Goal: Task Accomplishment & Management: Manage account settings

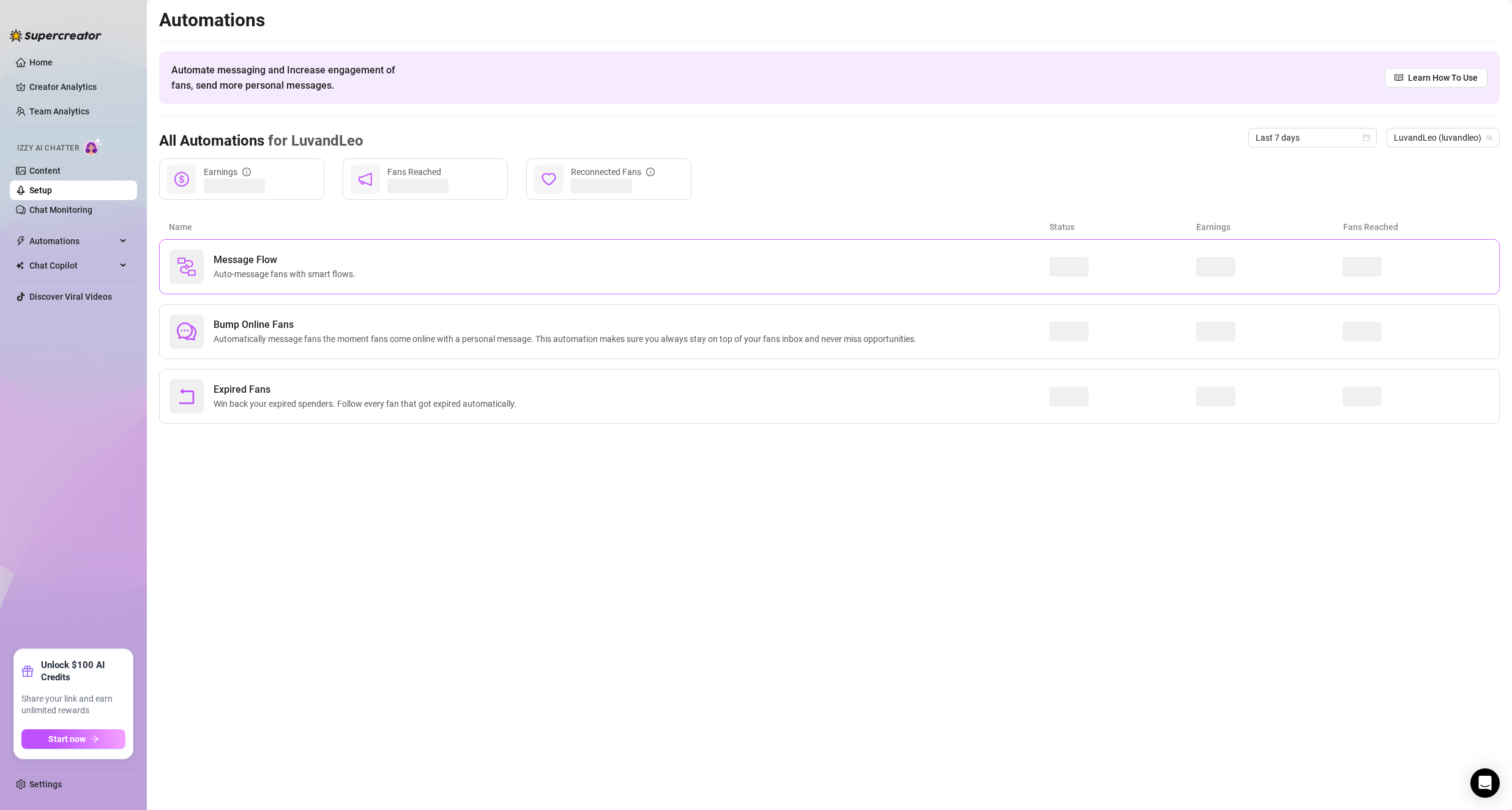
click at [334, 246] on div "Message Flow Auto-message fans with smart flows." at bounding box center [829, 267] width 1341 height 55
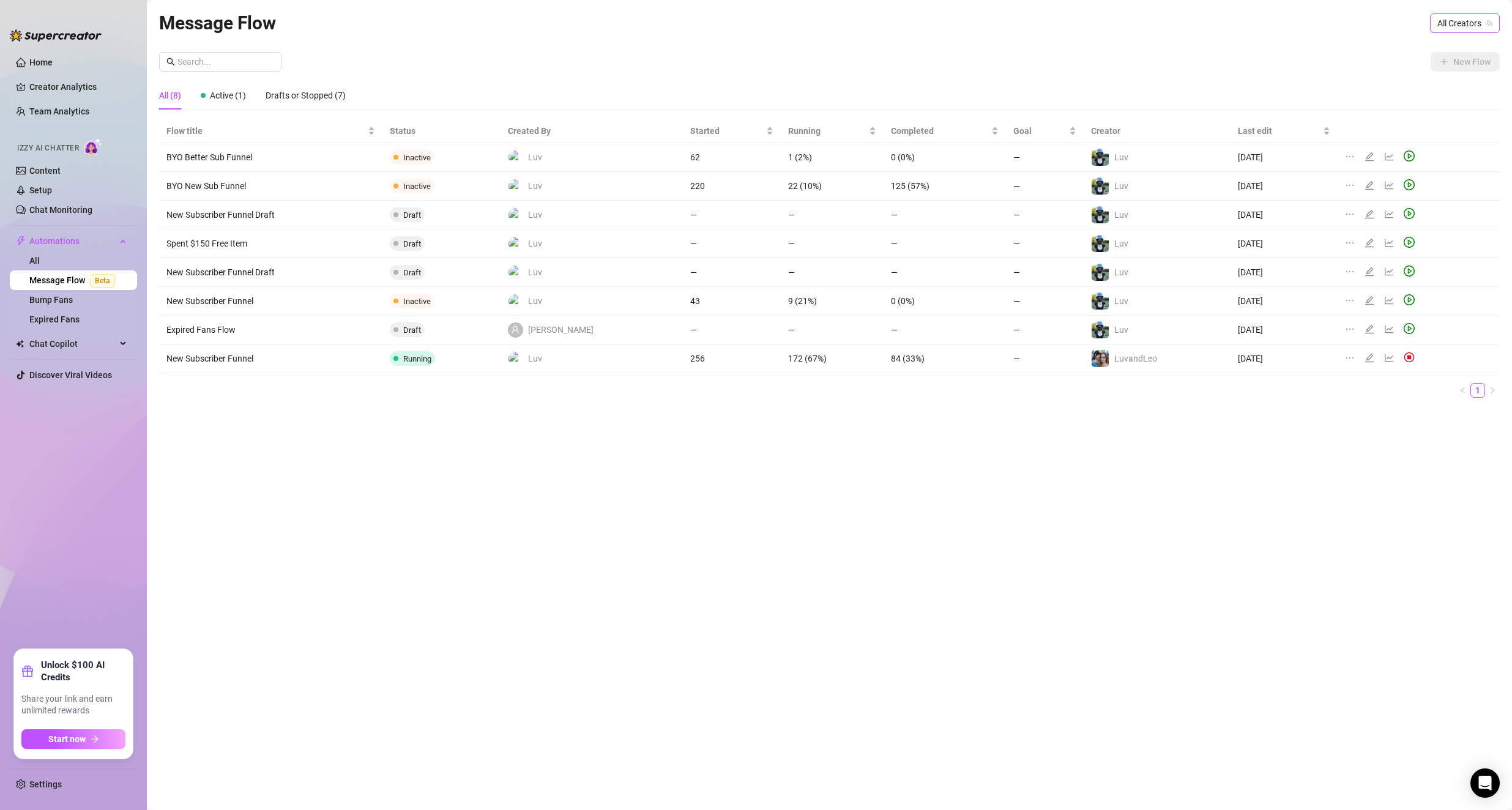
click at [607, 18] on span "All Creators" at bounding box center [1465, 24] width 55 height 18
click at [607, 104] on span "( luvandleo )" at bounding box center [1468, 110] width 43 height 14
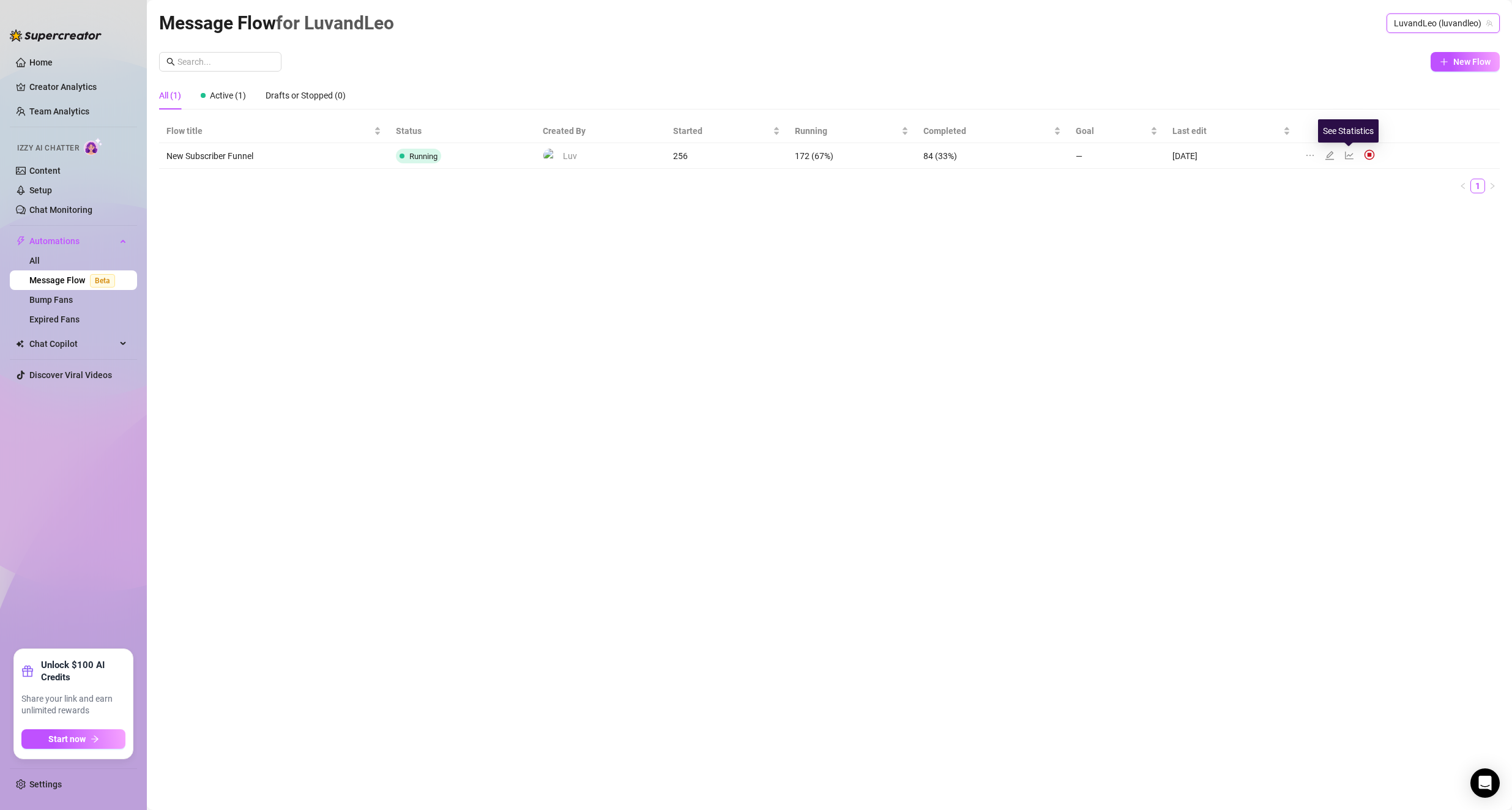
click at [607, 151] on icon "line-chart" at bounding box center [1349, 155] width 10 height 10
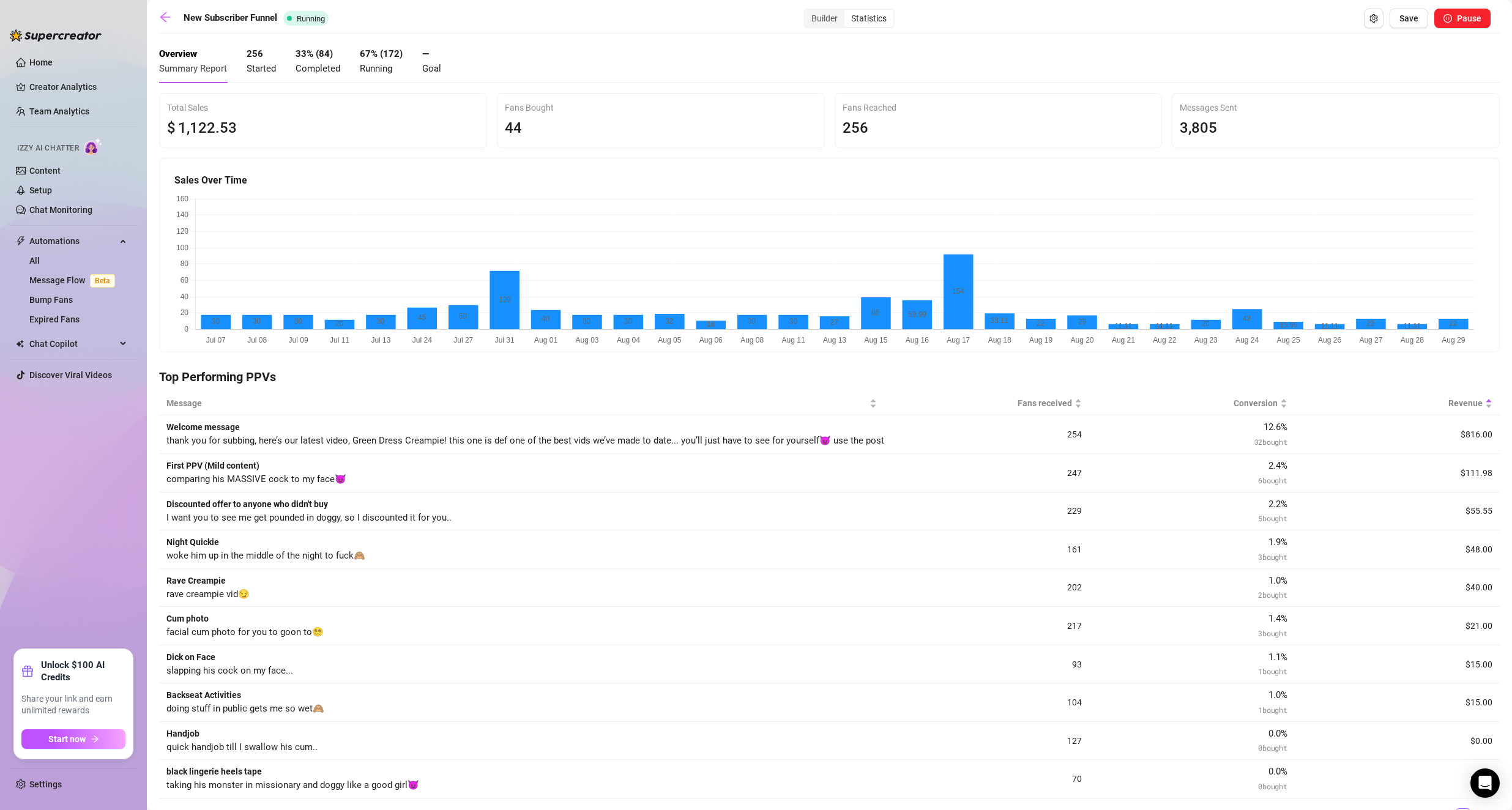
click at [519, 126] on div "44" at bounding box center [660, 129] width 312 height 24
click at [519, 126] on div "44" at bounding box center [660, 129] width 312 height 24
click at [519, 126] on div "44" at bounding box center [660, 129] width 312 height 24
click at [575, 120] on div "44" at bounding box center [660, 129] width 312 height 24
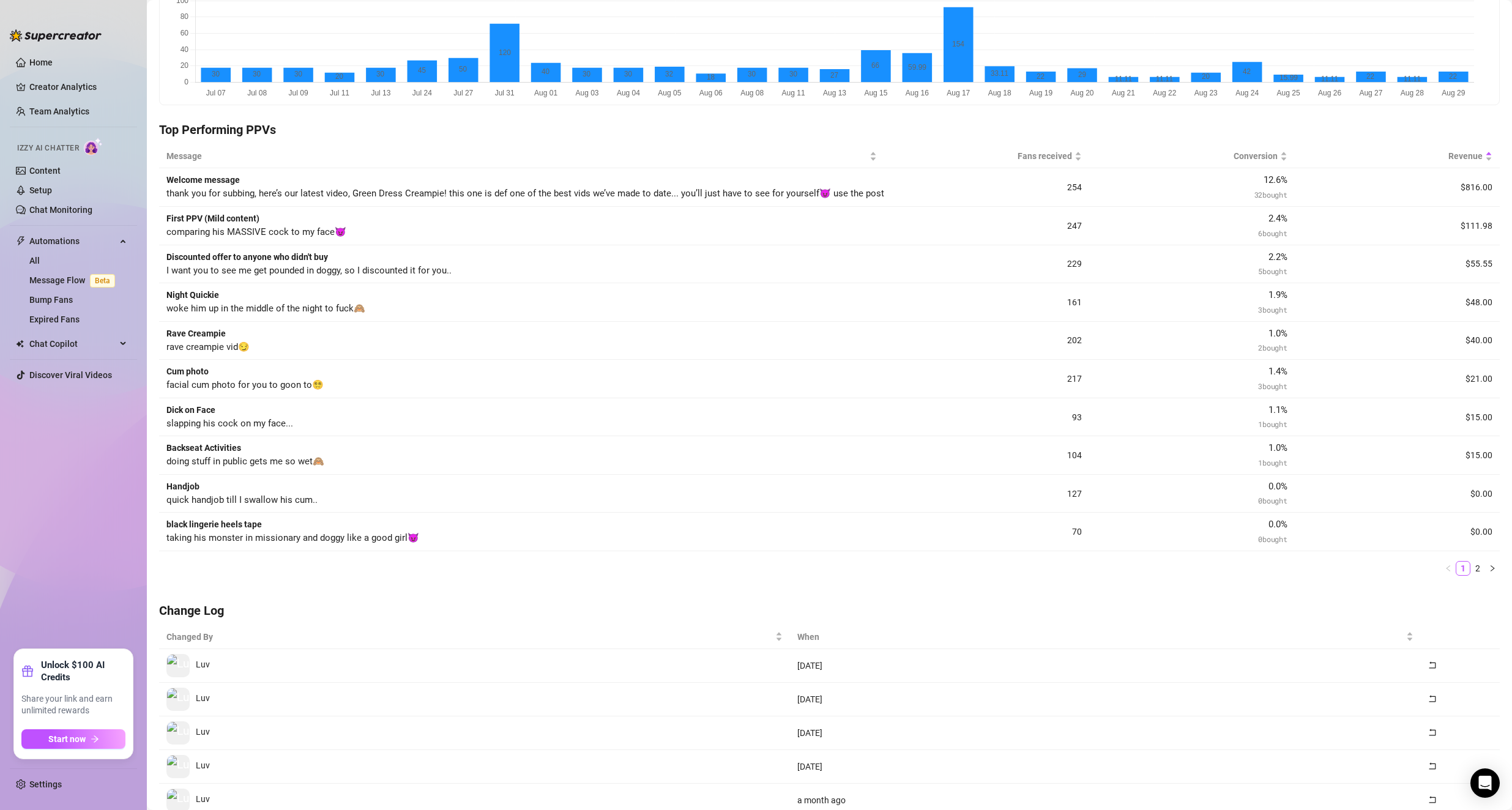
scroll to position [245, 0]
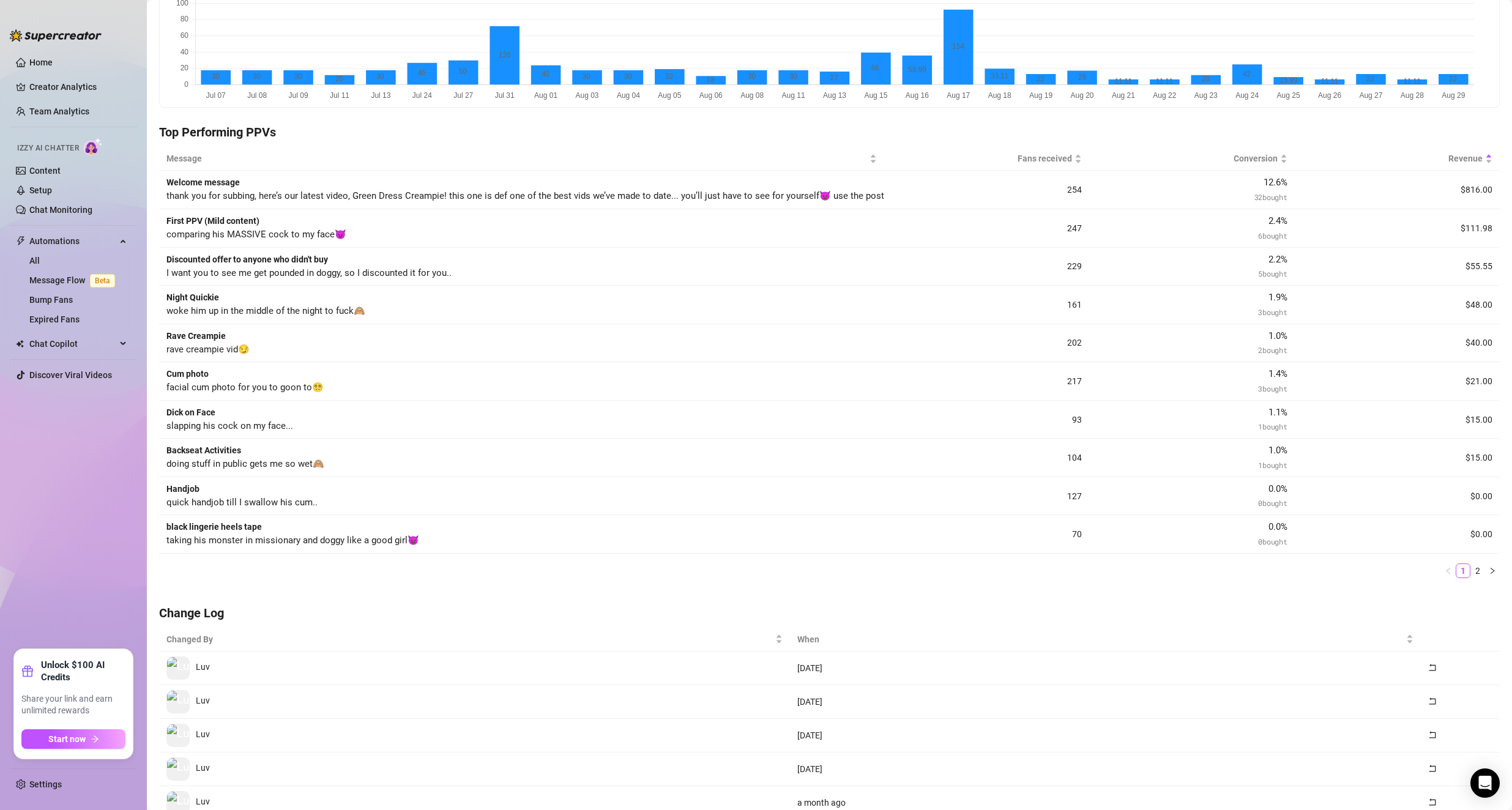
click at [239, 225] on strong "First PPV (Mild content)" at bounding box center [213, 220] width 93 height 10
click at [239, 226] on div "First PPV (Mild content) comparing his MASSIVE cock to my face😈" at bounding box center [289, 228] width 245 height 28
click at [308, 209] on td "First PPV (Mild content) comparing his MASSIVE cock to my face😈" at bounding box center [521, 228] width 725 height 39
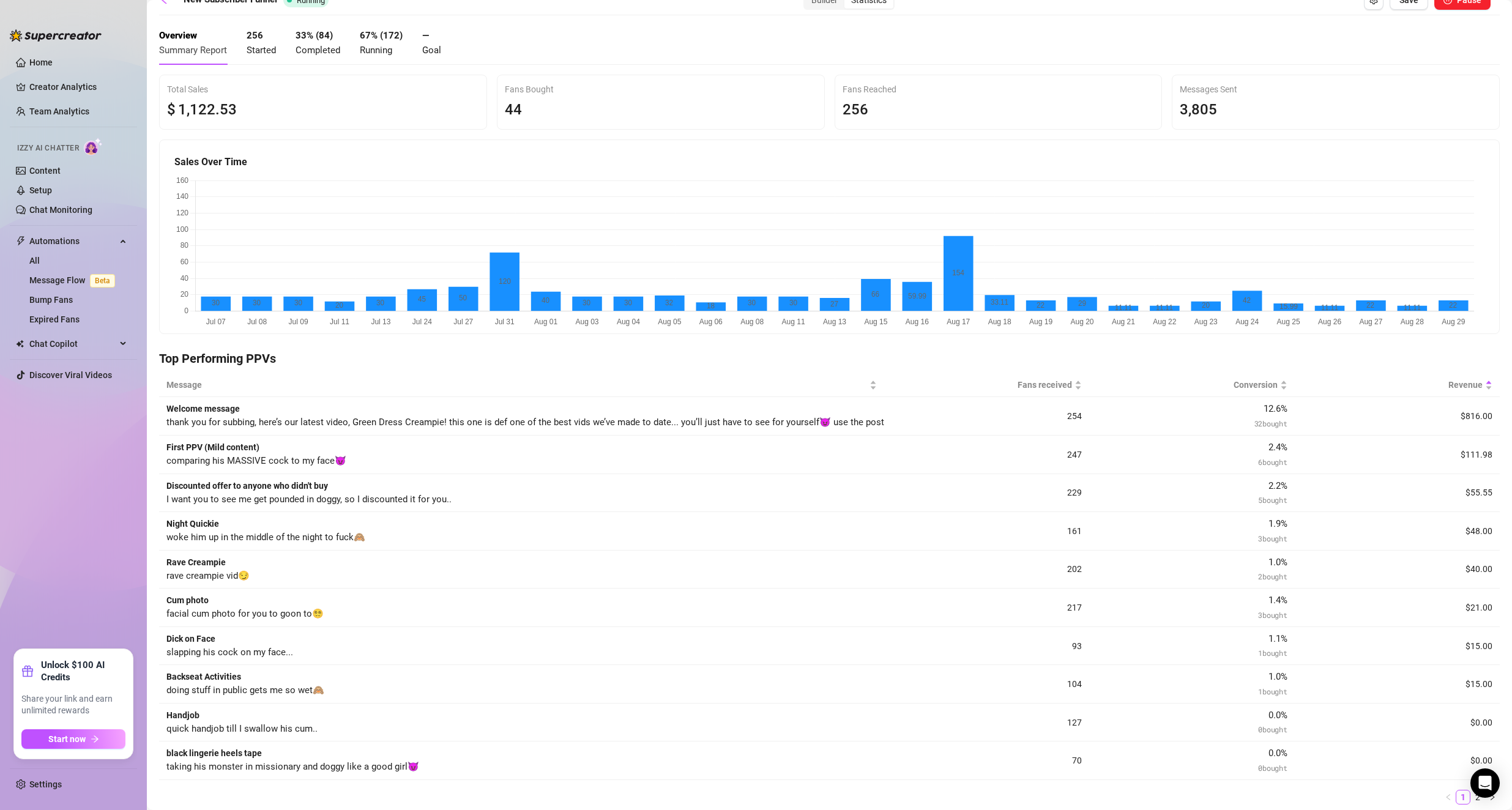
scroll to position [0, 0]
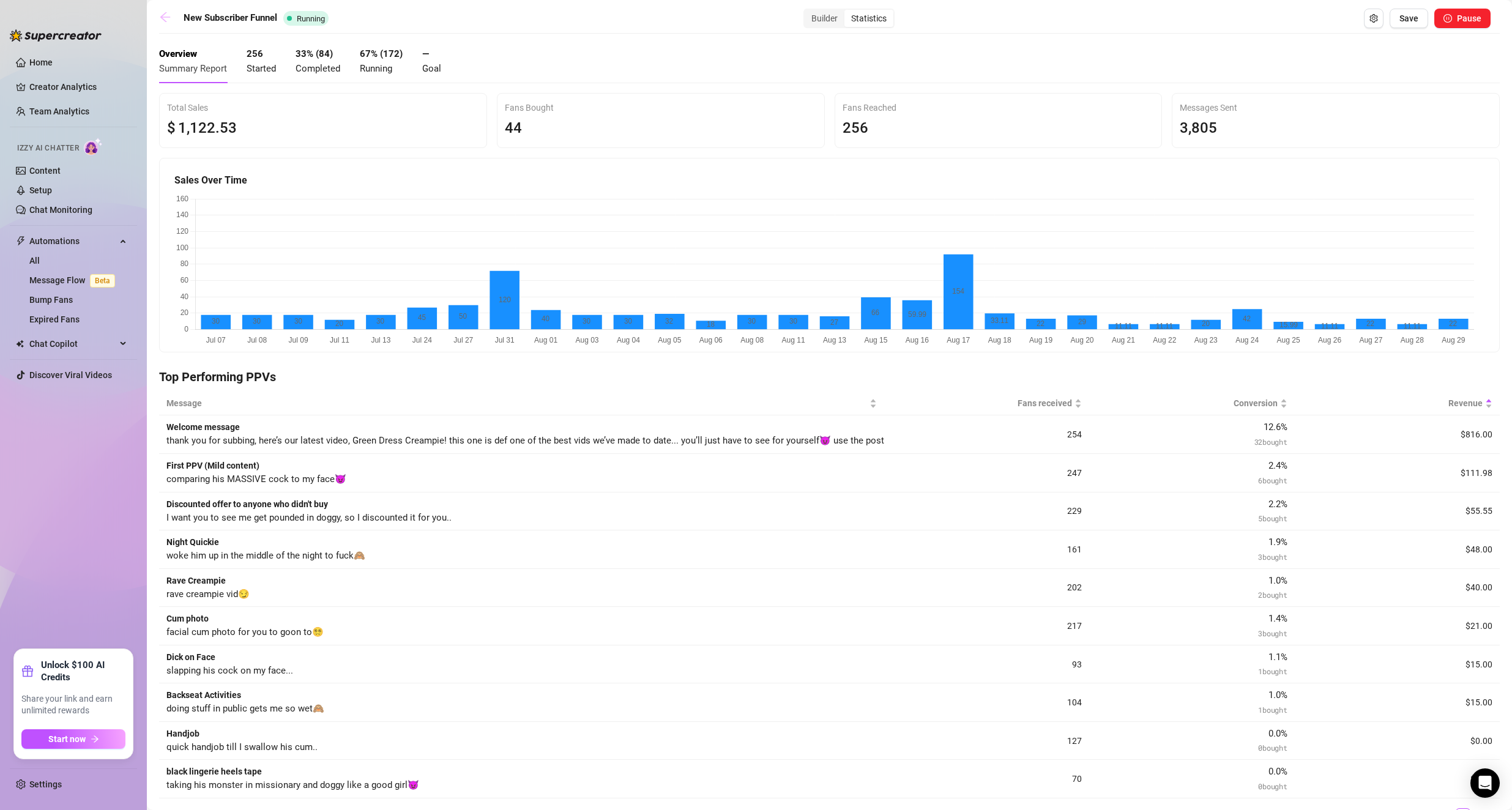
click at [171, 24] on link at bounding box center [168, 18] width 18 height 14
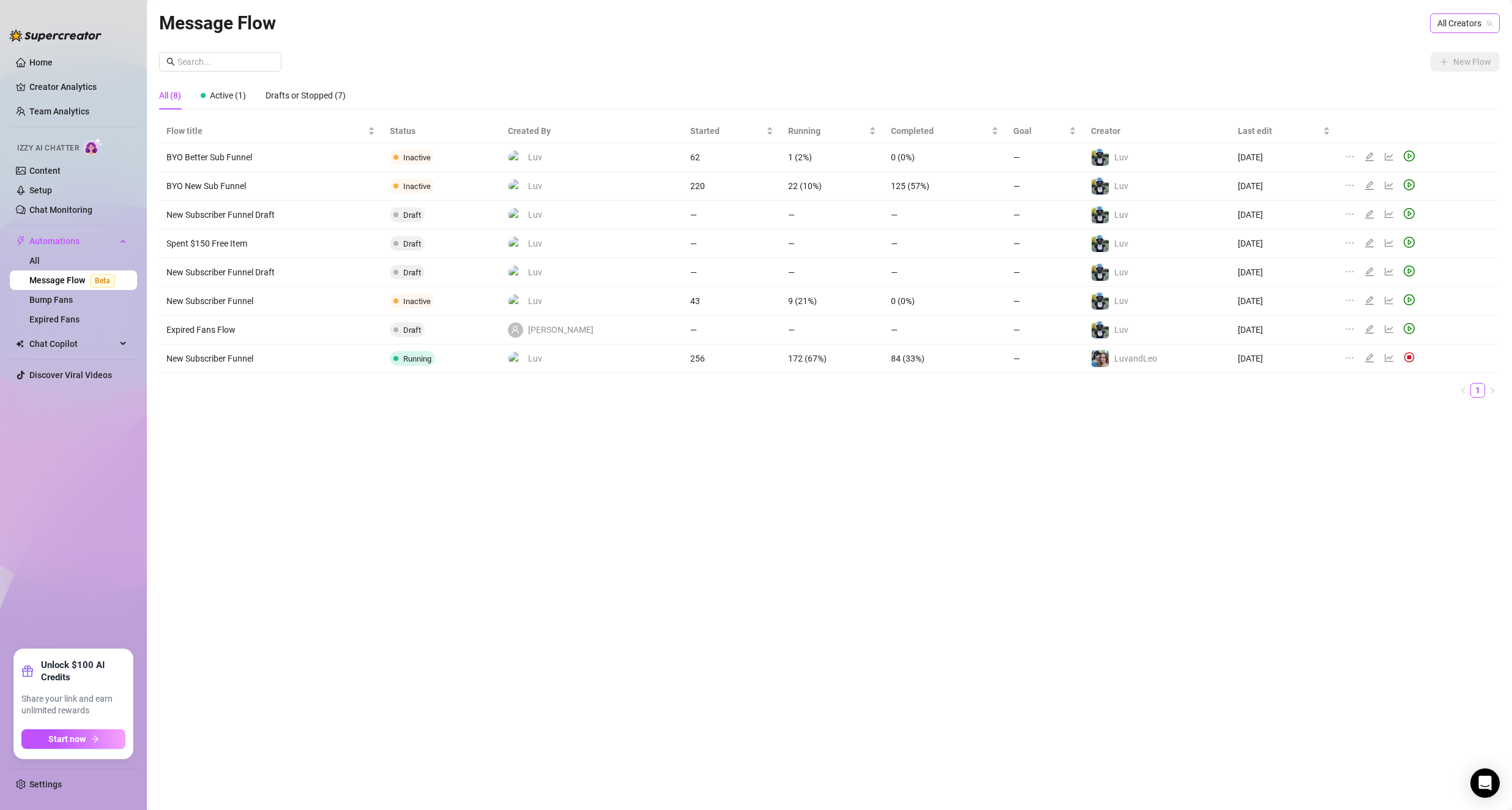
click at [607, 24] on span "All Creators" at bounding box center [1465, 24] width 55 height 18
click at [607, 82] on div "Luv ( itsluv )" at bounding box center [1435, 88] width 110 height 14
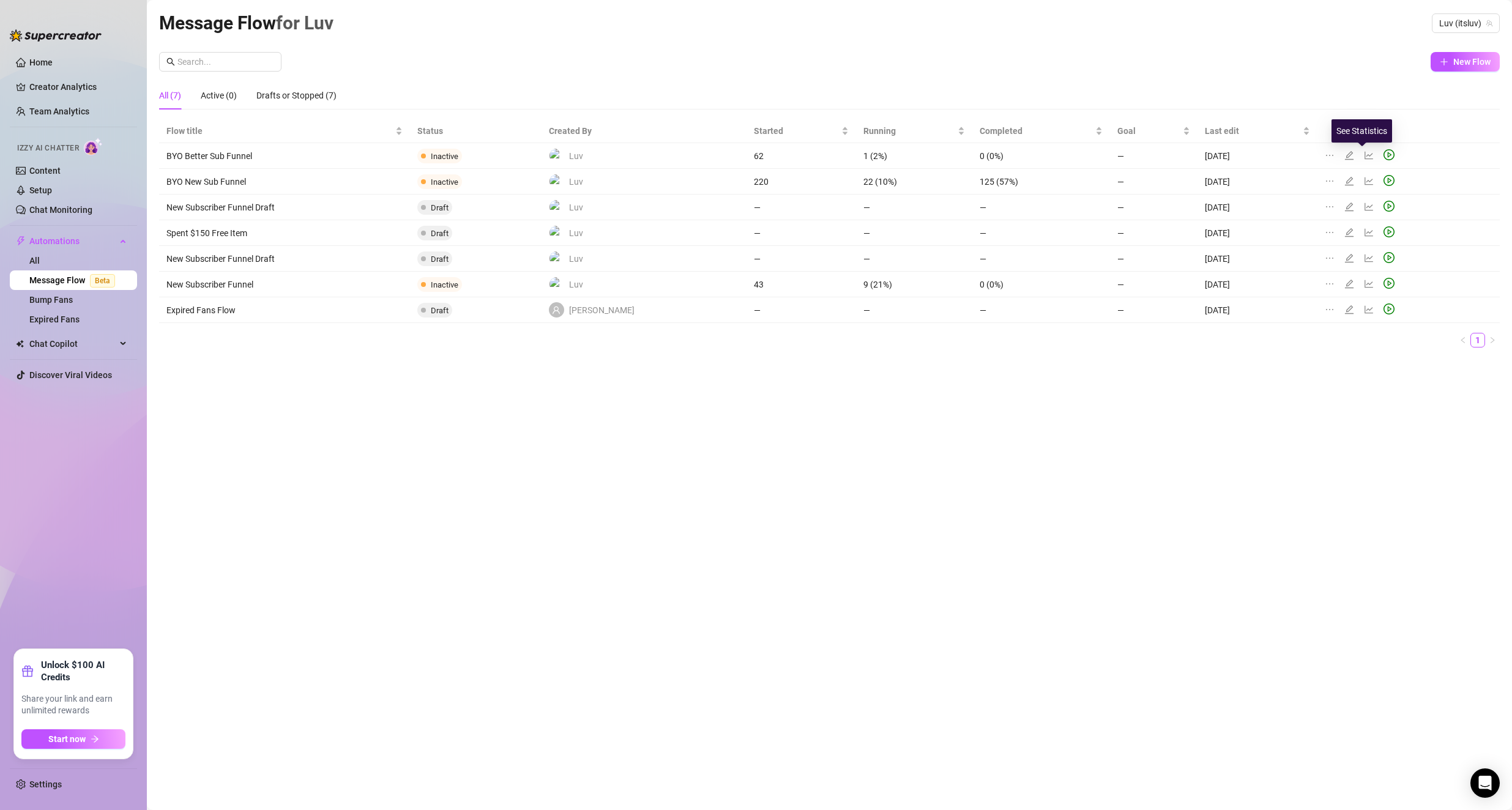
click at [607, 158] on icon "line-chart" at bounding box center [1368, 155] width 9 height 8
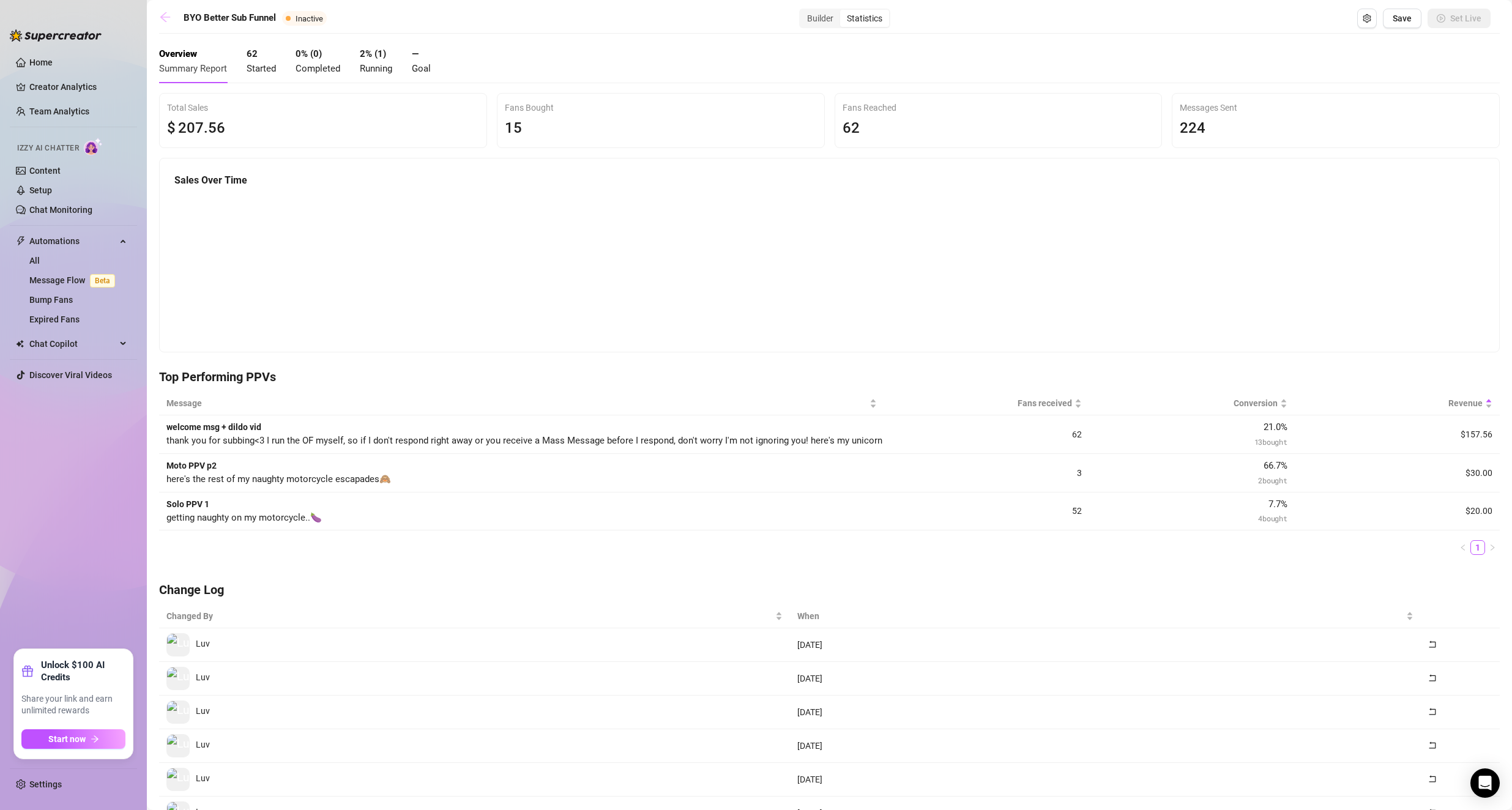
click at [162, 14] on icon "arrow-left" at bounding box center [165, 17] width 12 height 12
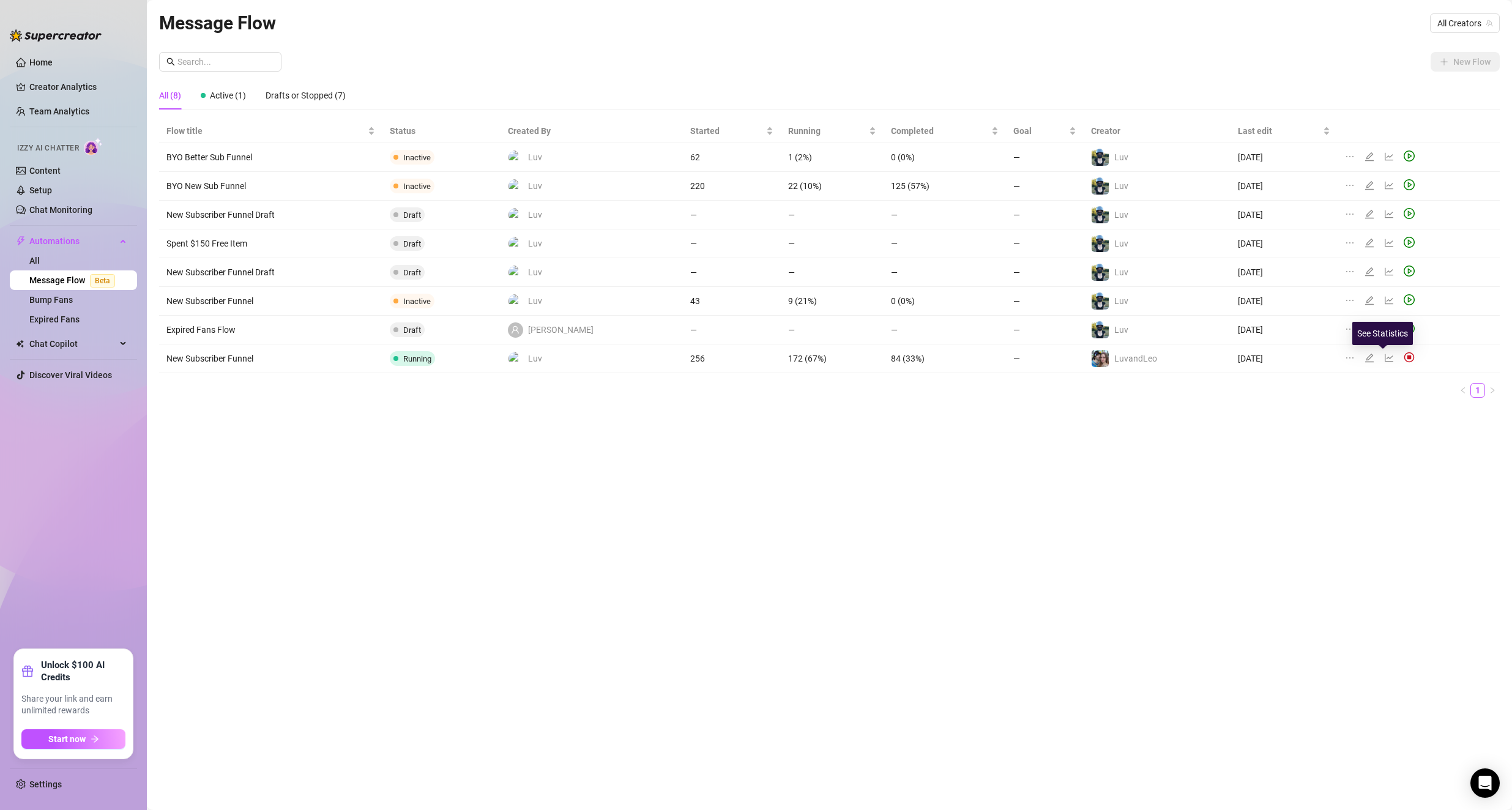
click at [607, 358] on icon "line-chart" at bounding box center [1388, 358] width 10 height 10
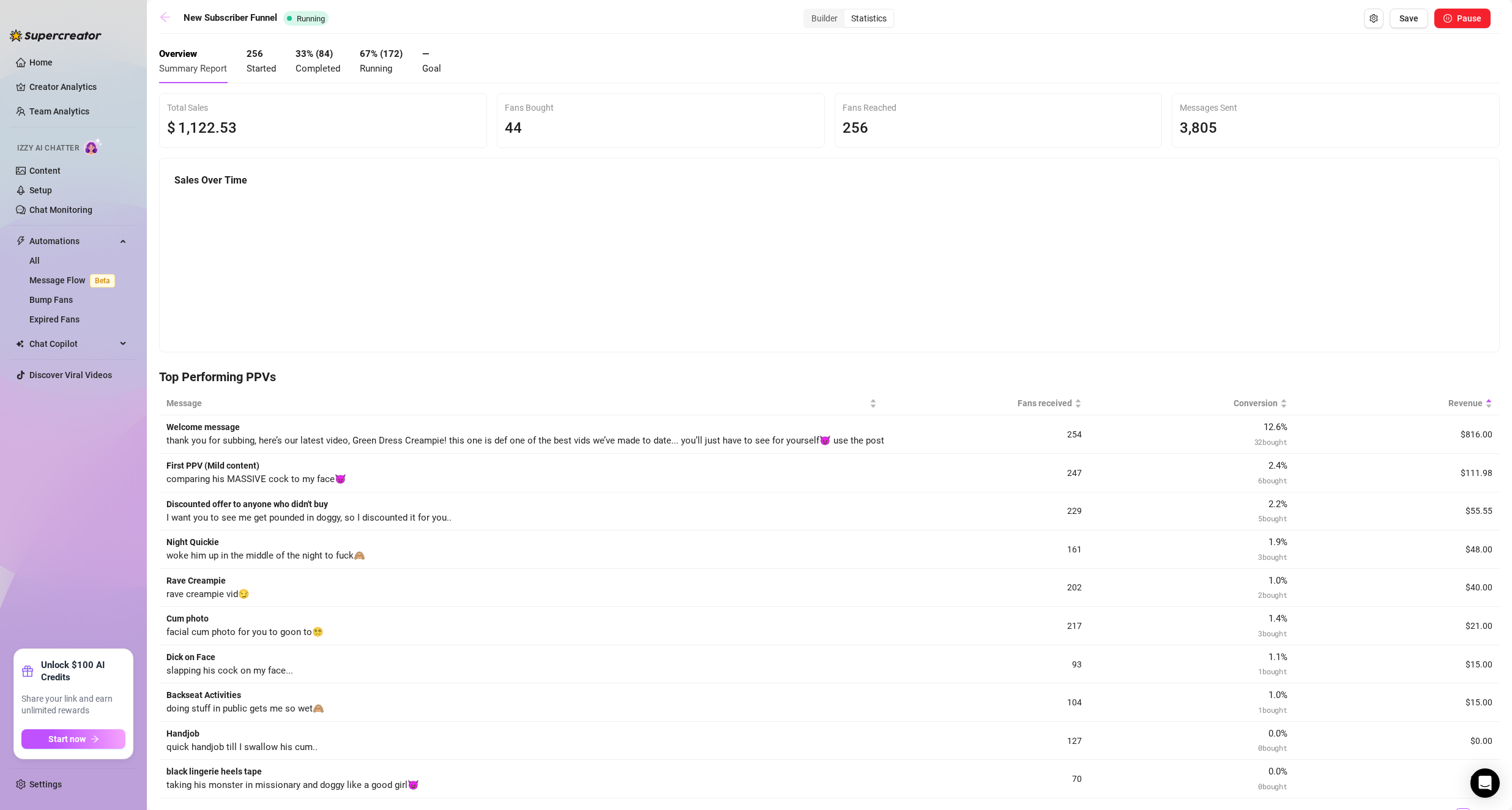
click at [162, 14] on icon "arrow-left" at bounding box center [165, 17] width 12 height 12
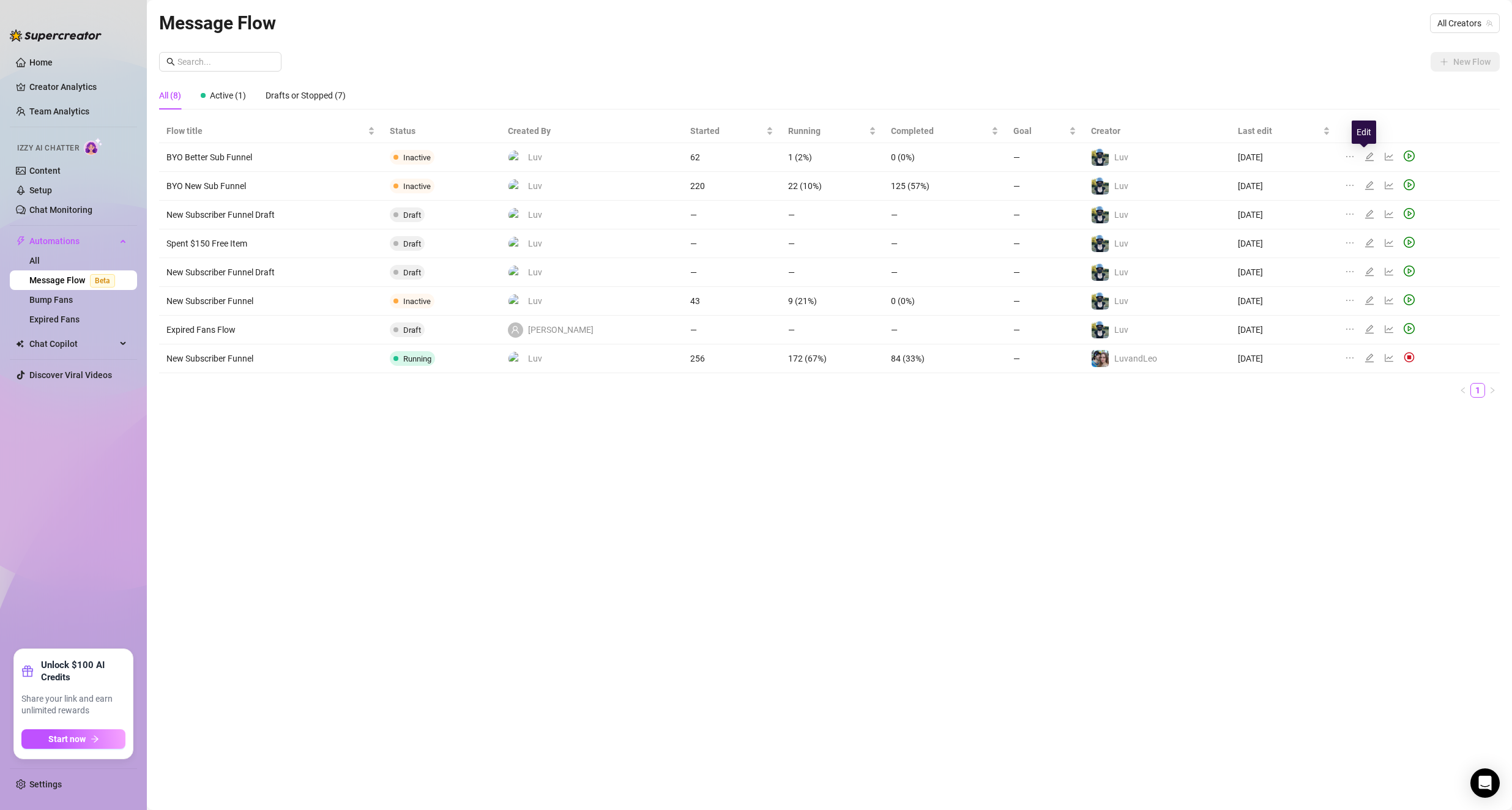
click at [607, 158] on icon "edit" at bounding box center [1369, 156] width 10 height 10
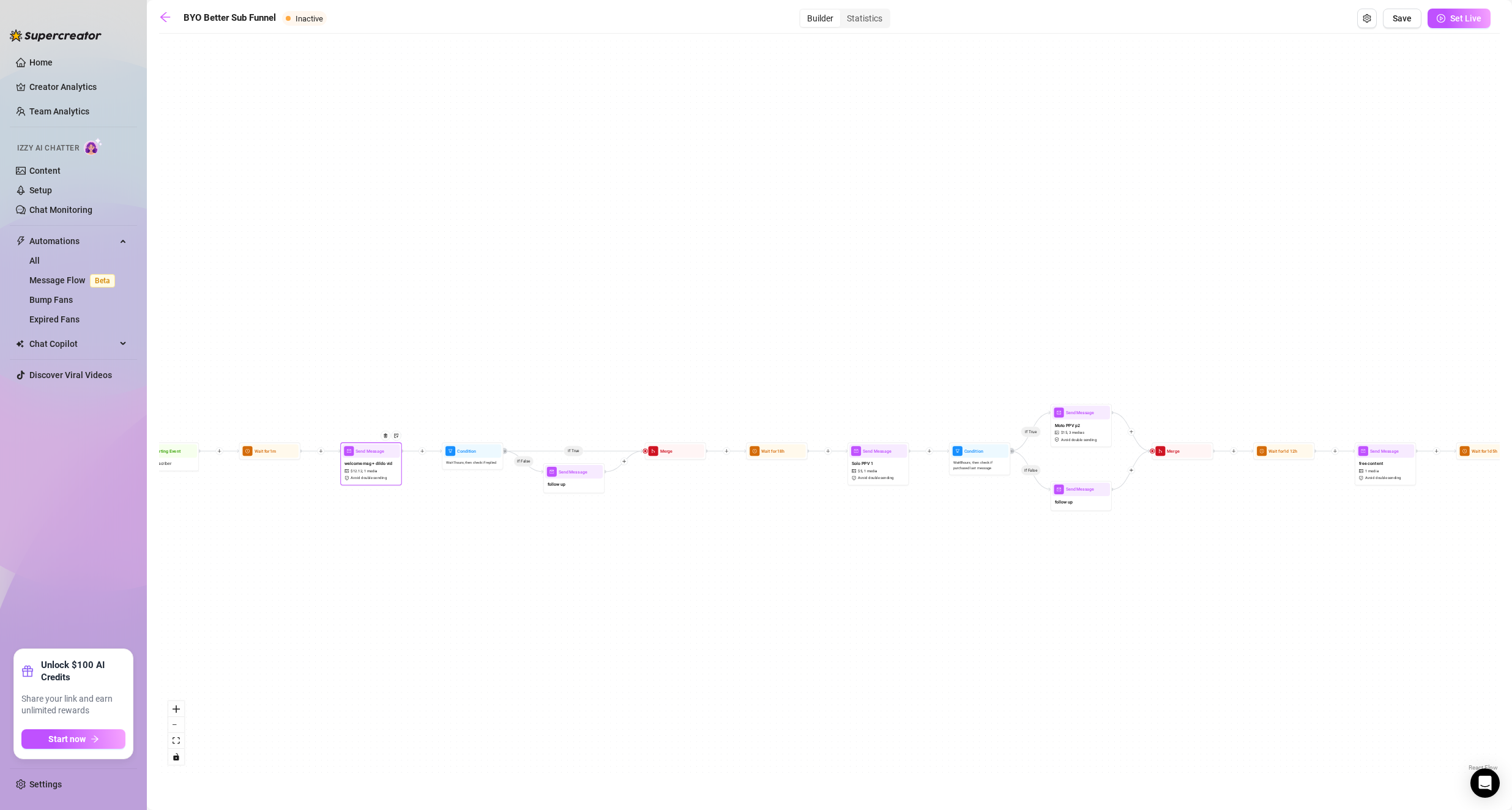
click at [364, 476] on span "Avoid double sending" at bounding box center [368, 478] width 36 height 5
click at [351, 482] on div "welcome msg + dildo vid $ 12.12 , 1 media Avoid double sending" at bounding box center [371, 470] width 58 height 26
type textarea "thank you for subbing<3 I run the OF myself, so if I don't respond right away o…"
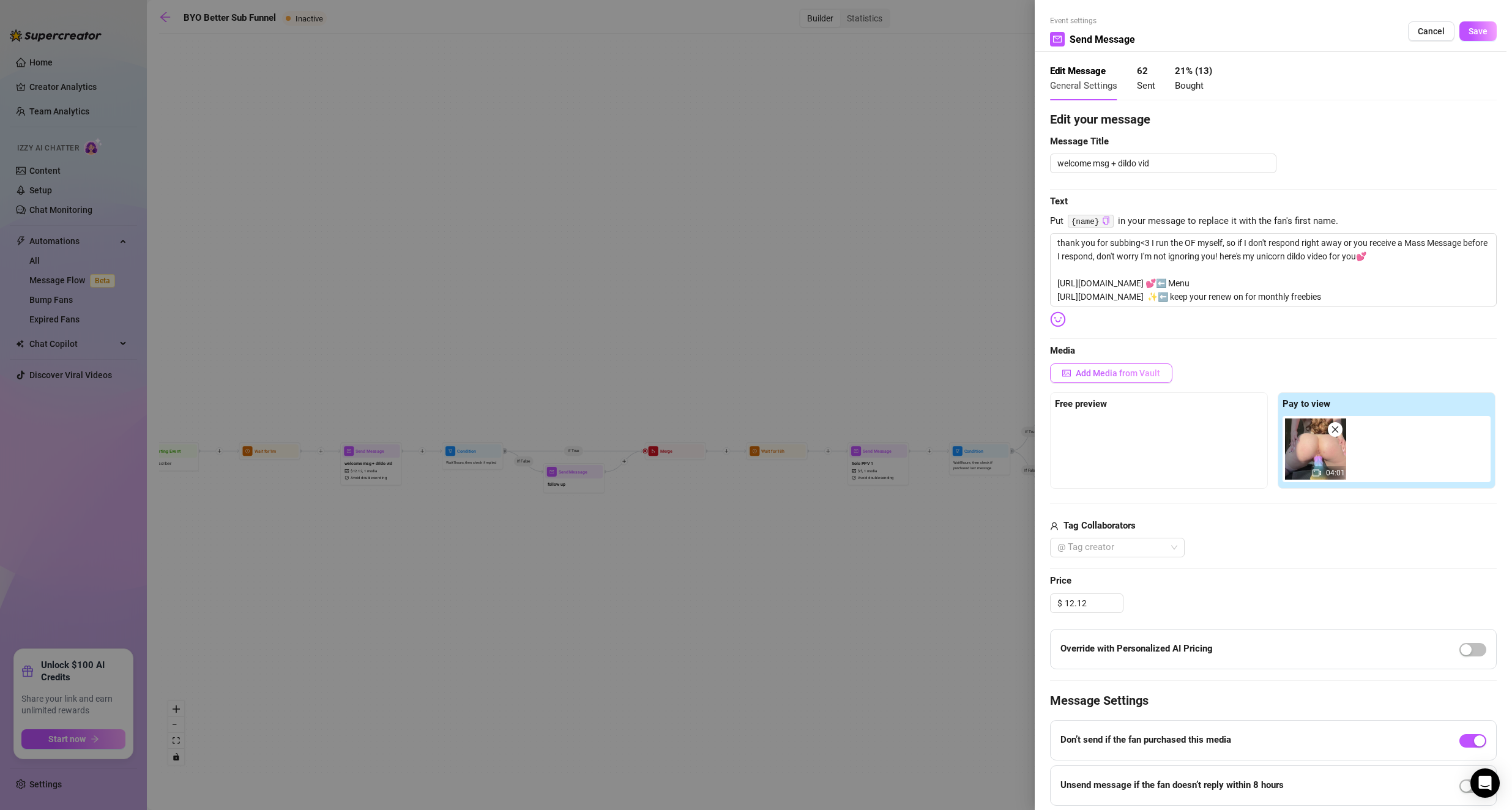
click at [607, 372] on span "Add Media from Vault" at bounding box center [1117, 373] width 84 height 10
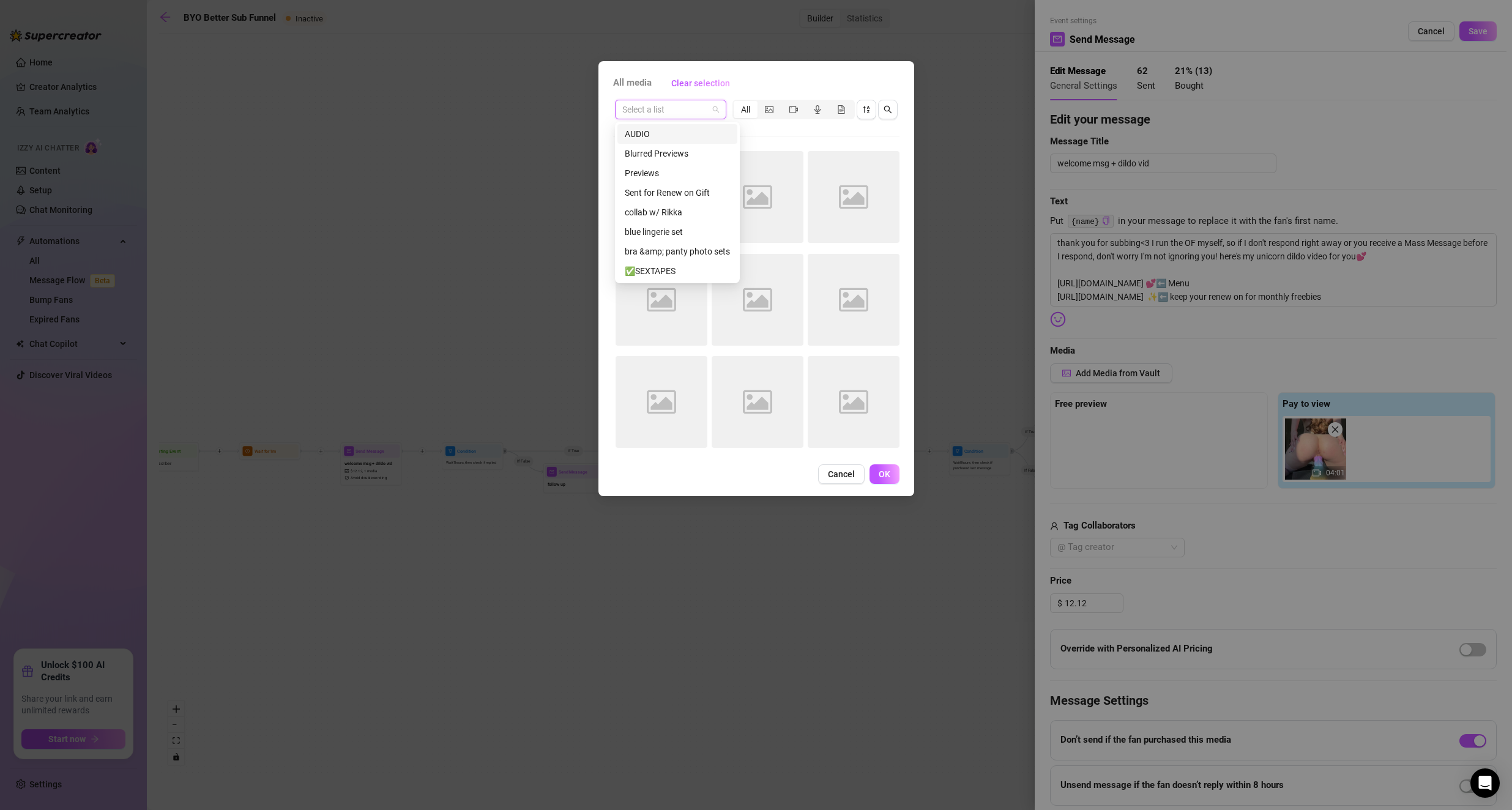
click at [607, 105] on input "search" at bounding box center [665, 109] width 86 height 18
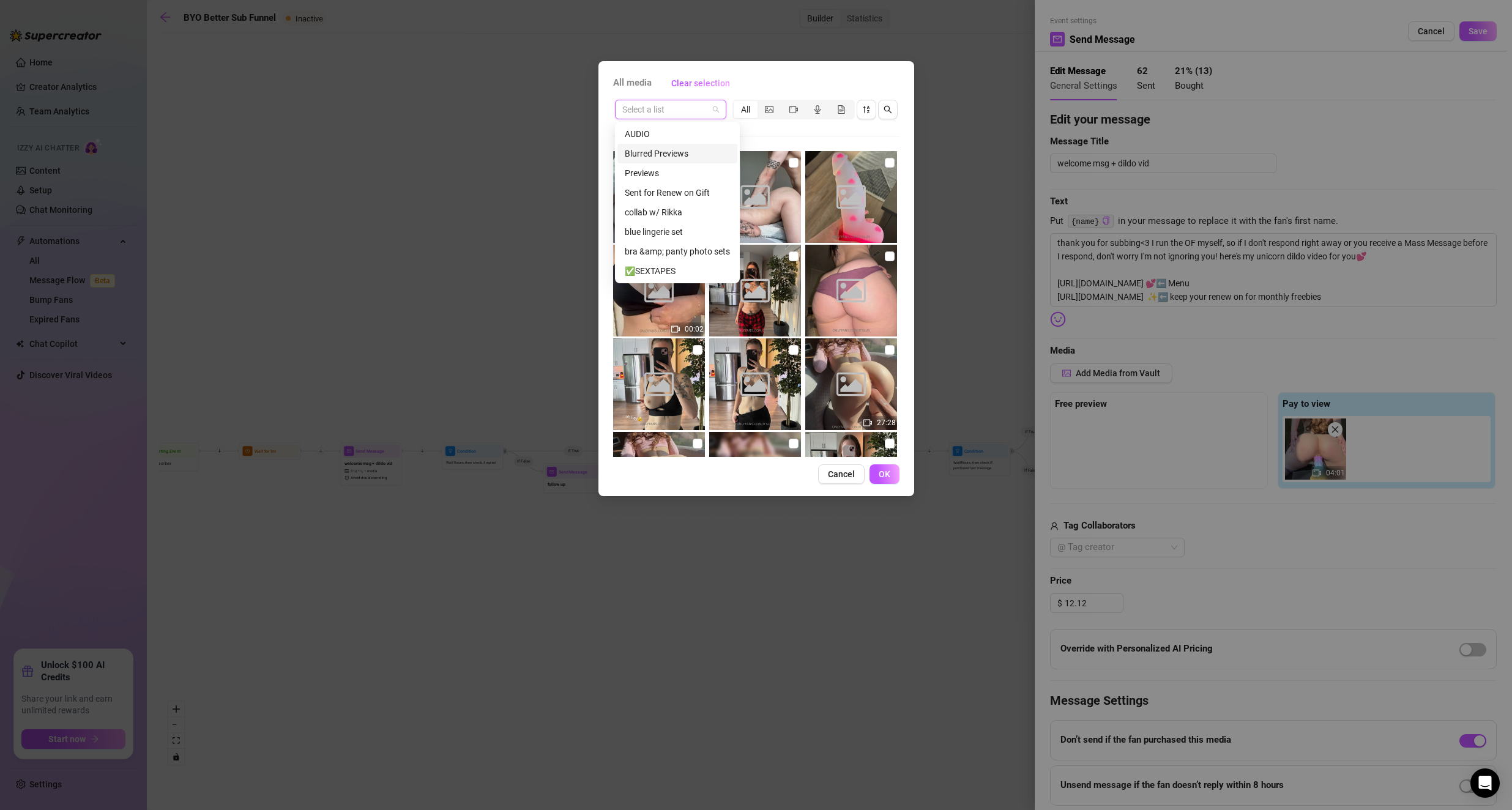
click at [607, 163] on div "Blurred Previews" at bounding box center [677, 154] width 120 height 20
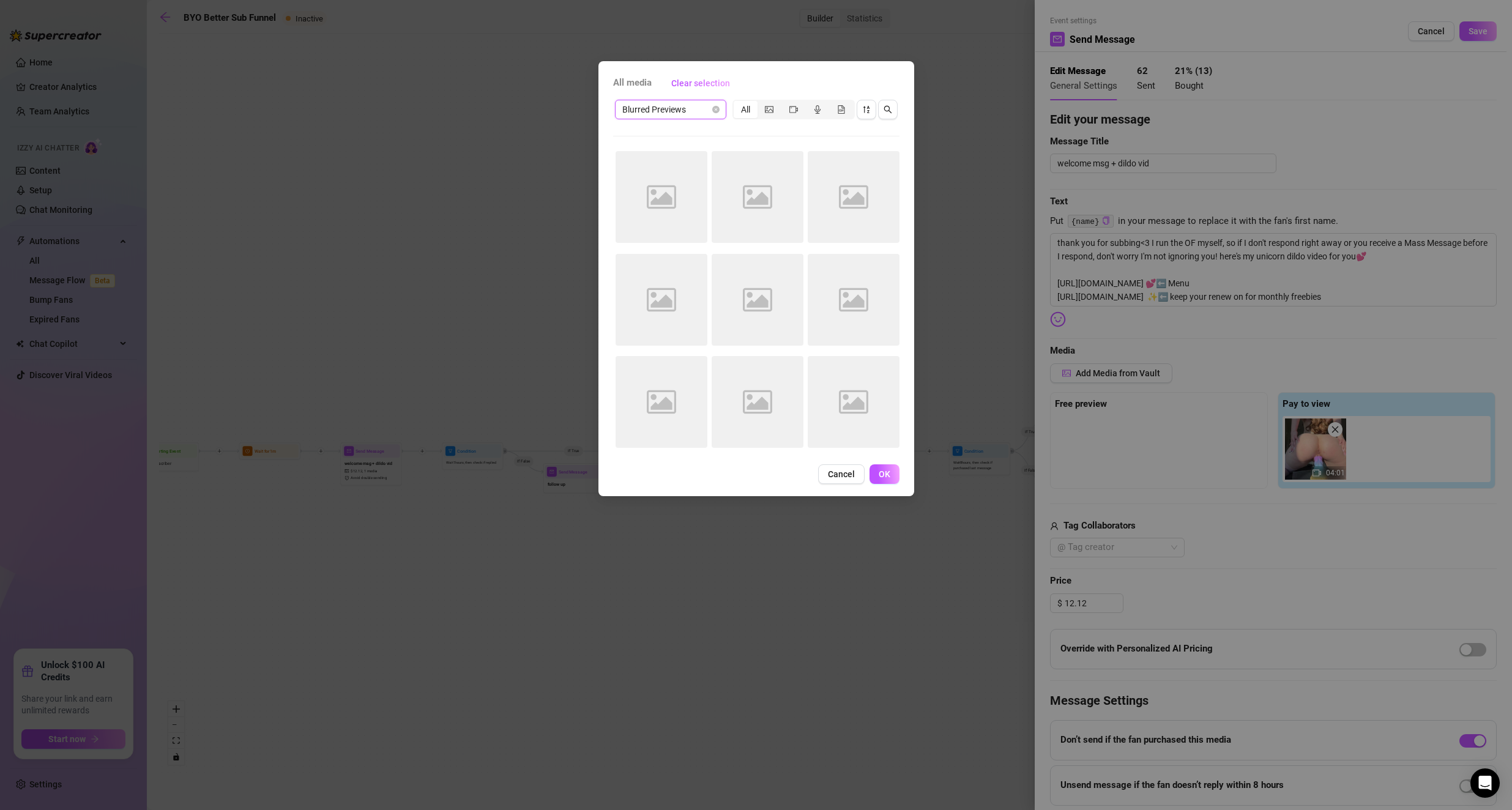
click at [607, 114] on span "Blurred Previews" at bounding box center [671, 109] width 97 height 18
click at [607, 163] on div "Blurred Previews" at bounding box center [677, 154] width 120 height 20
click at [607, 111] on span "Blurred Previews" at bounding box center [671, 109] width 97 height 18
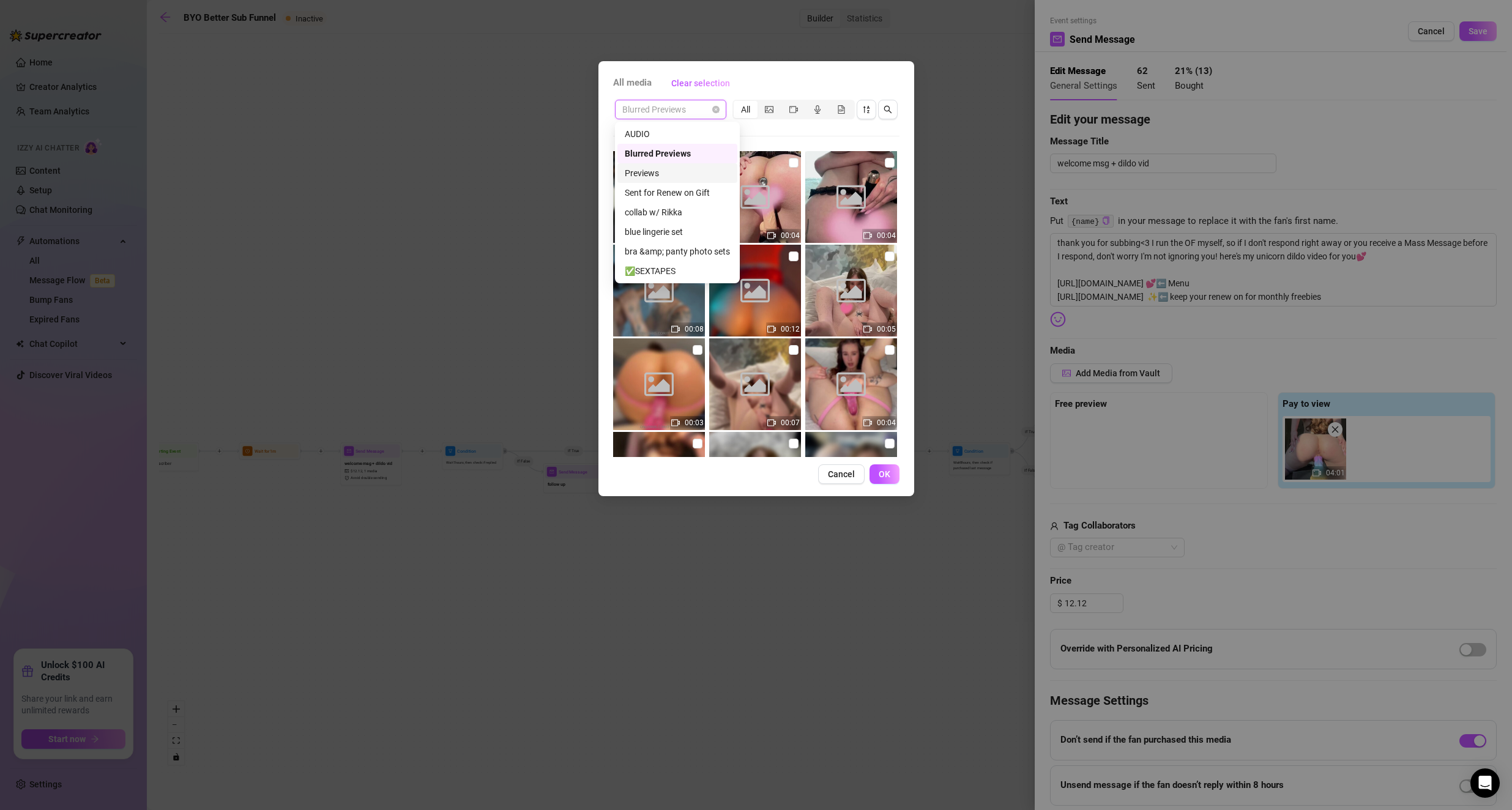
click at [607, 170] on div "Previews" at bounding box center [677, 173] width 105 height 14
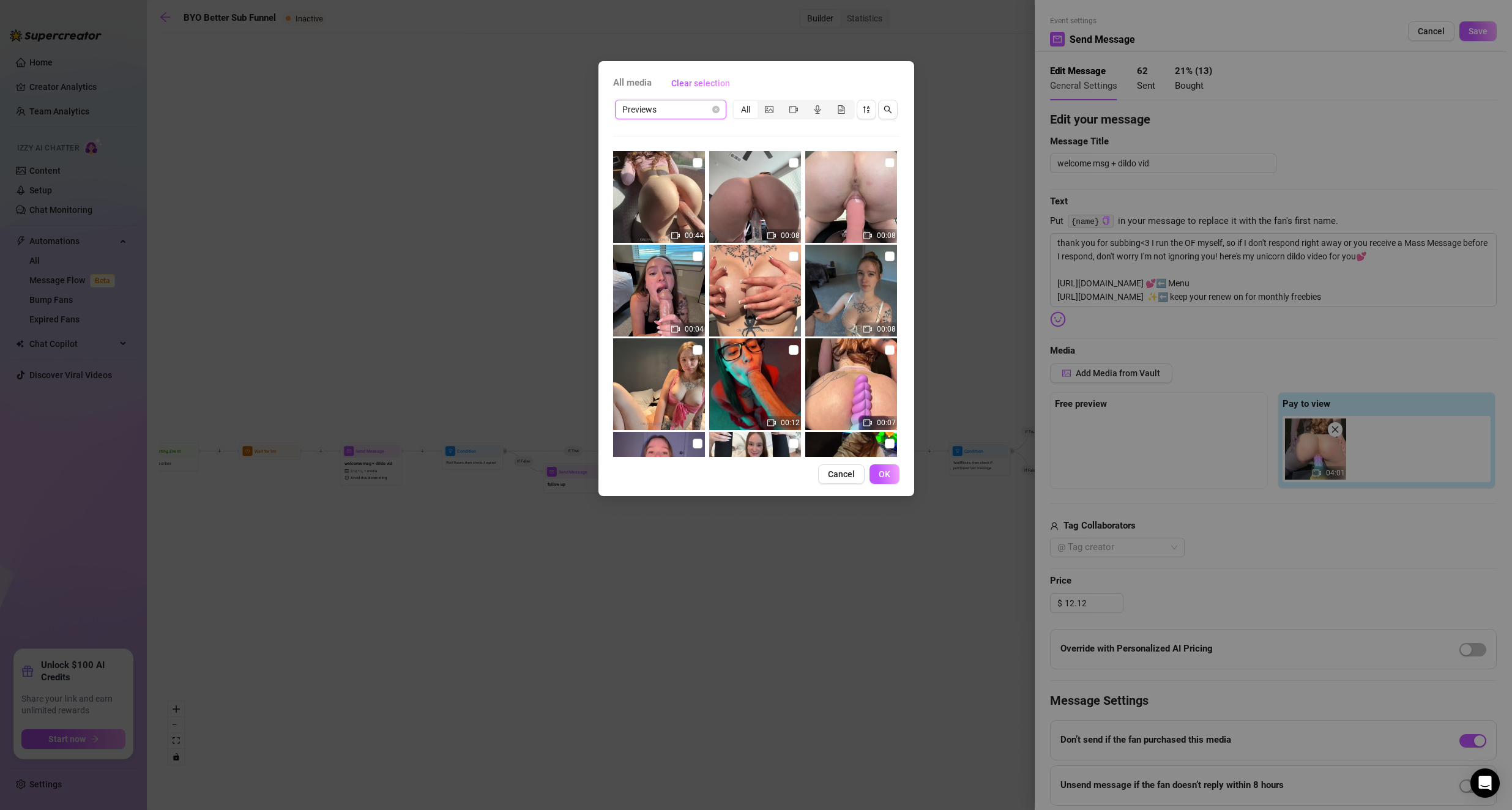
drag, startPoint x: 881, startPoint y: 343, endPoint x: 882, endPoint y: 359, distance: 16.0
click at [607, 344] on label at bounding box center [889, 350] width 10 height 14
click at [607, 345] on input "checkbox" at bounding box center [889, 349] width 10 height 10
checkbox input "true"
click at [607, 474] on span "OK" at bounding box center [885, 474] width 12 height 10
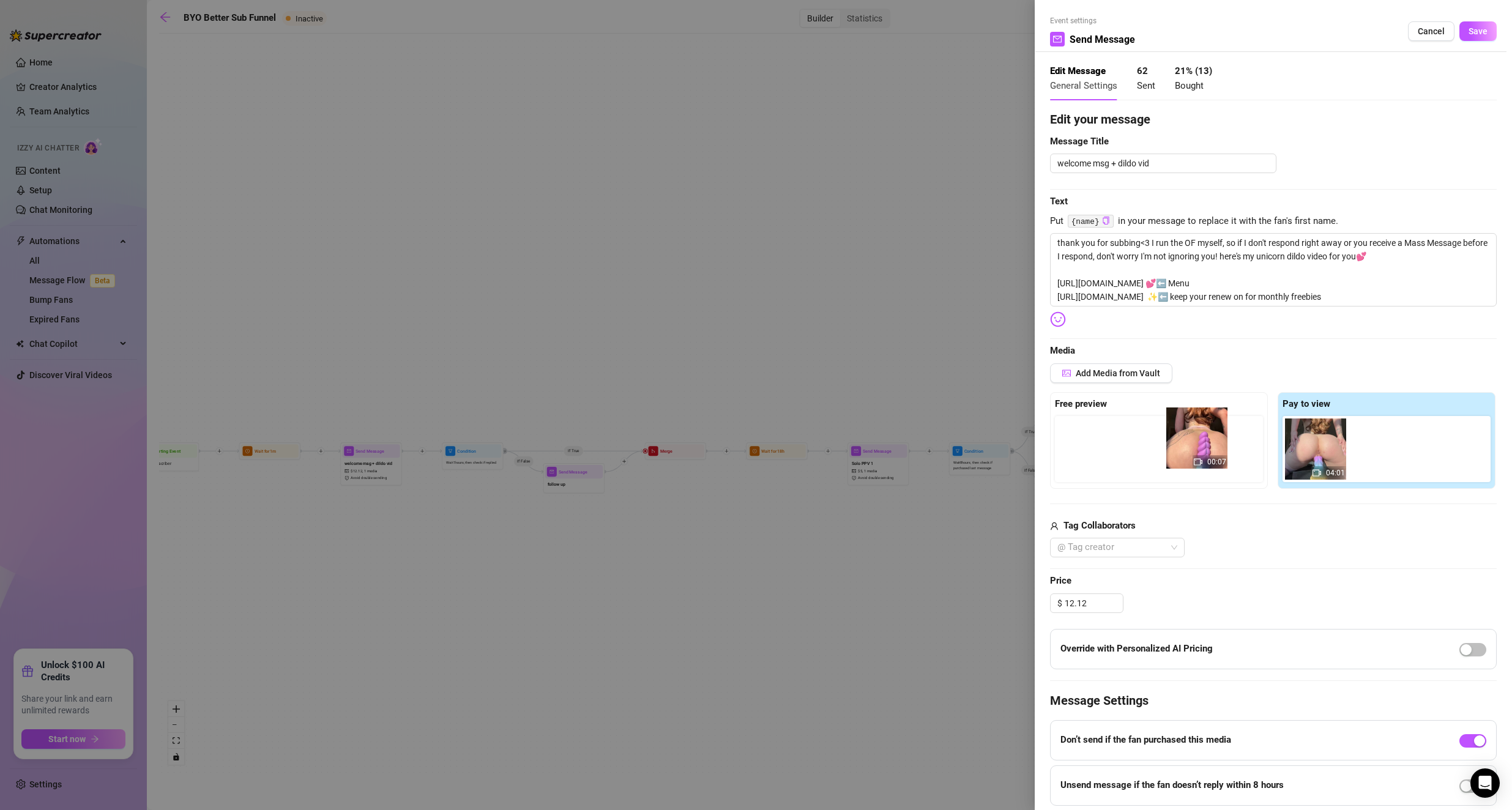
drag, startPoint x: 1363, startPoint y: 467, endPoint x: 1112, endPoint y: 457, distance: 251.2
click at [607, 457] on div "Free preview Pay to view 04:01 00:07" at bounding box center [1273, 440] width 447 height 97
click at [607, 35] on span "Save" at bounding box center [1477, 31] width 19 height 10
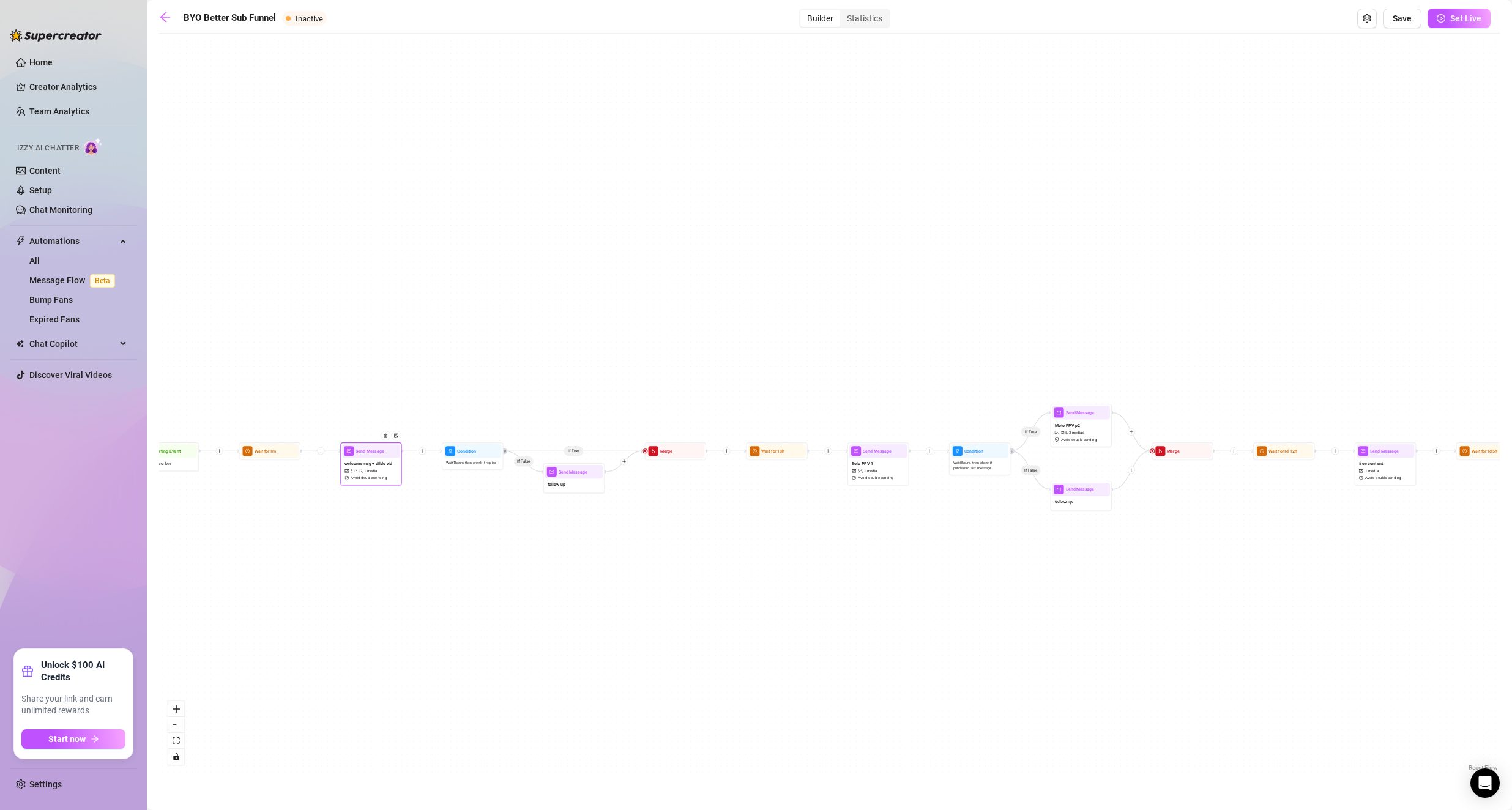
click at [360, 476] on span "Avoid double sending" at bounding box center [368, 478] width 36 height 5
type textarea "thank you for subbing<3 I run the OF myself, so if I don't respond right away o…"
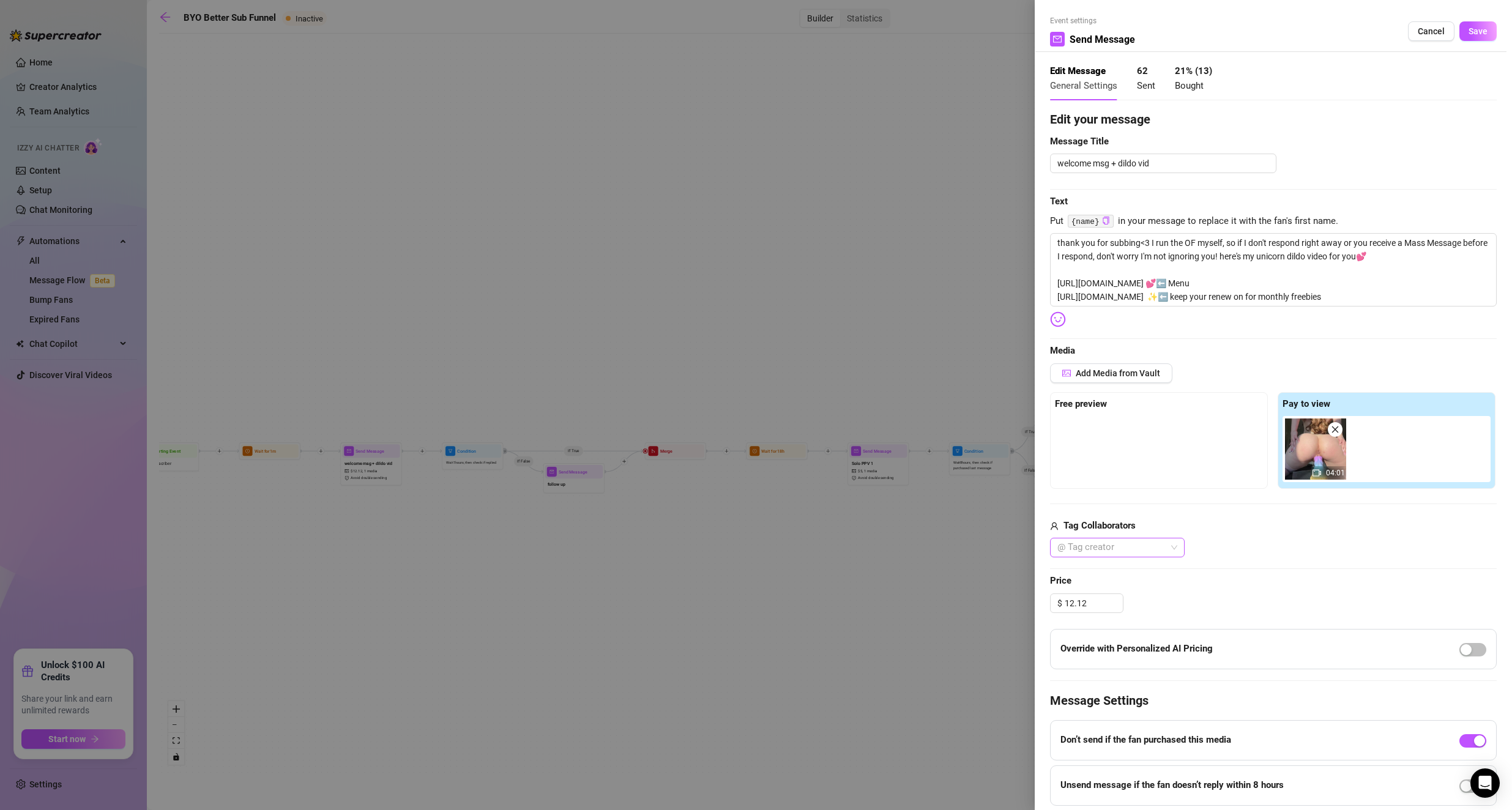
click at [607, 532] on div at bounding box center [1110, 548] width 117 height 17
click at [607, 532] on div "Luv🌸💕🎀" at bounding box center [1117, 650] width 115 height 14
click at [607, 379] on button "Add Media from Vault" at bounding box center [1111, 373] width 122 height 20
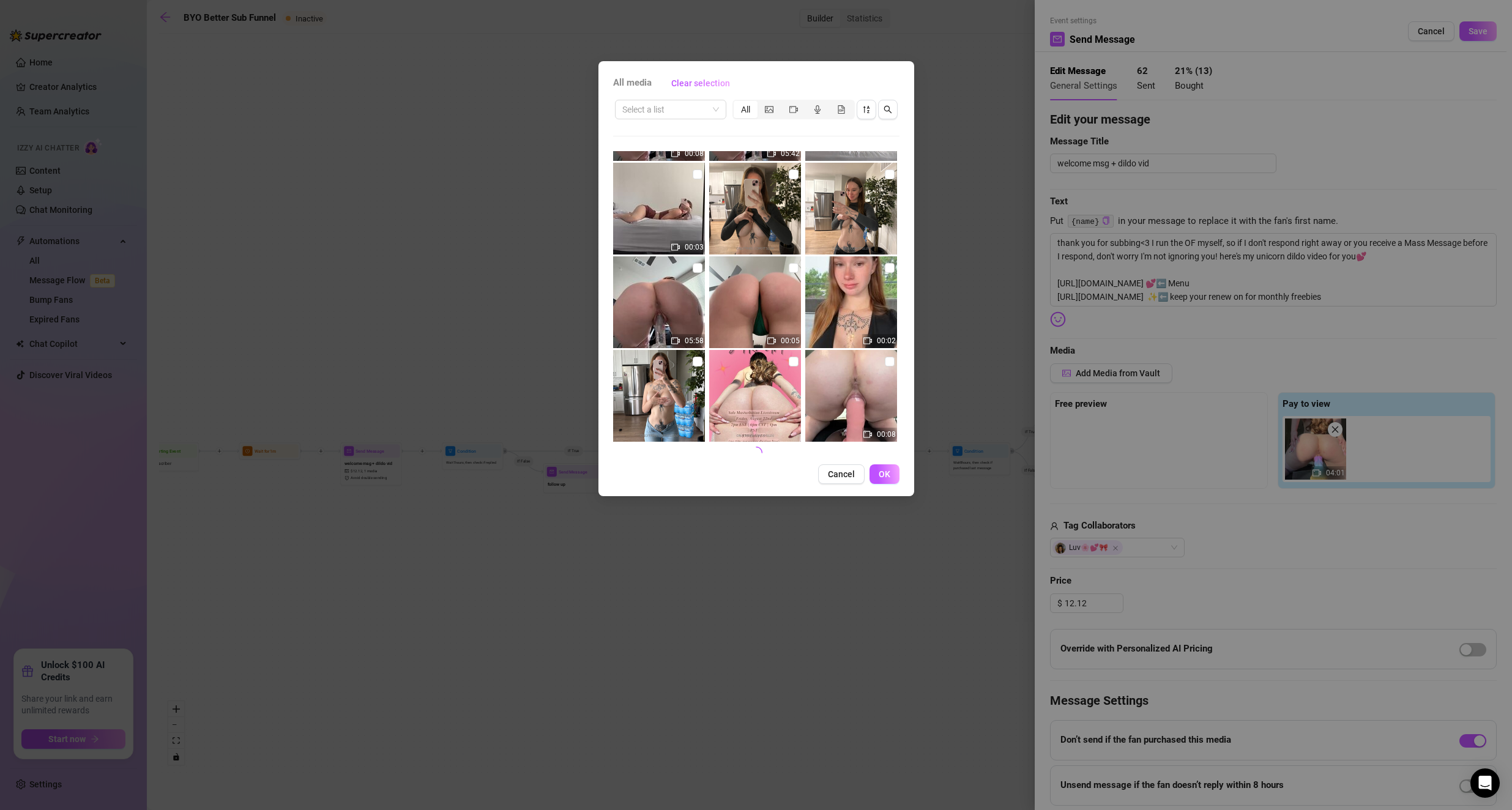
scroll to position [461, 0]
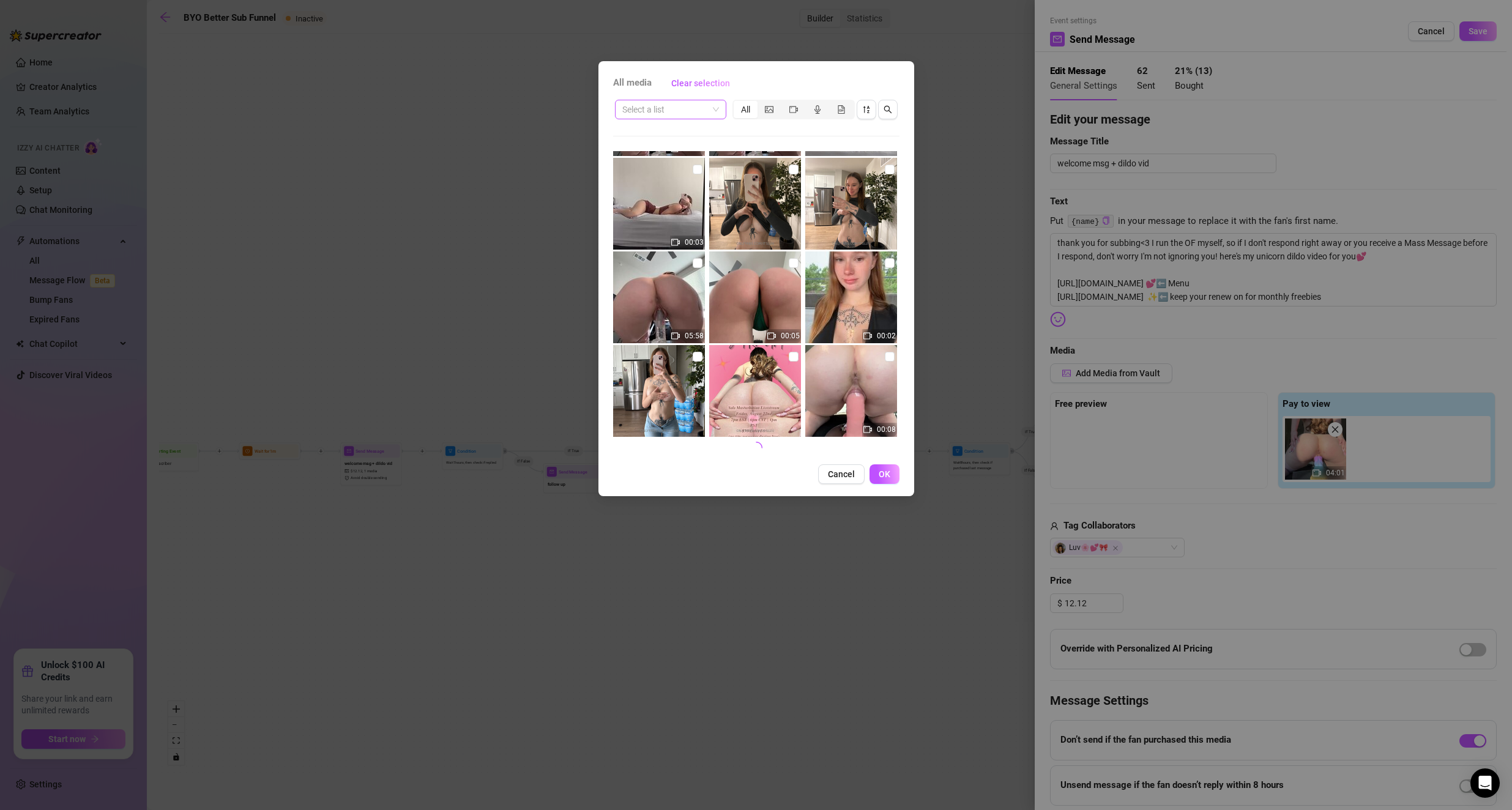
click at [607, 103] on input "search" at bounding box center [665, 109] width 86 height 18
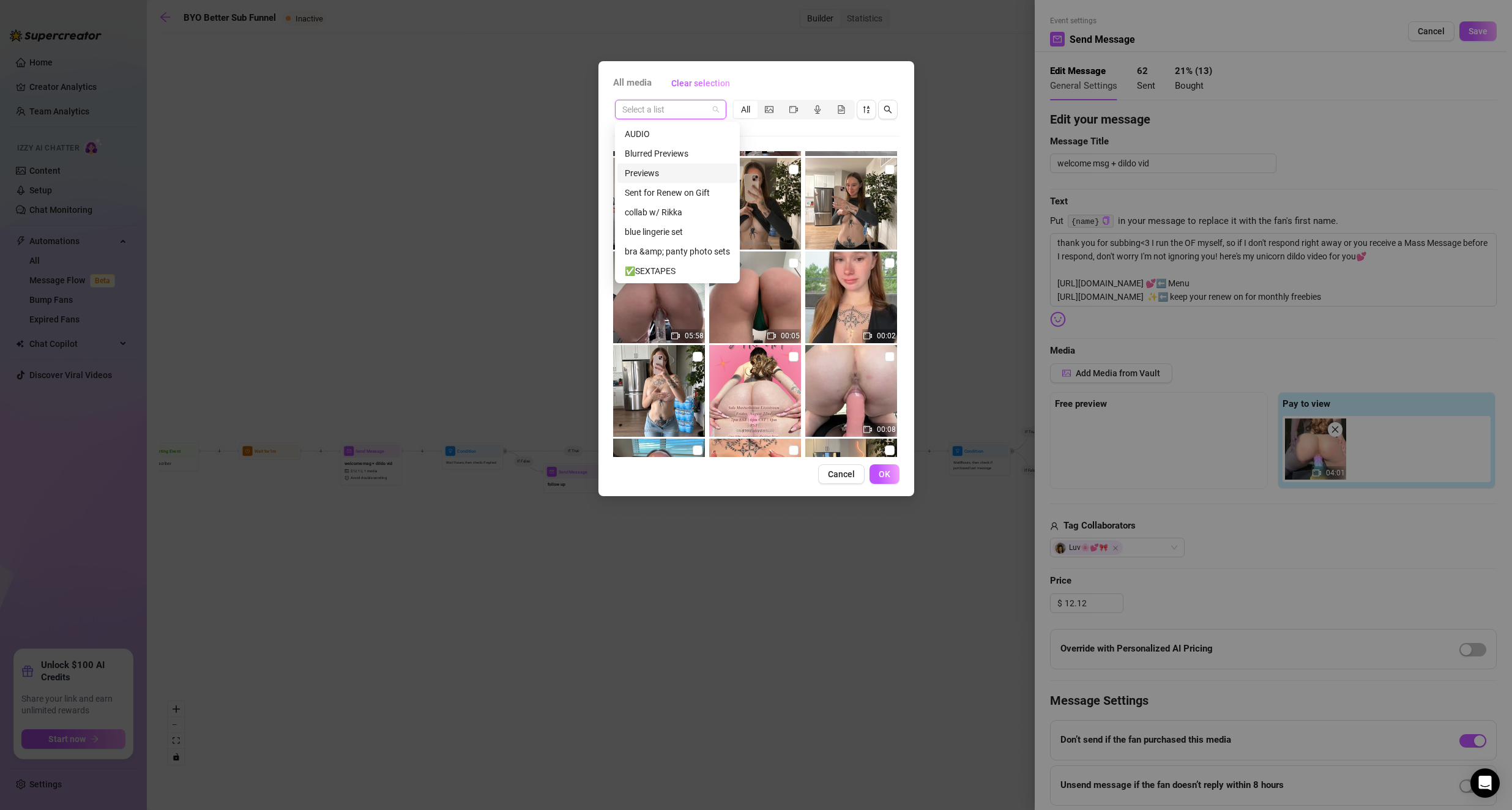
click at [607, 177] on div "Previews" at bounding box center [677, 173] width 105 height 14
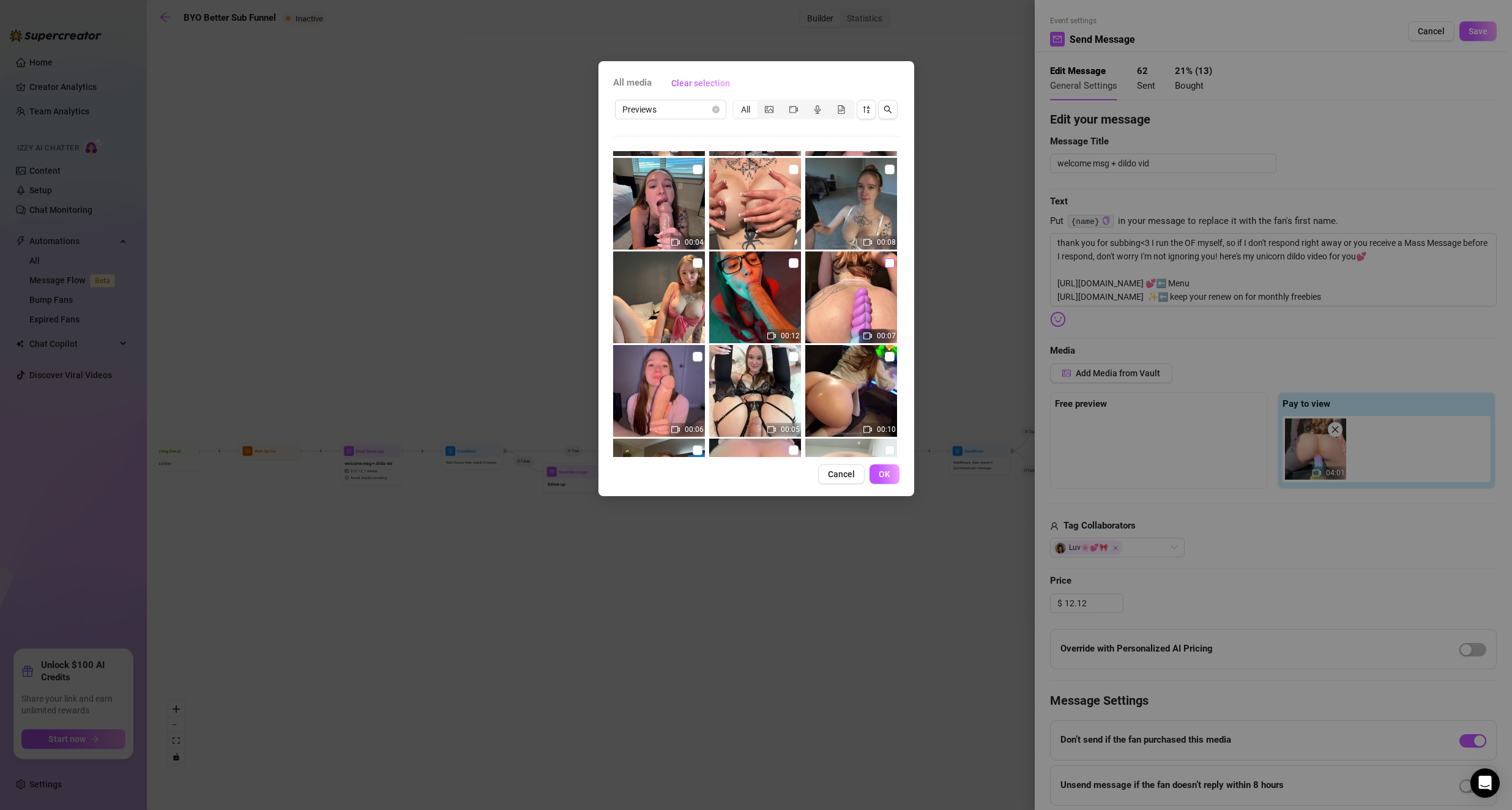
click at [607, 256] on label at bounding box center [889, 263] width 10 height 14
click at [607, 258] on input "checkbox" at bounding box center [889, 263] width 10 height 10
checkbox input "true"
drag, startPoint x: 883, startPoint y: 468, endPoint x: 893, endPoint y: 470, distance: 10.2
click at [607, 470] on span "OK" at bounding box center [885, 474] width 12 height 10
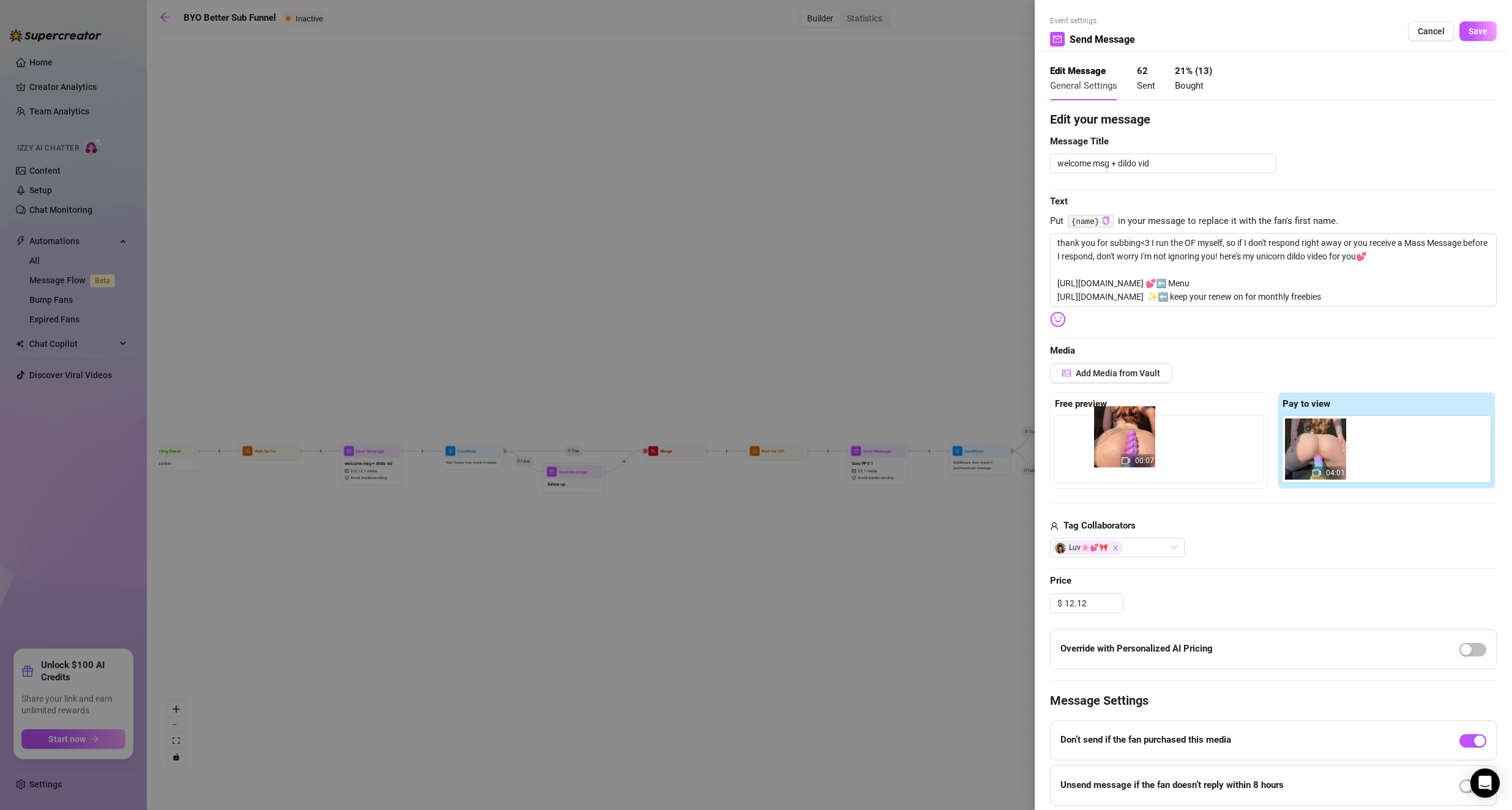
drag, startPoint x: 1375, startPoint y: 459, endPoint x: 1117, endPoint y: 447, distance: 258.3
click at [607, 447] on div "Free preview Pay to view 04:01 00:07" at bounding box center [1273, 440] width 447 height 97
click at [607, 31] on span "Save" at bounding box center [1477, 31] width 19 height 10
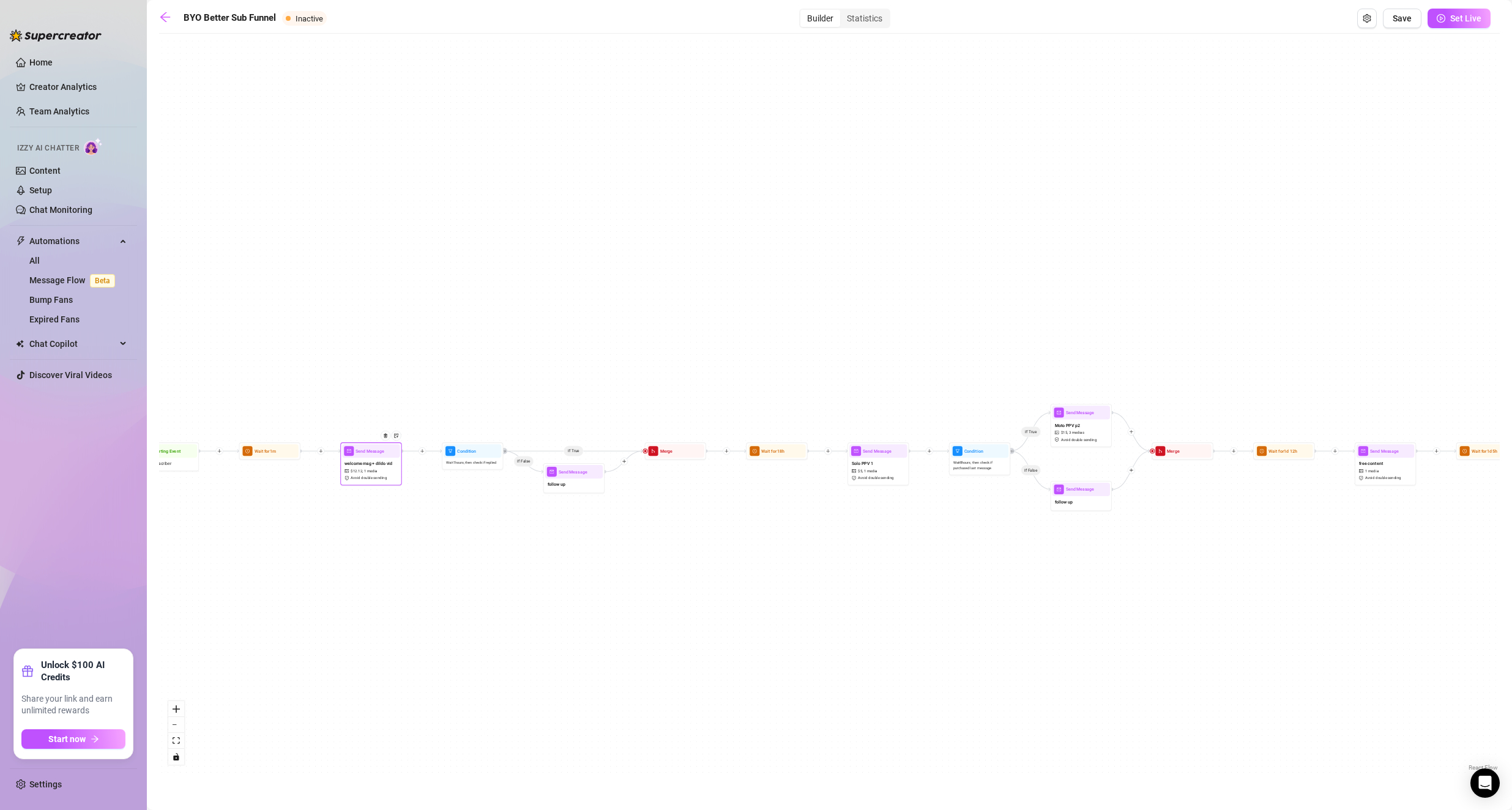
click at [376, 450] on div at bounding box center [387, 440] width 27 height 31
type textarea "thank you for subbing<3 I run the OF myself, so if I don't respond right away o…"
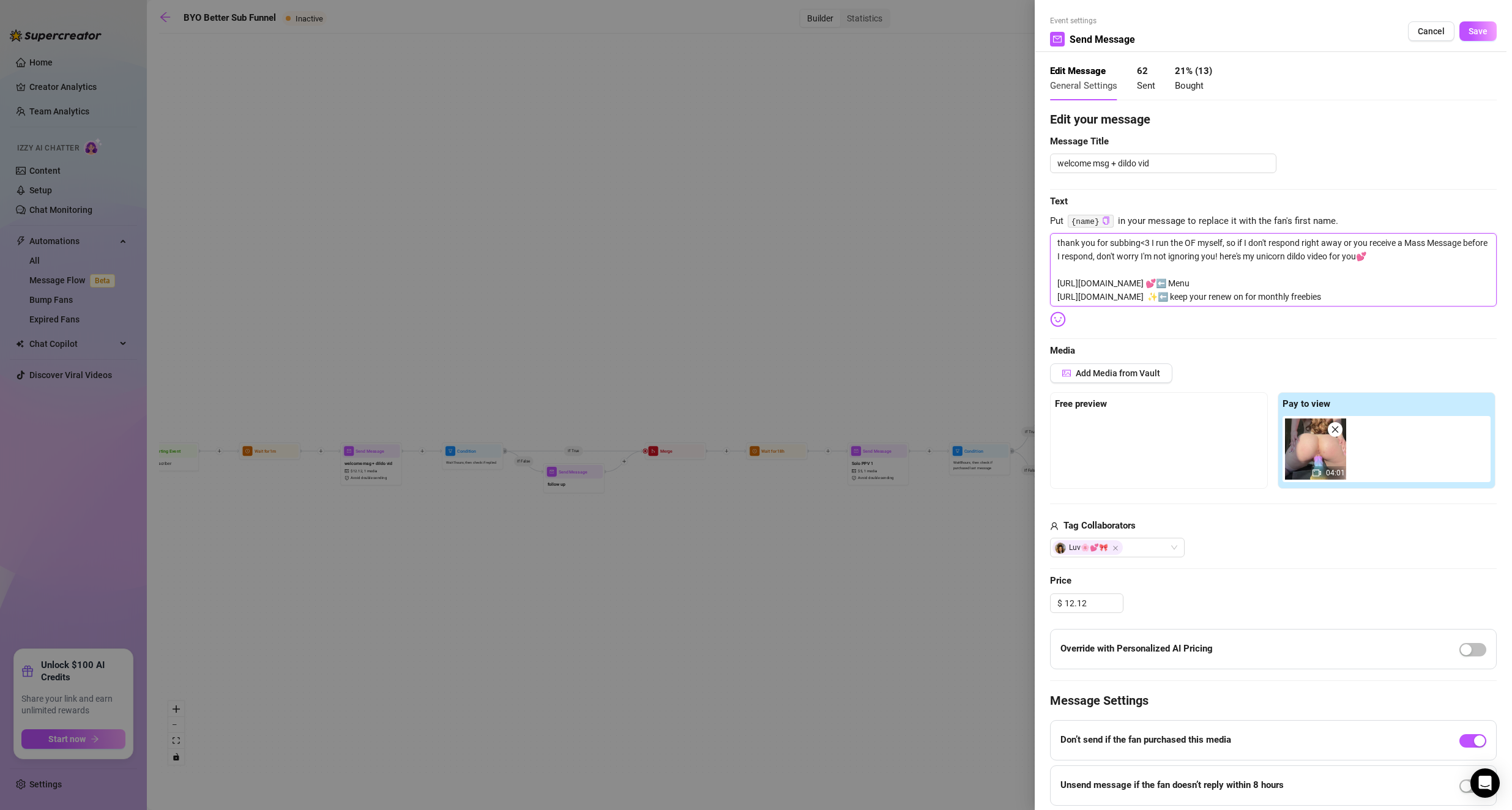
drag, startPoint x: 1290, startPoint y: 278, endPoint x: 1015, endPoint y: 287, distance: 275.1
click at [607, 287] on div "Event settings Send Message Cancel Save Edit Message General Settings 62 Sent 2…" at bounding box center [756, 405] width 1512 height 810
type textarea "thank you for subbing<3 I run the OF myself, so if I don't respond right away o…"
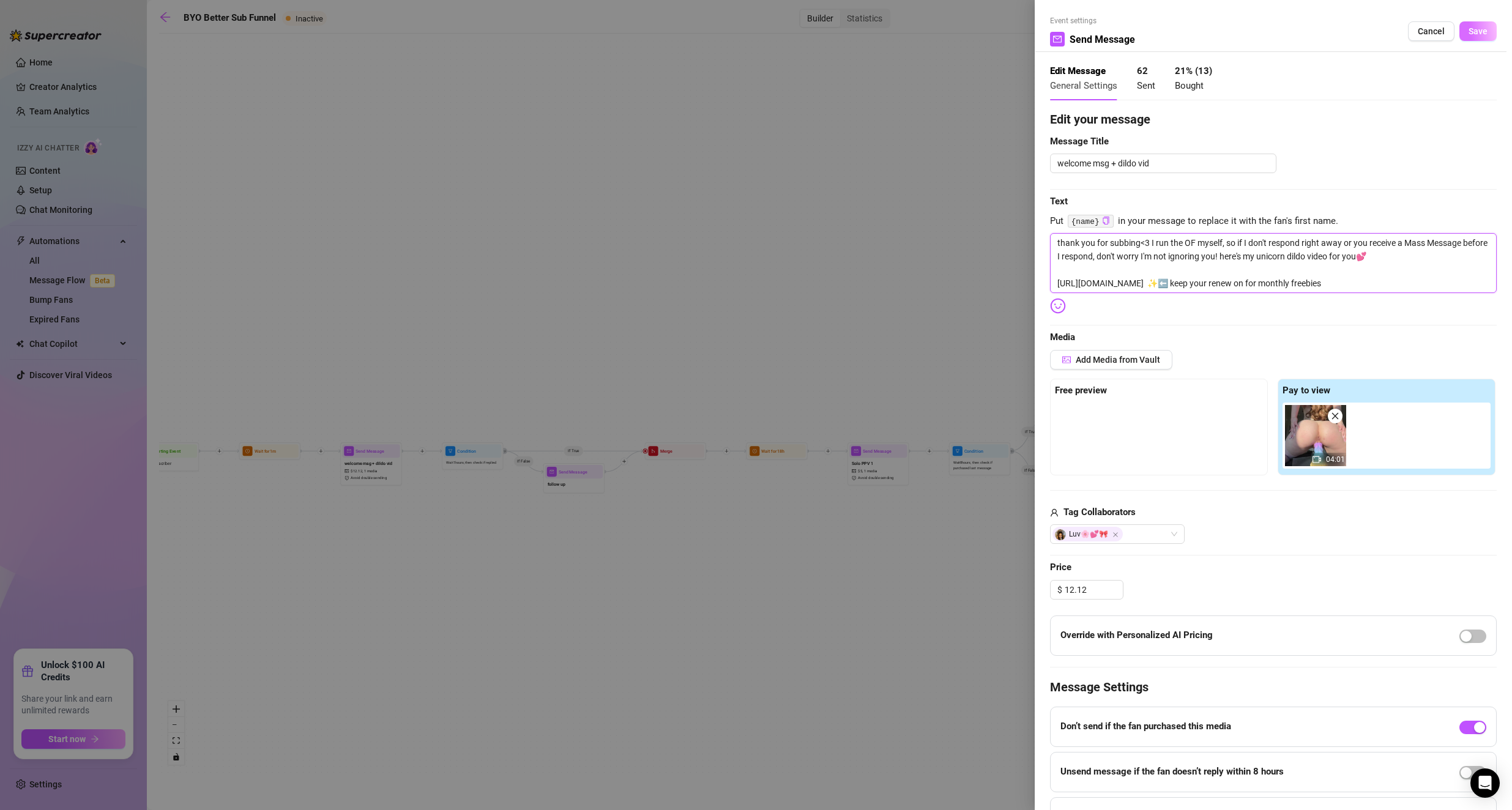
type textarea "thank you for subbing<3 I run the OF myself, so if I don't respond right away o…"
click at [607, 28] on span "Save" at bounding box center [1477, 31] width 19 height 10
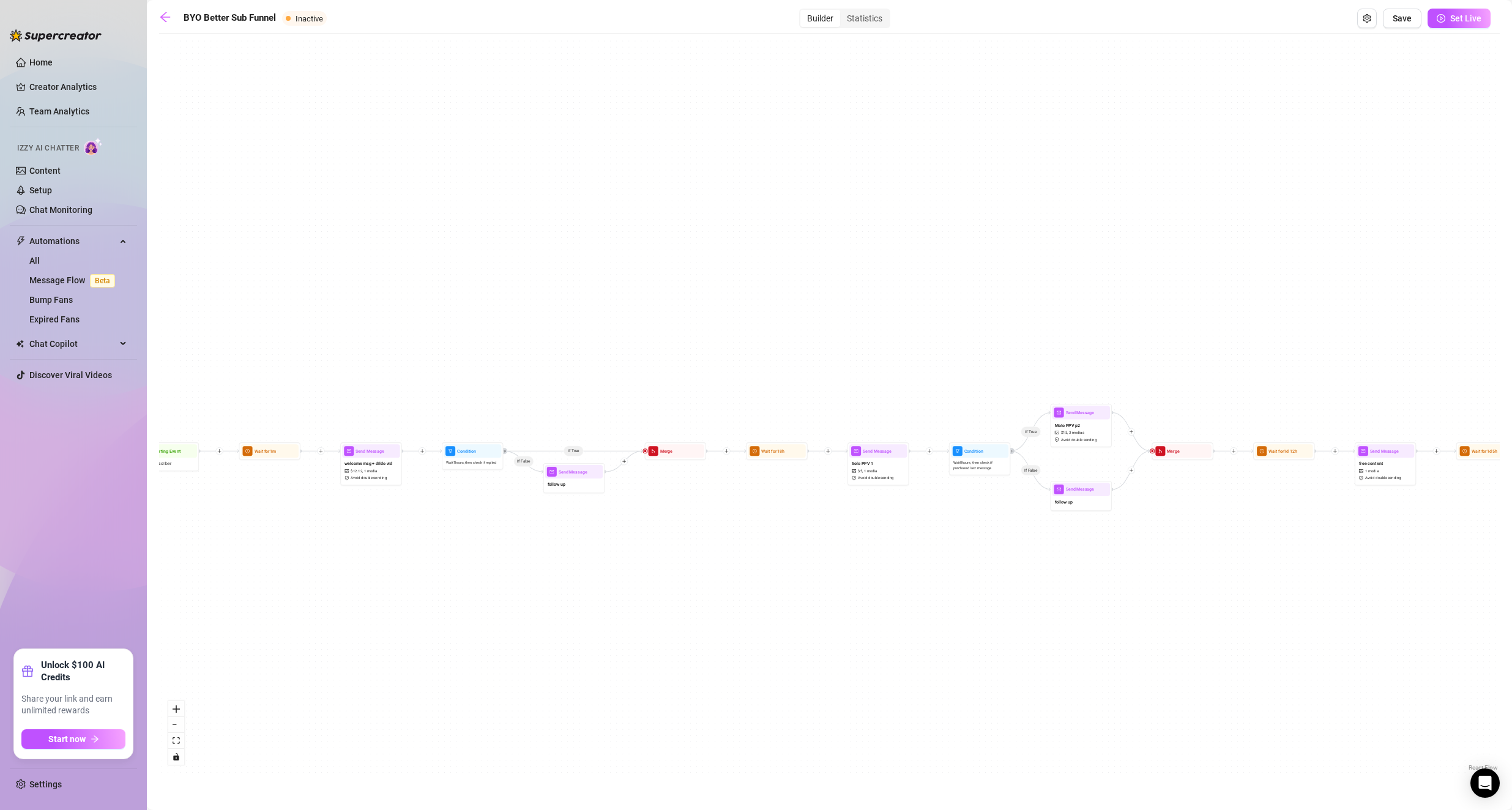
click at [359, 460] on div "welcome msg + dildo vid $ 12.12 , 1 media Avoid double sending" at bounding box center [371, 470] width 58 height 26
click at [359, 459] on div "welcome msg + dildo vid $ 12.12 , 1 media Avoid double sending" at bounding box center [371, 470] width 58 height 26
click at [370, 467] on span "welcome msg + dildo vid" at bounding box center [368, 463] width 48 height 7
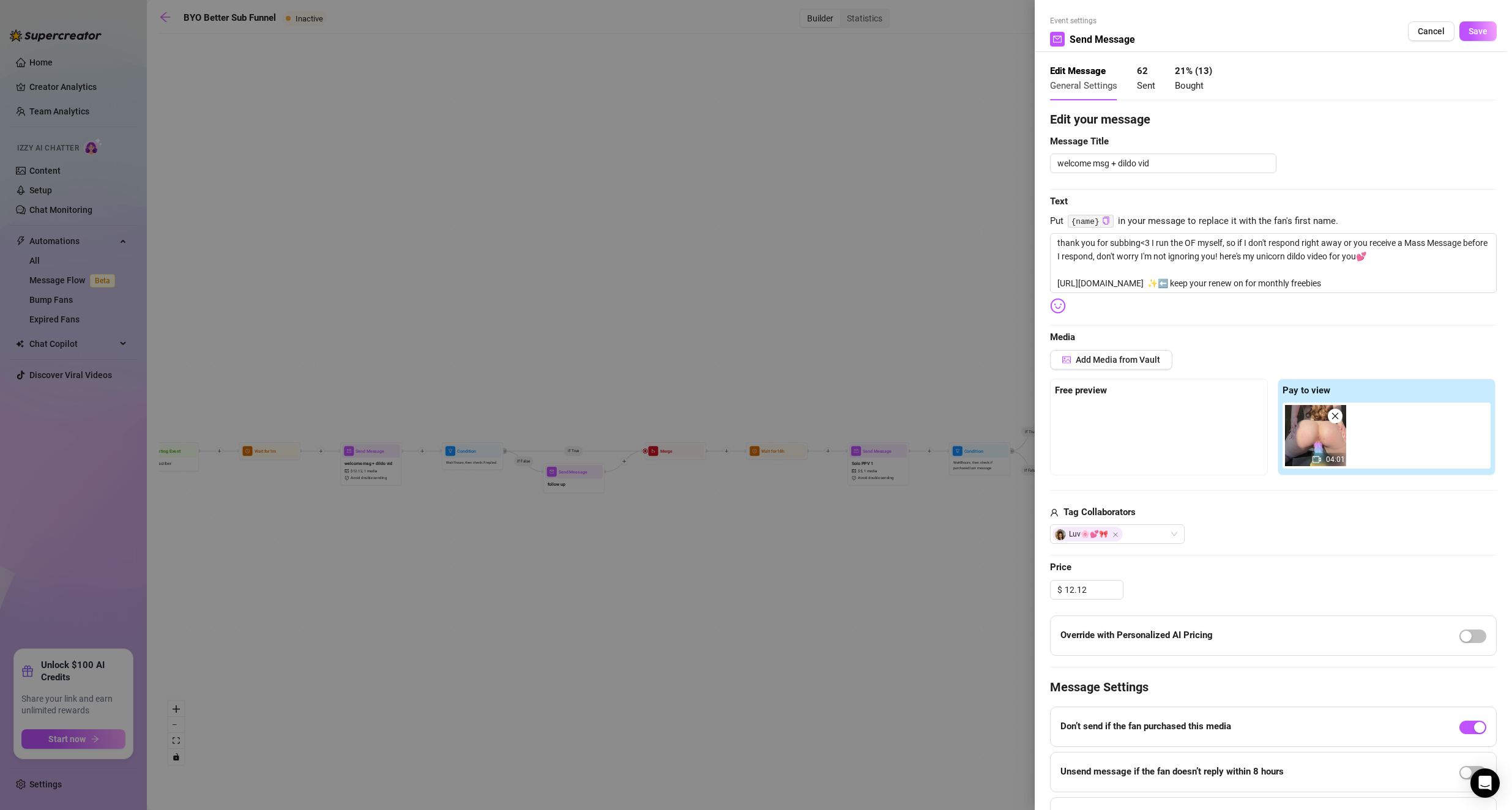
type textarea "thank you for subbing<3 I run the OF myself, so if I don't respond right away o…"
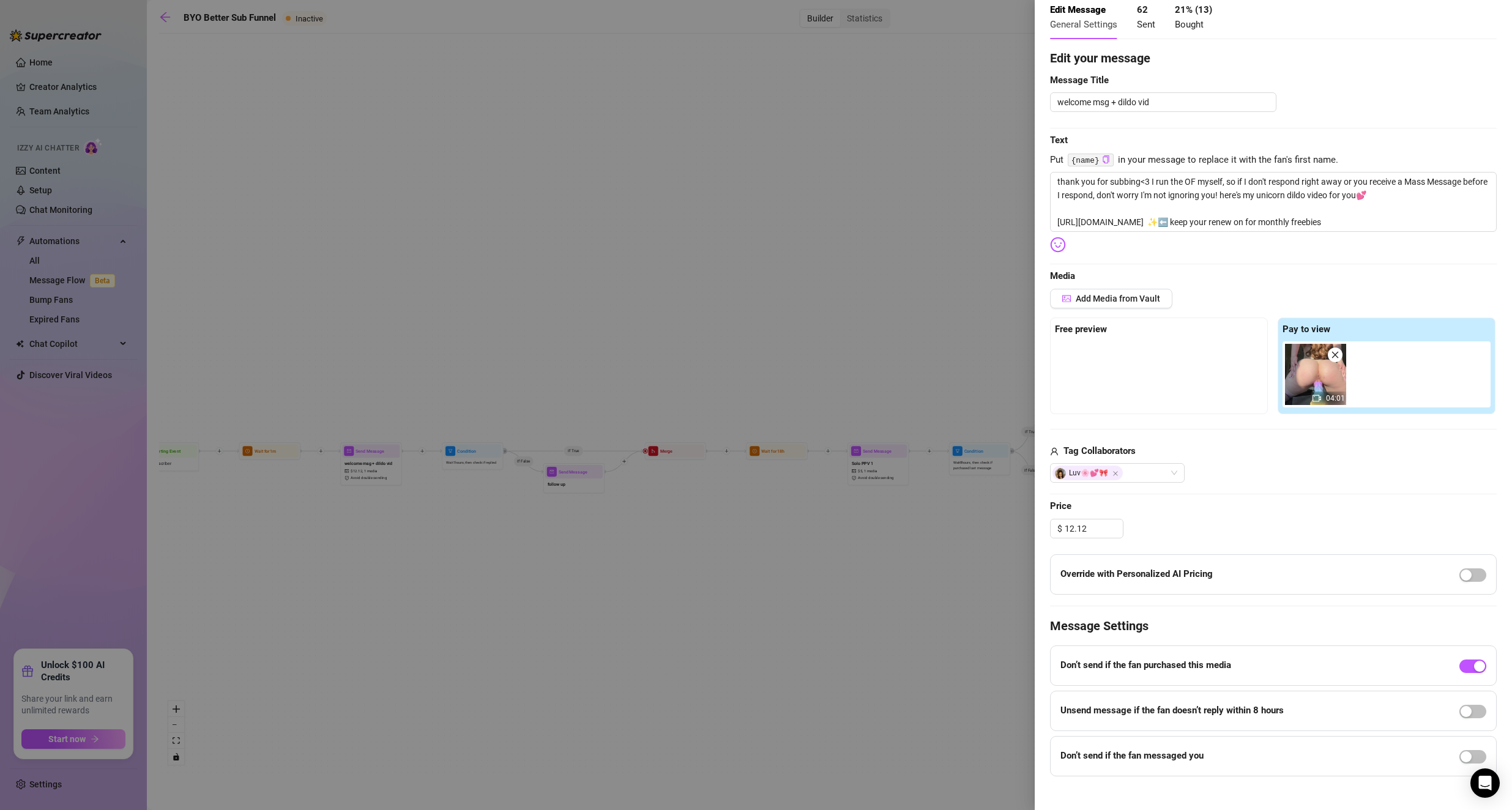
scroll to position [73, 0]
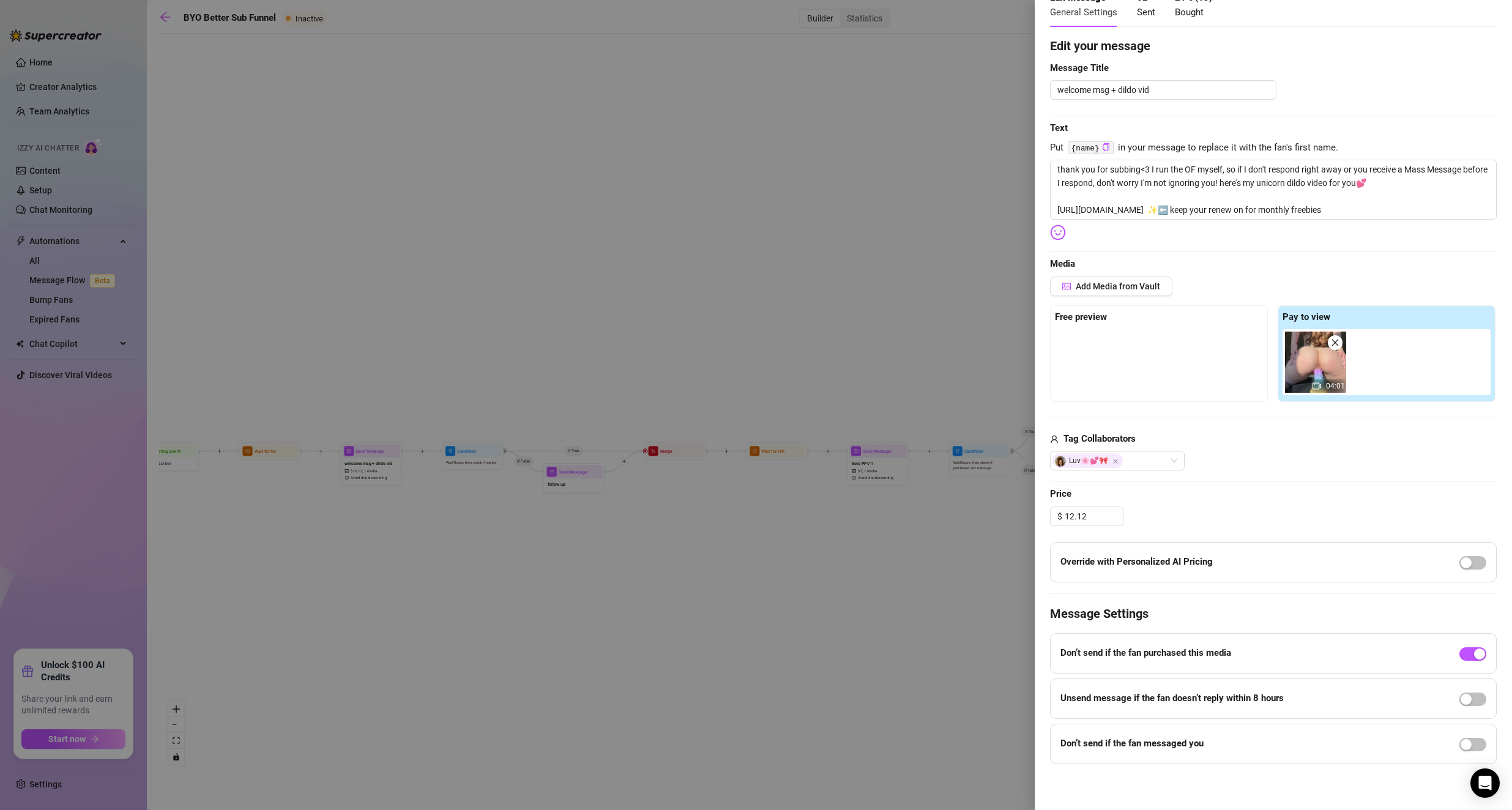
click at [607, 343] on icon "close" at bounding box center [1335, 342] width 9 height 9
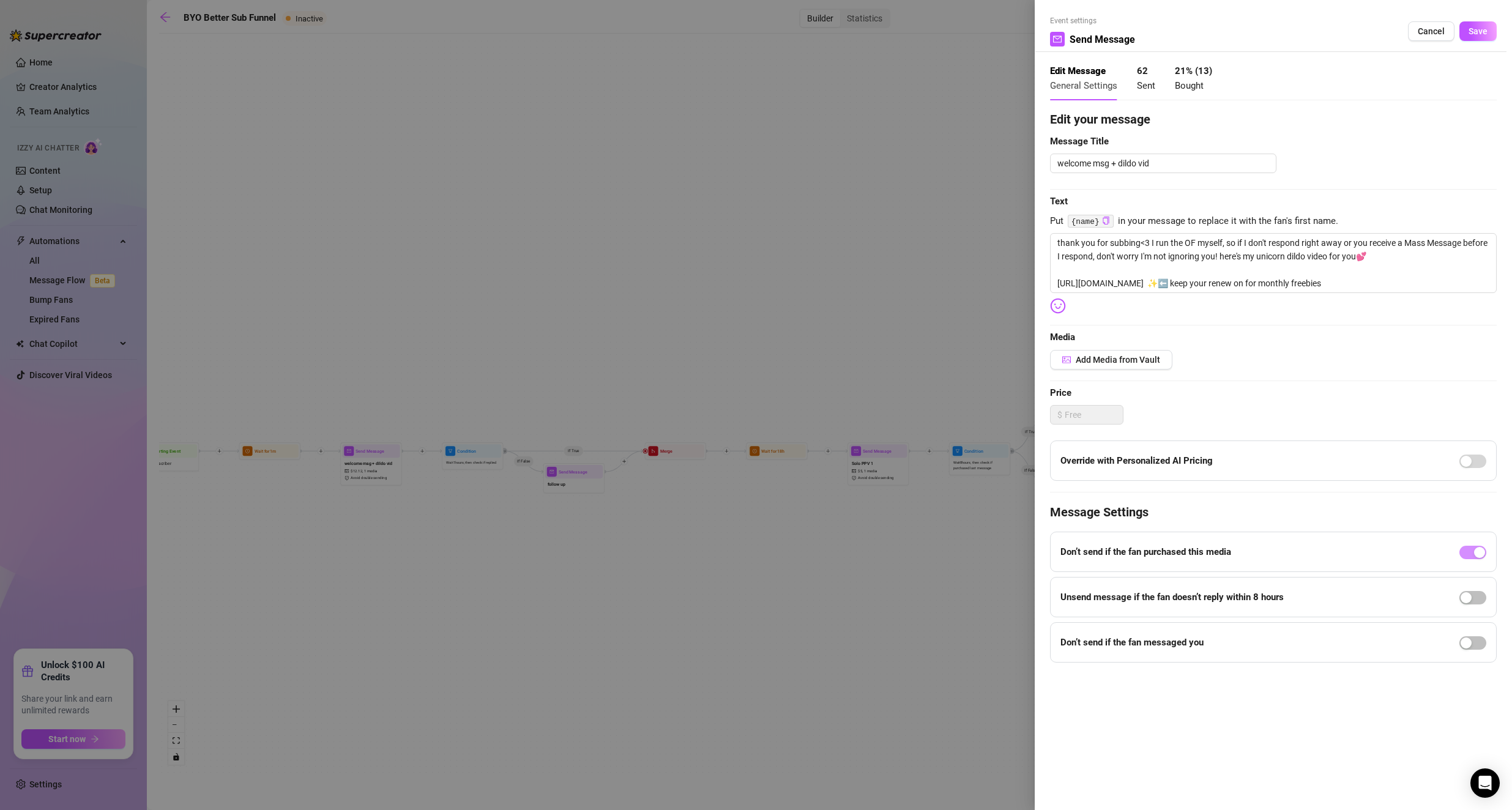
type textarea "thank you for subbing<3 I run the OF myself, so if I don't respond right away o…"
click at [607, 358] on span "Add Media from Vault" at bounding box center [1117, 359] width 84 height 10
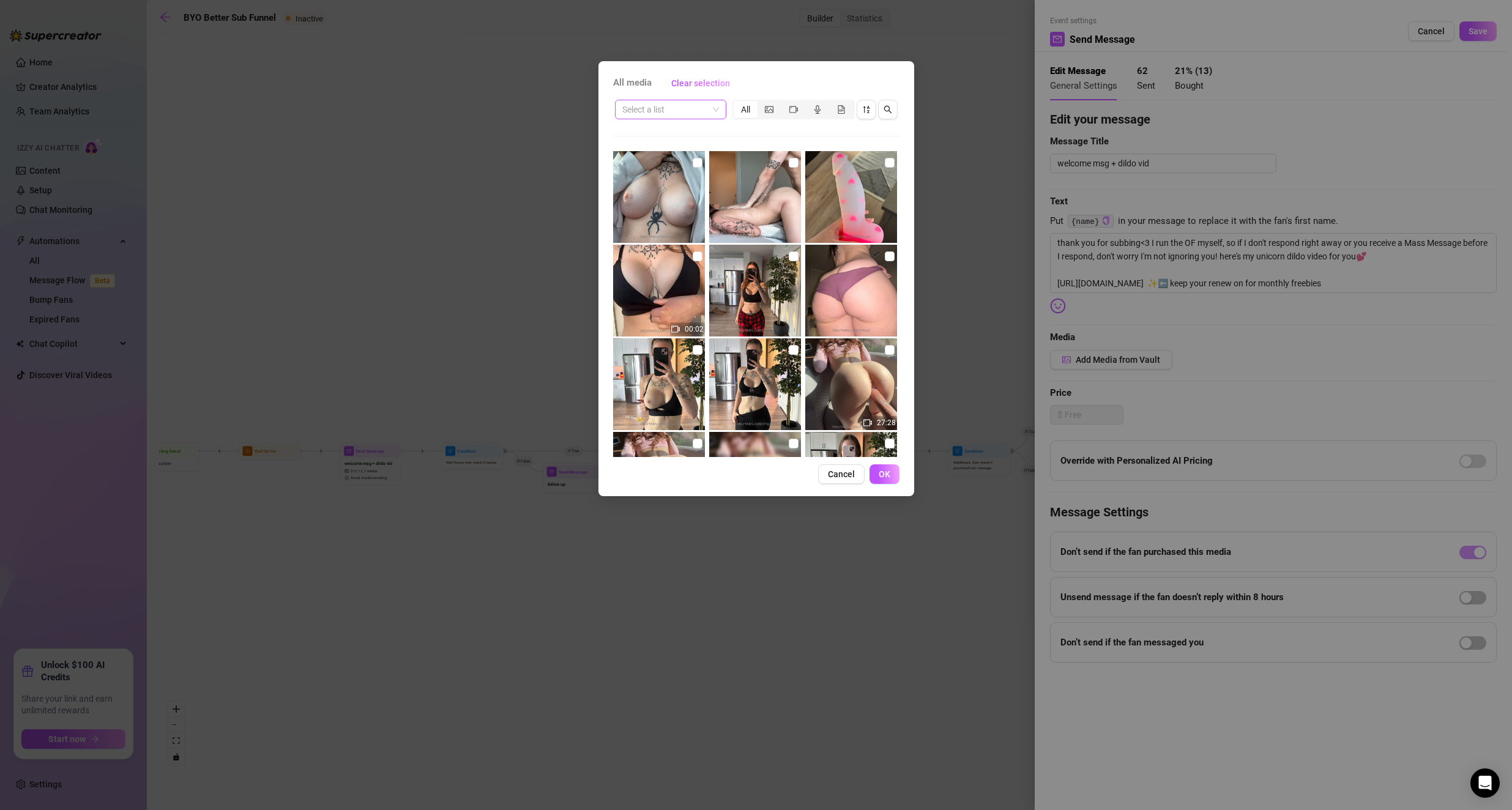
click at [607, 105] on input "search" at bounding box center [665, 109] width 86 height 18
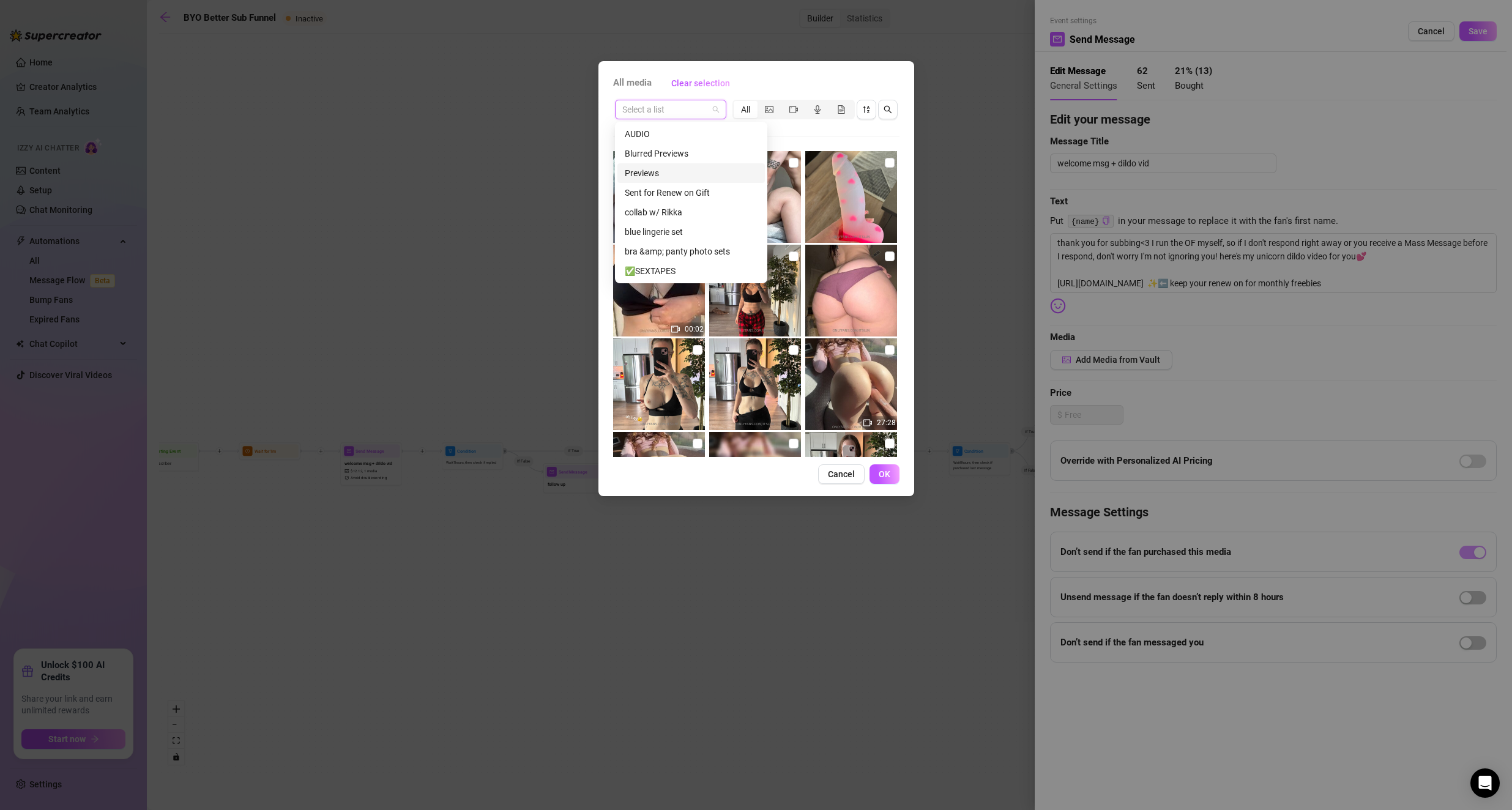
click at [607, 179] on div "Previews" at bounding box center [691, 173] width 133 height 14
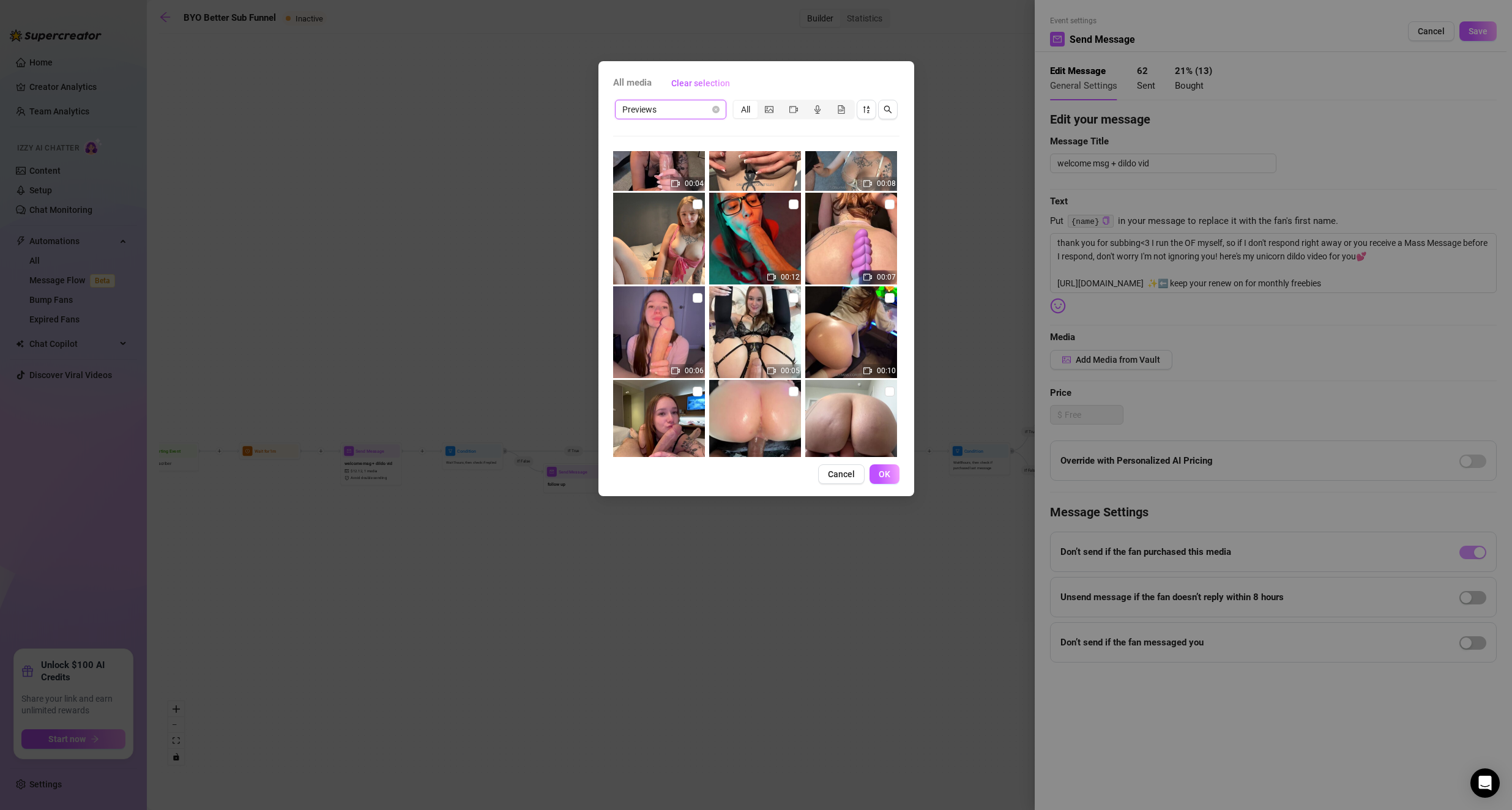
scroll to position [184, 0]
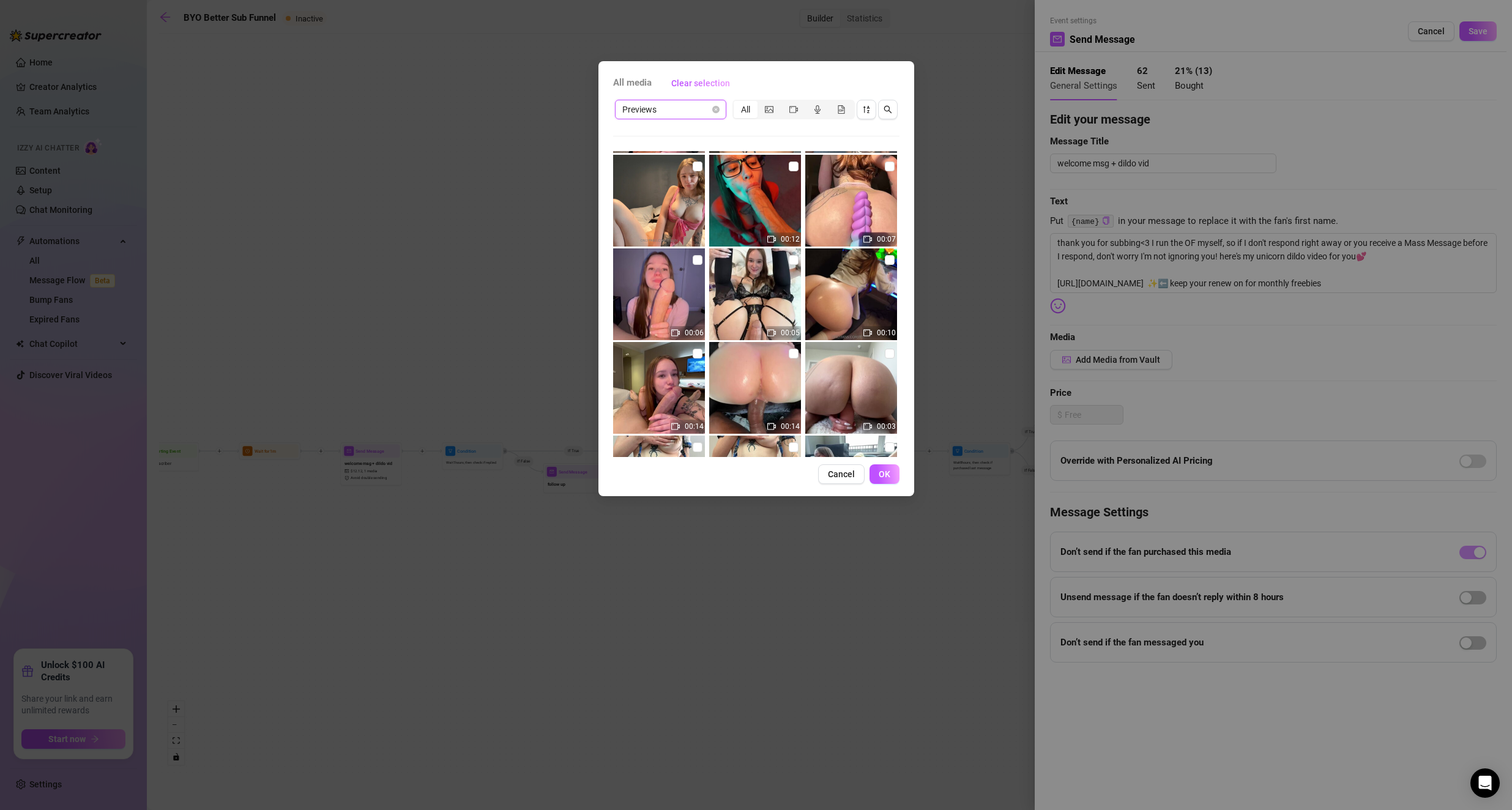
click at [607, 166] on img at bounding box center [851, 201] width 92 height 92
click at [607, 166] on input "checkbox" at bounding box center [889, 166] width 10 height 10
checkbox input "true"
click at [607, 472] on span "OK" at bounding box center [885, 474] width 12 height 10
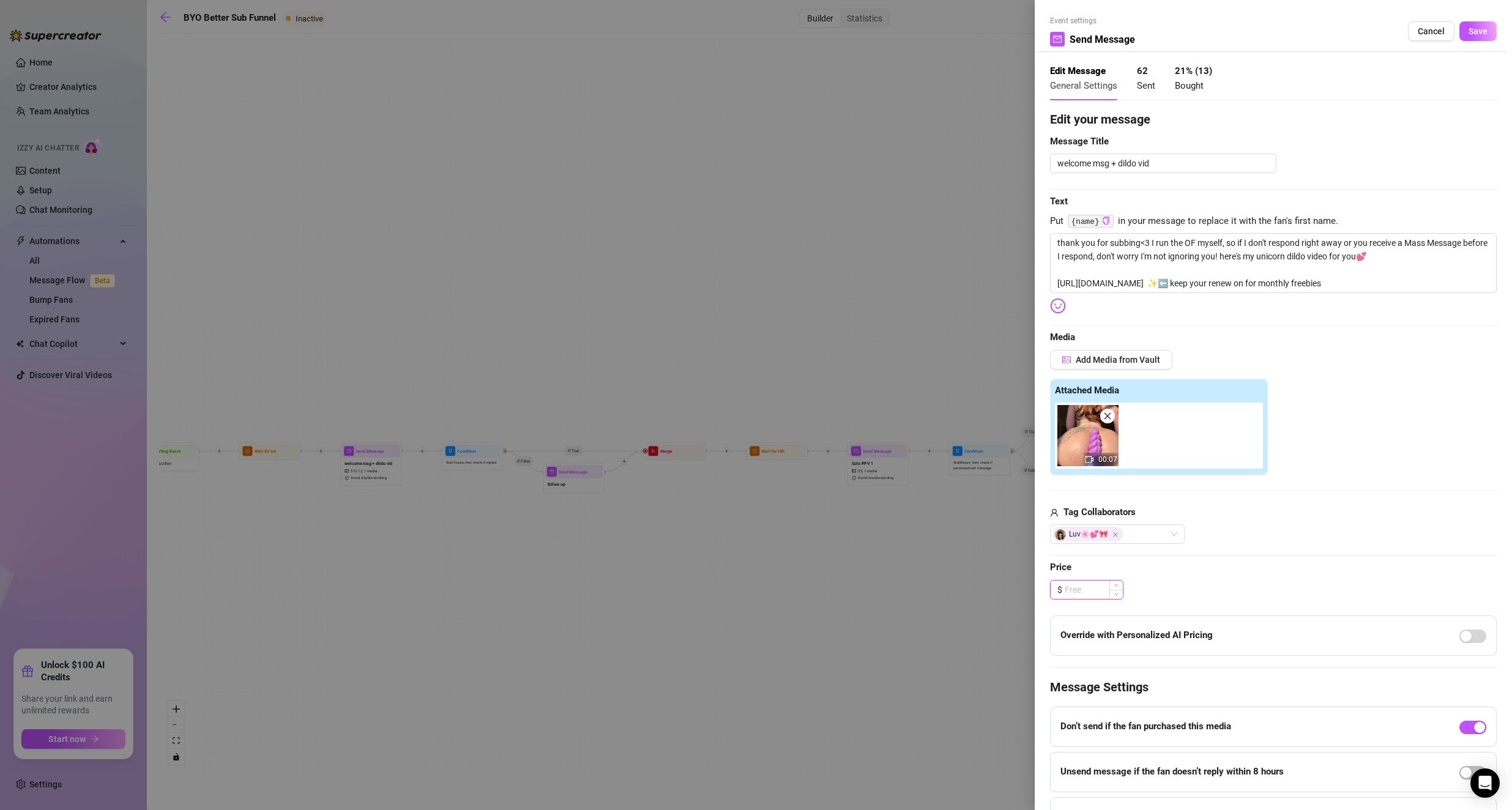
click at [607, 532] on input at bounding box center [1093, 590] width 58 height 18
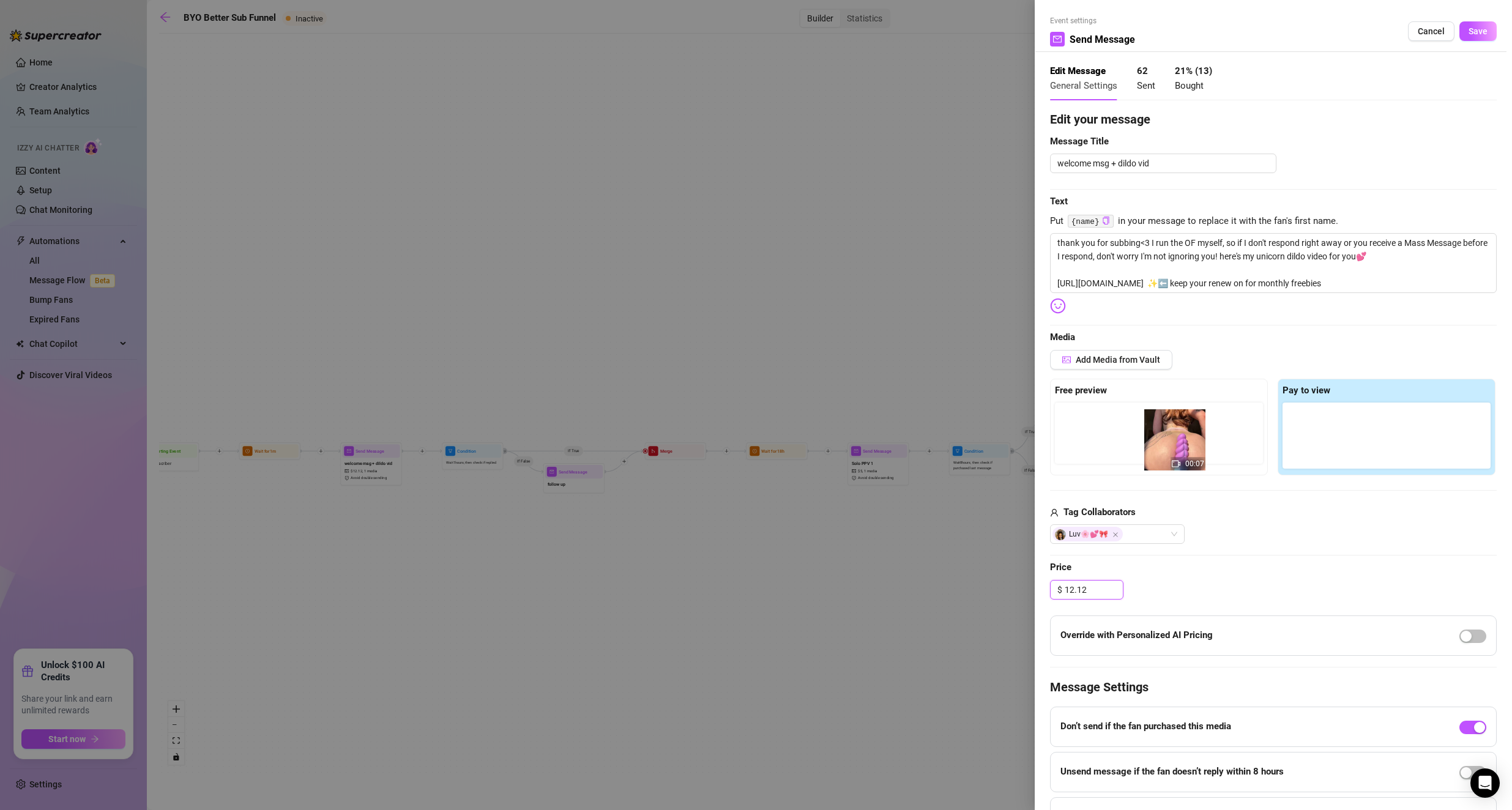
drag, startPoint x: 1323, startPoint y: 444, endPoint x: 1150, endPoint y: 439, distance: 173.1
click at [607, 447] on div "Free preview Pay to view 00:07" at bounding box center [1273, 427] width 447 height 97
drag, startPoint x: 1330, startPoint y: 453, endPoint x: 1125, endPoint y: 448, distance: 205.1
click at [607, 448] on div "Free preview Pay to view 00:07" at bounding box center [1273, 427] width 447 height 97
type input "12.12"
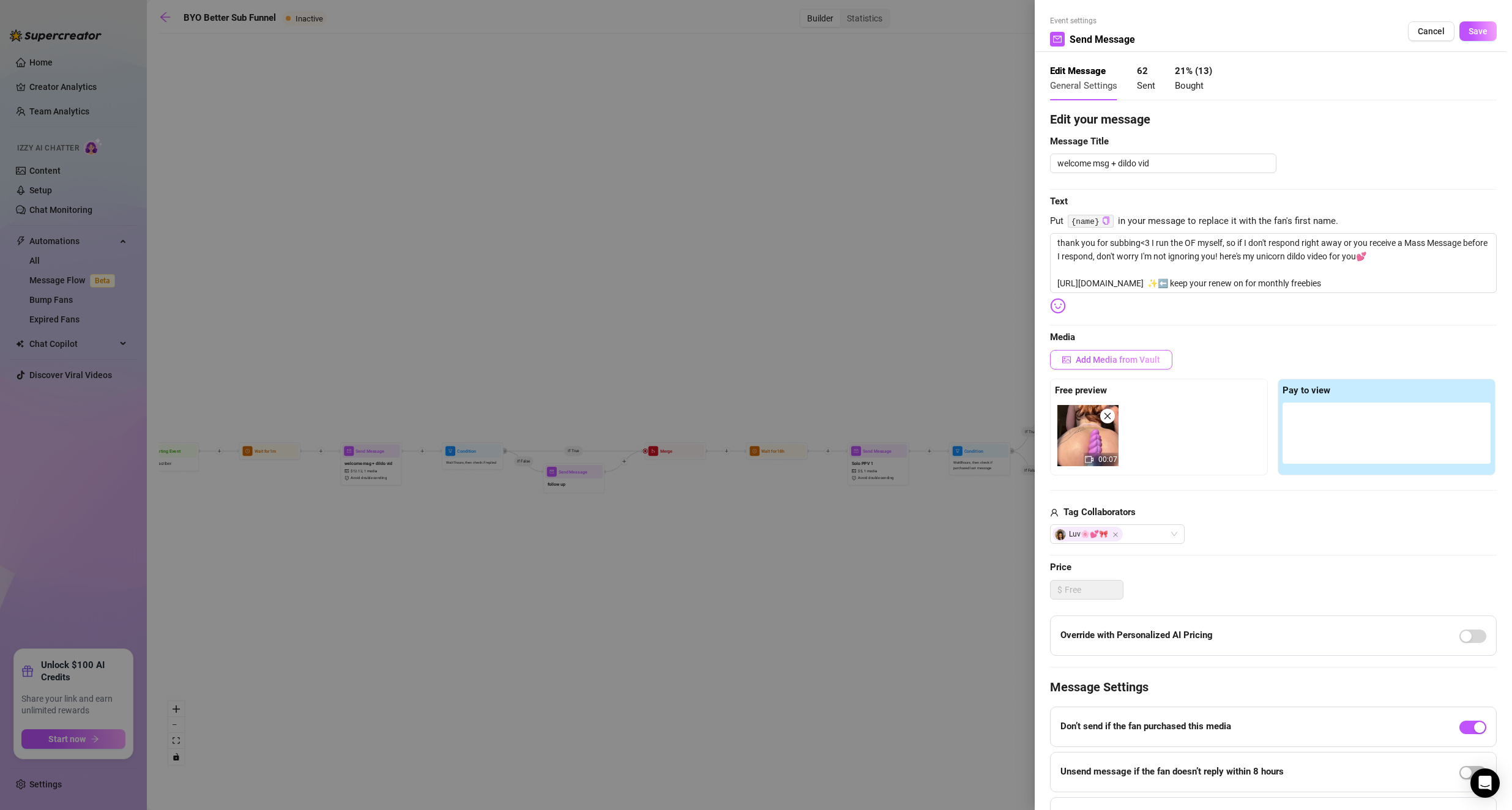
click at [607, 361] on span "Add Media from Vault" at bounding box center [1117, 359] width 84 height 10
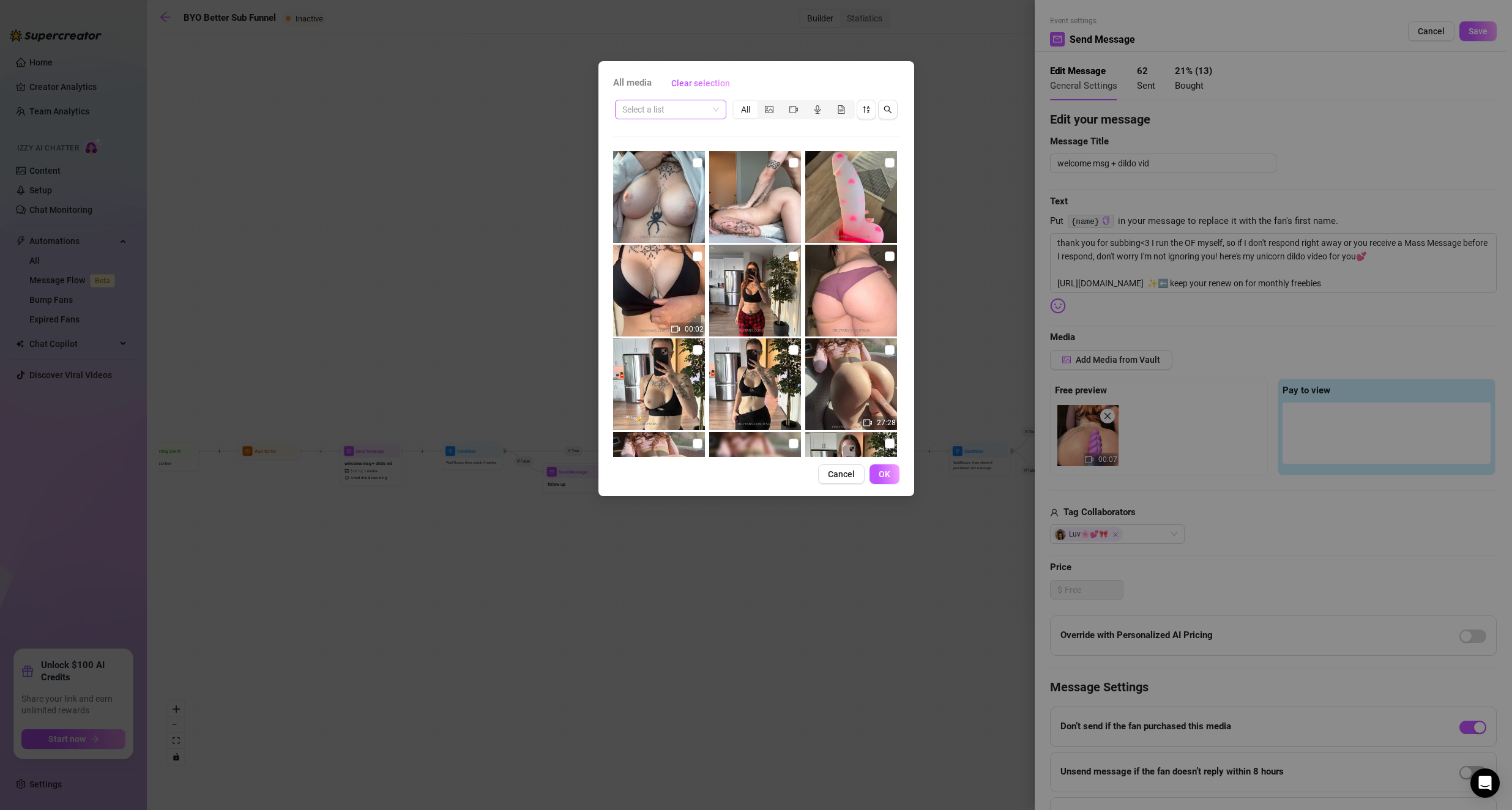
click at [607, 107] on input "search" at bounding box center [665, 109] width 86 height 18
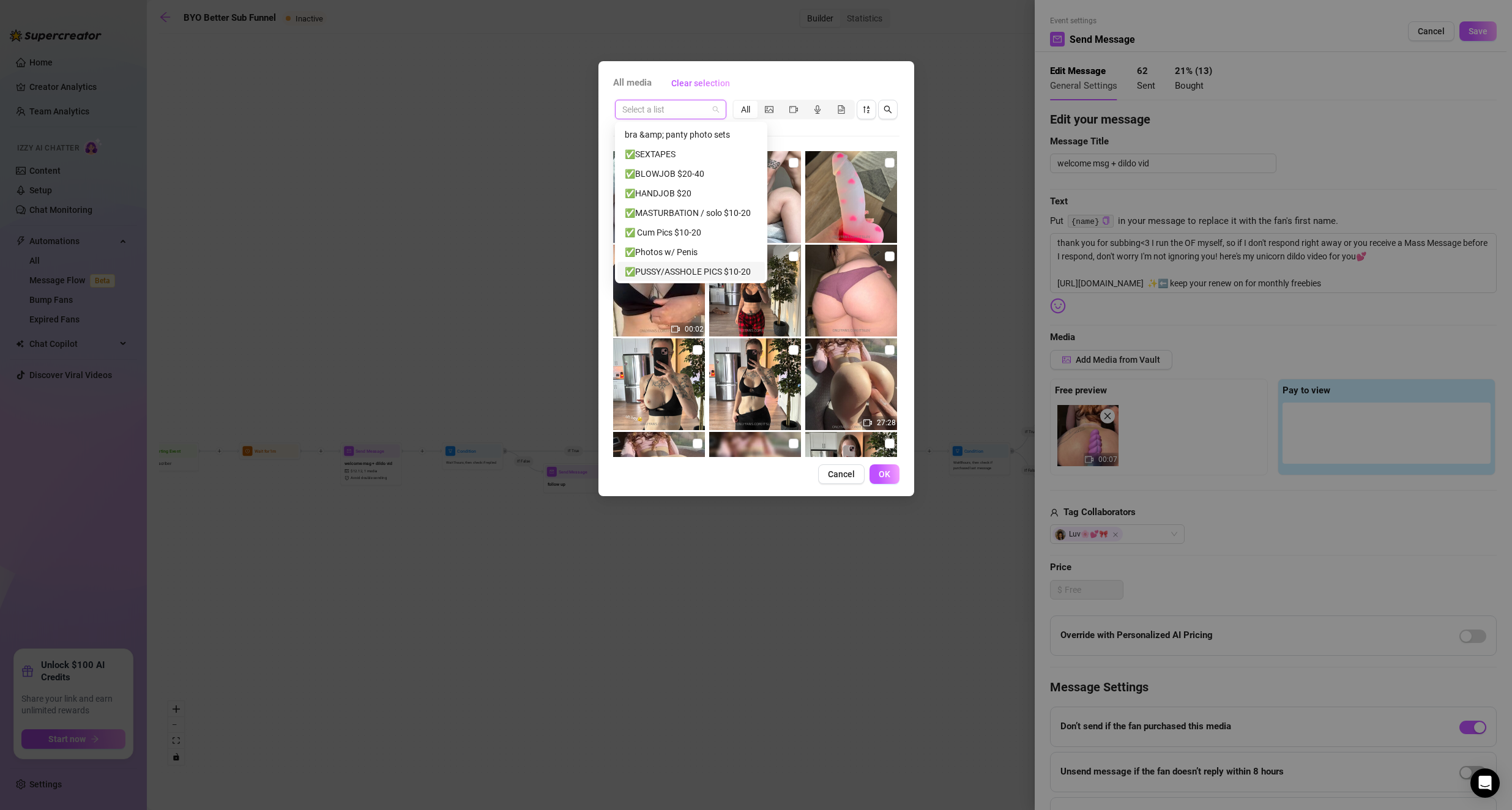
scroll to position [113, 0]
click at [607, 221] on div "✅MASTURBATION / solo $10-20" at bounding box center [691, 217] width 133 height 14
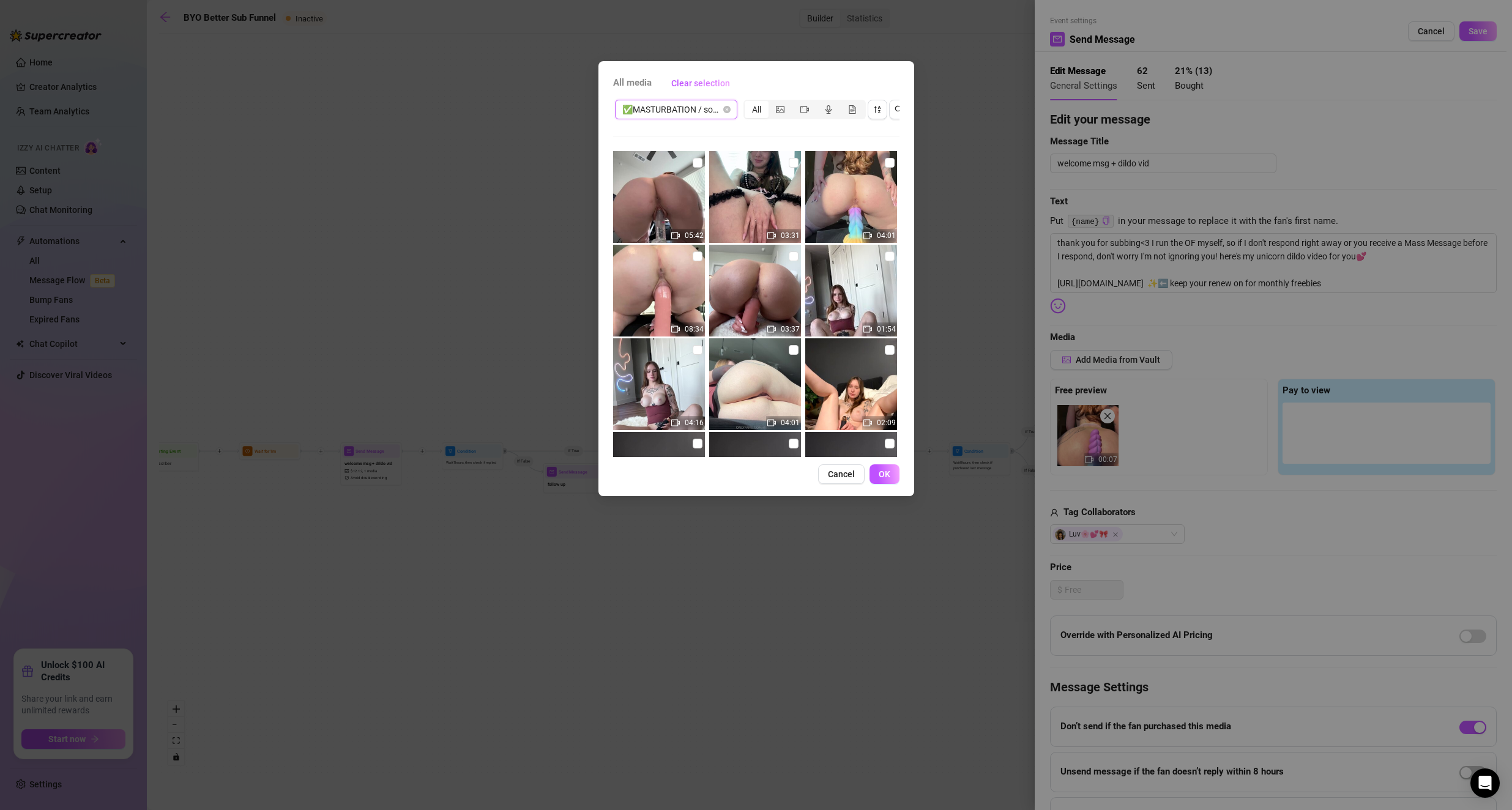
drag, startPoint x: 882, startPoint y: 162, endPoint x: 877, endPoint y: 215, distance: 53.2
click at [607, 163] on input "checkbox" at bounding box center [889, 162] width 10 height 10
checkbox input "true"
click at [607, 479] on span "OK" at bounding box center [885, 474] width 12 height 10
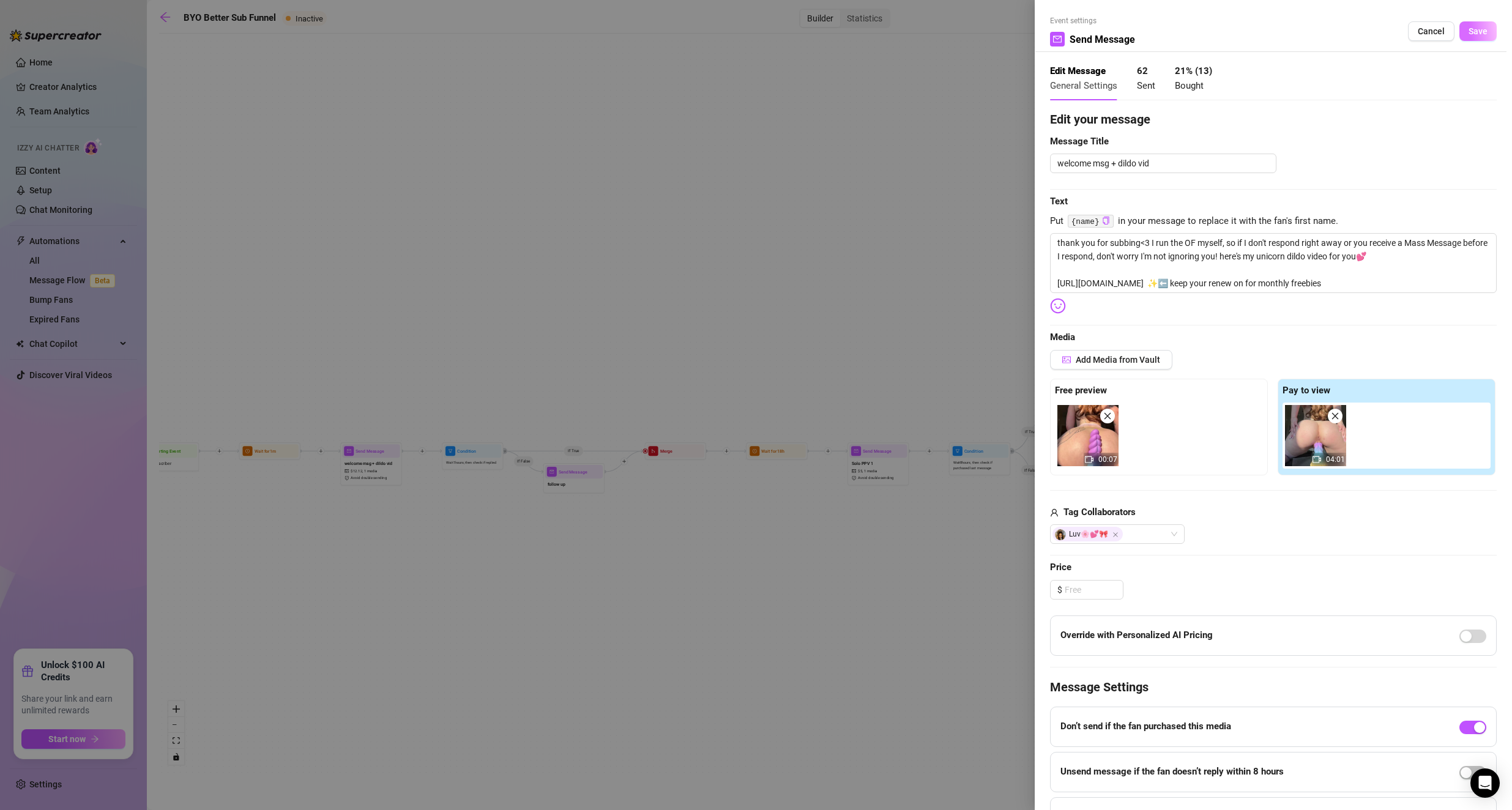
click at [607, 35] on span "Save" at bounding box center [1477, 31] width 19 height 10
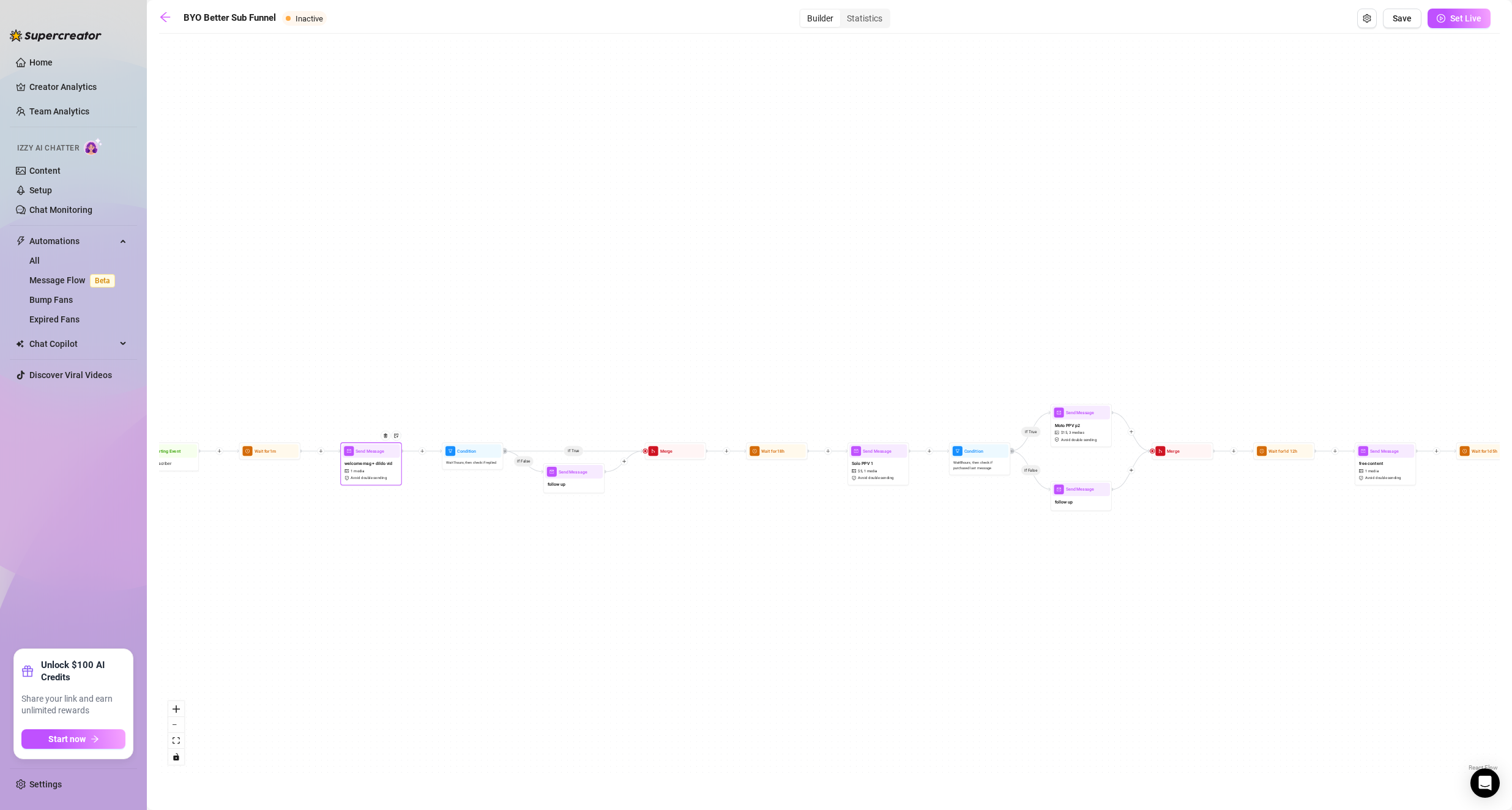
click at [378, 476] on span "Avoid double sending" at bounding box center [368, 478] width 36 height 5
type textarea "thank you for subbing<3 I run the OF myself, so if I don't respond right away o…"
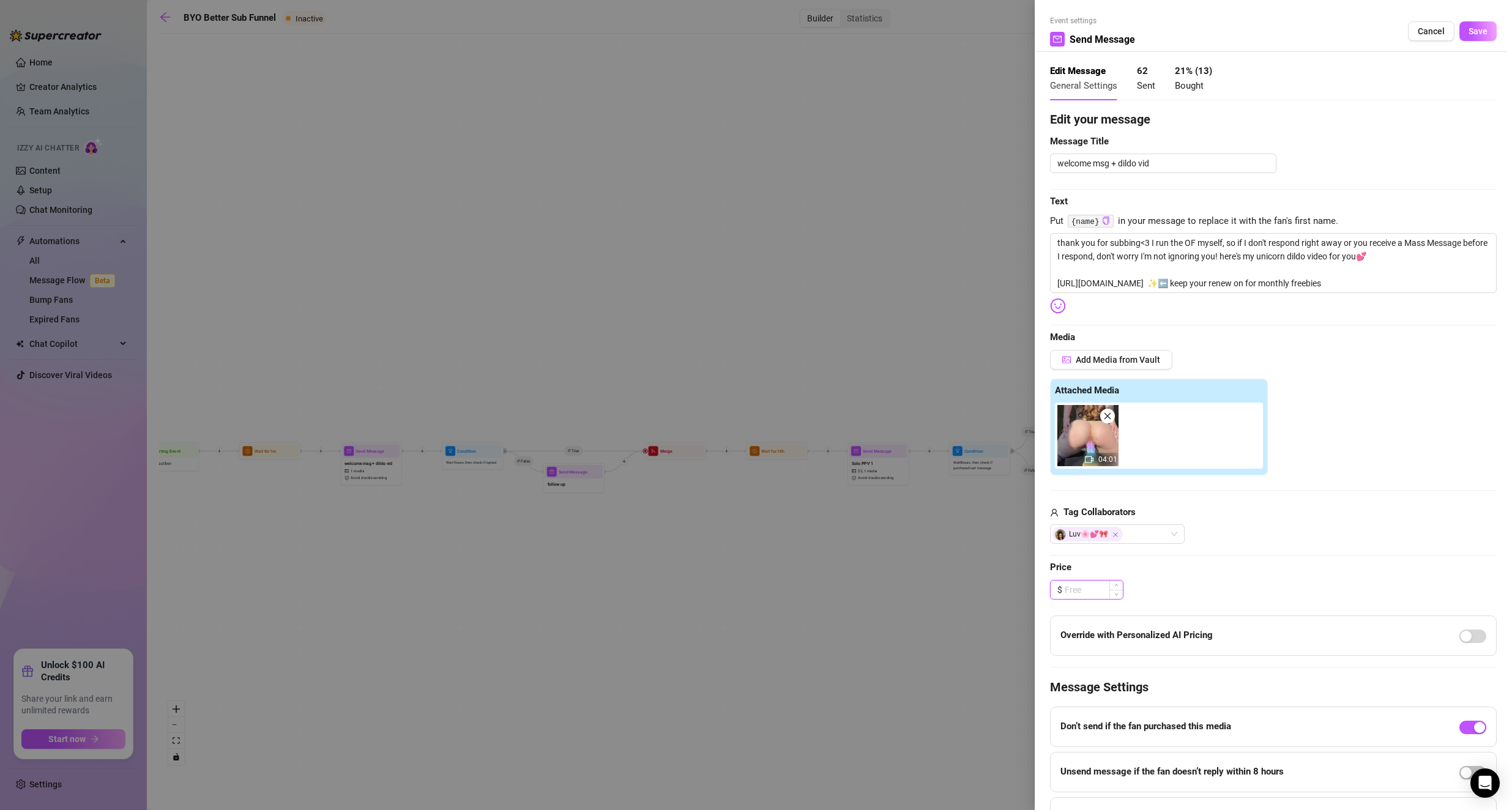
click at [607, 532] on input at bounding box center [1093, 590] width 58 height 18
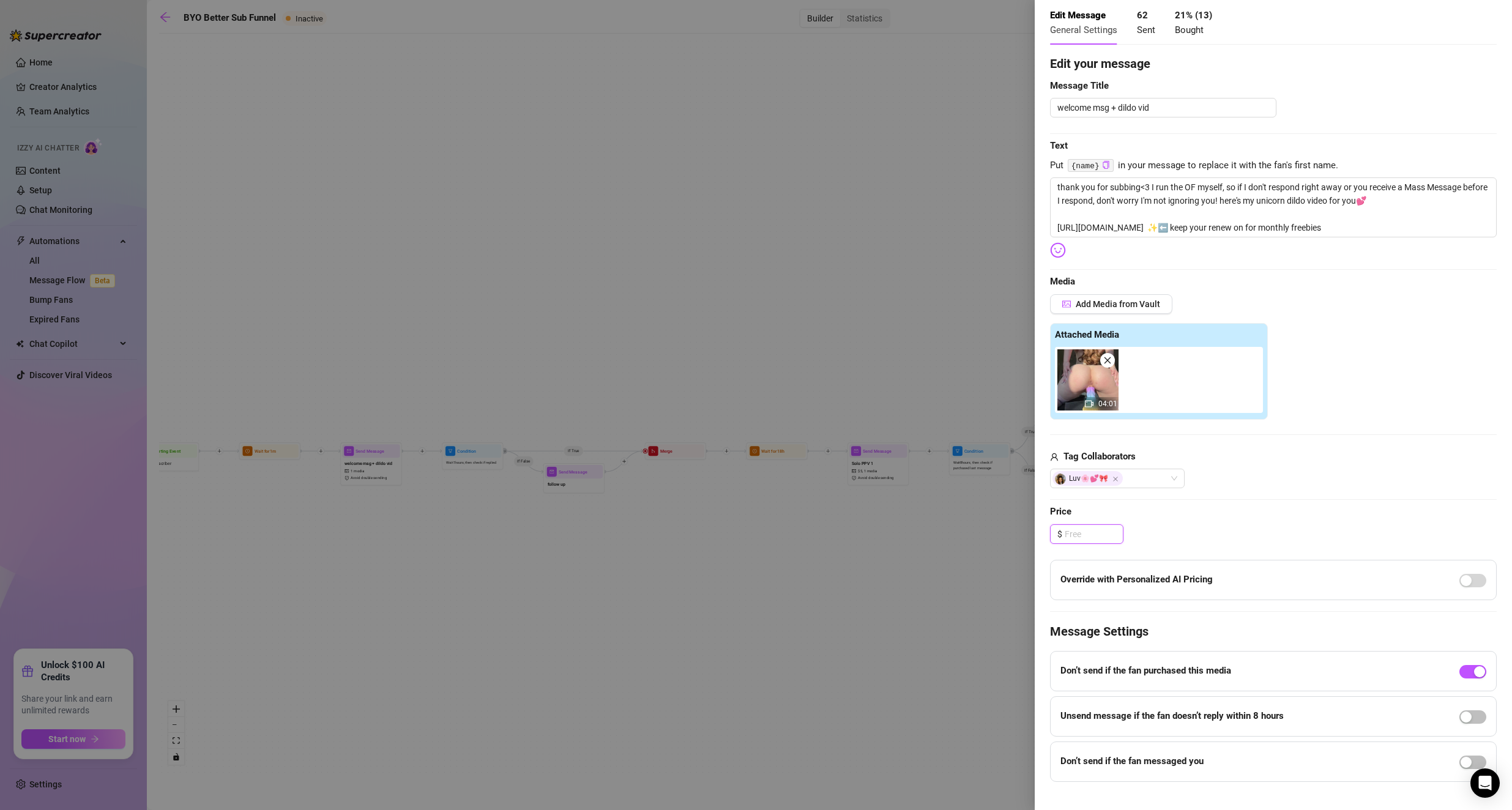
scroll to position [73, 0]
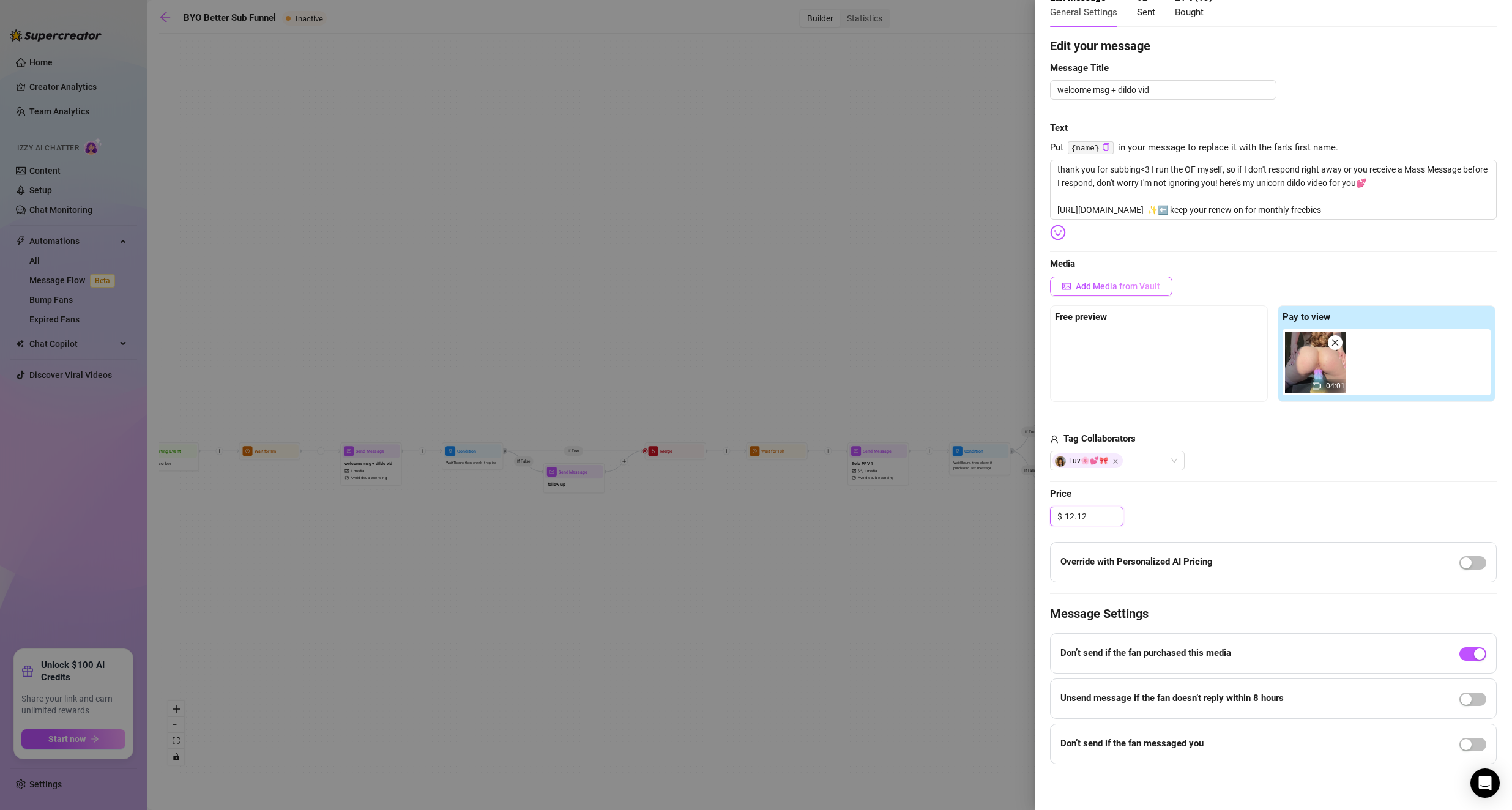
type input "12.12"
click at [607, 289] on span "Add Media from Vault" at bounding box center [1117, 286] width 84 height 10
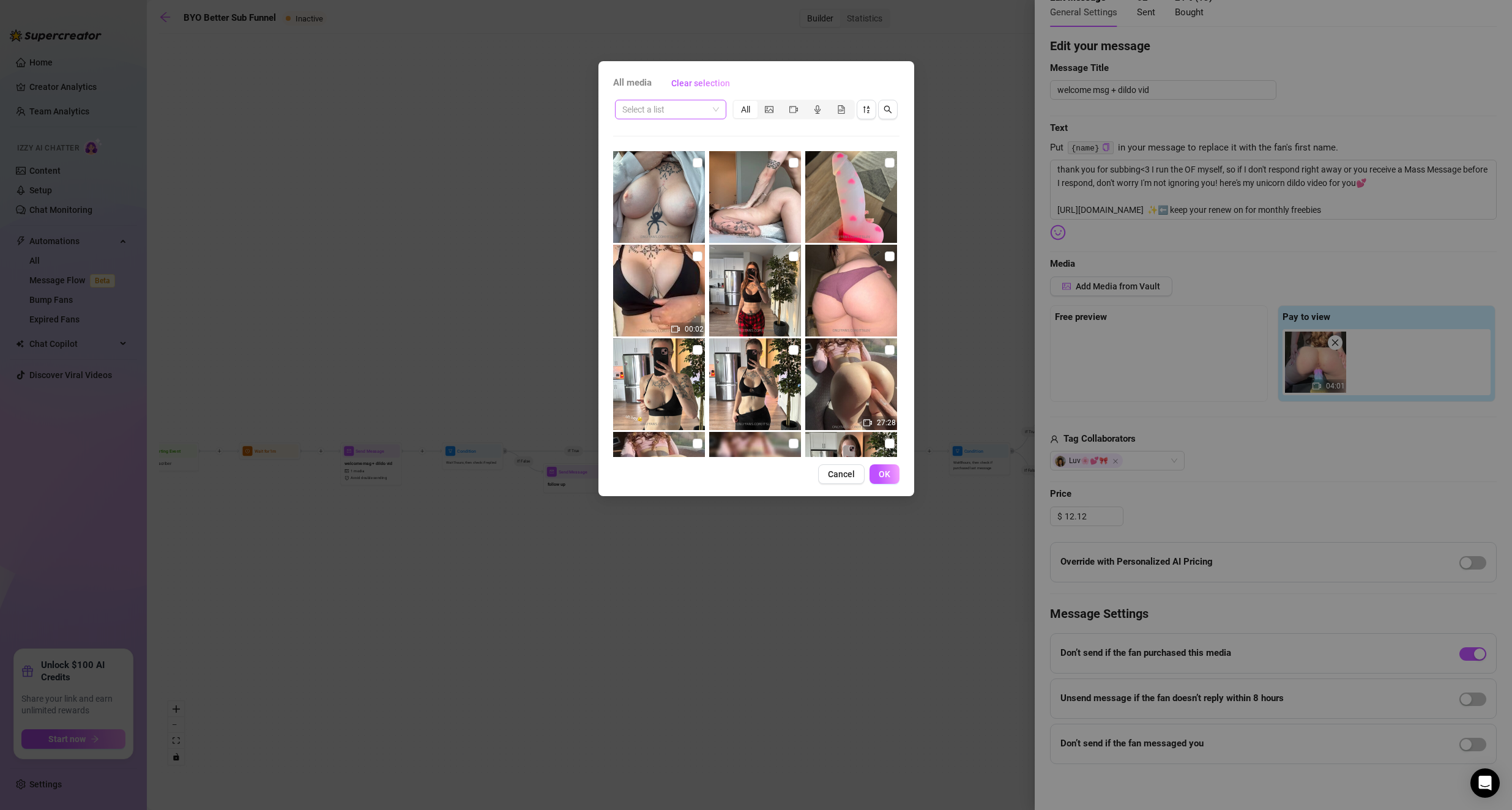
click at [607, 103] on input "search" at bounding box center [665, 109] width 86 height 18
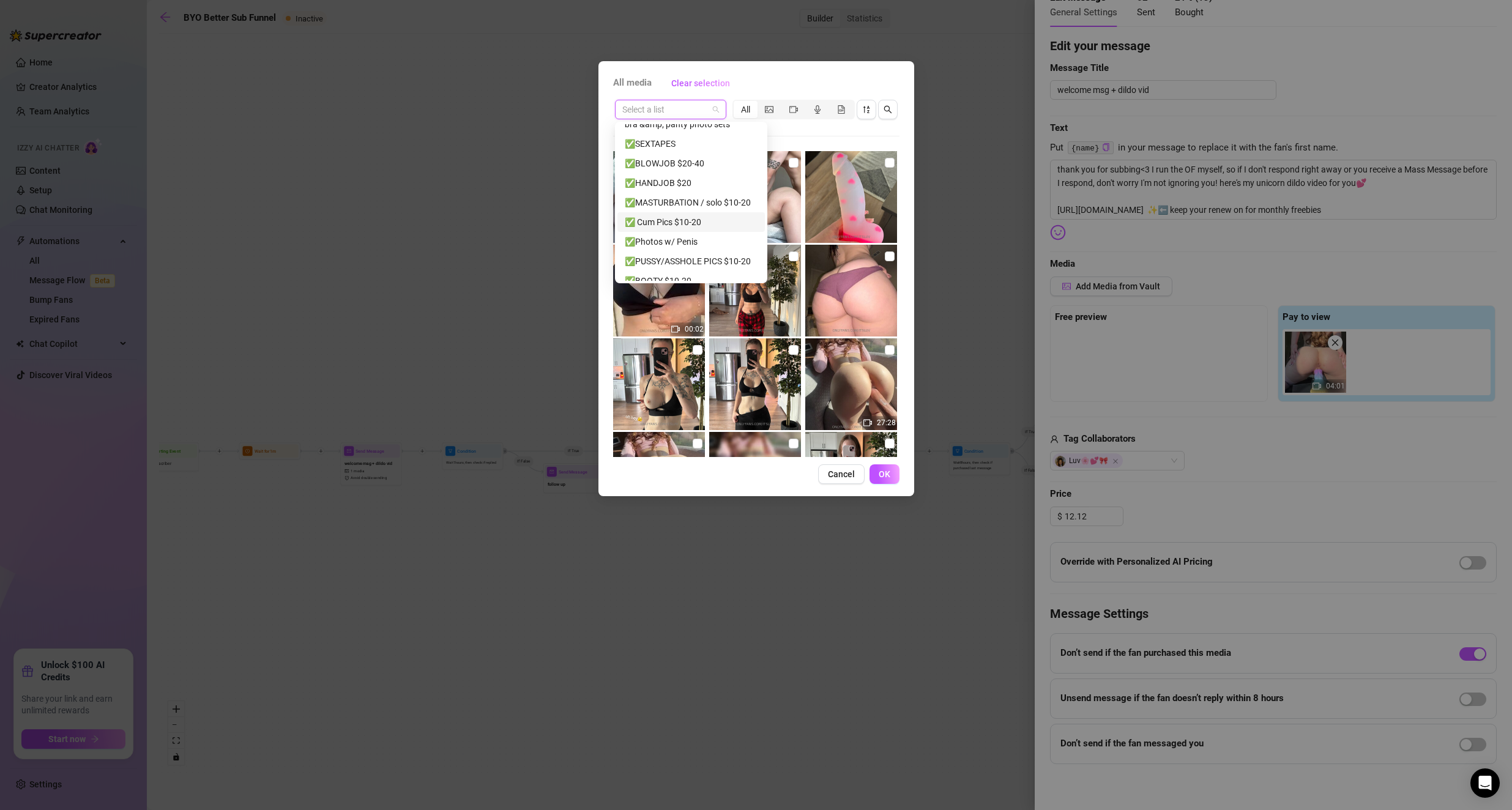
scroll to position [122, 0]
click at [607, 200] on div "✅MASTURBATION / solo $10-20" at bounding box center [691, 207] width 147 height 20
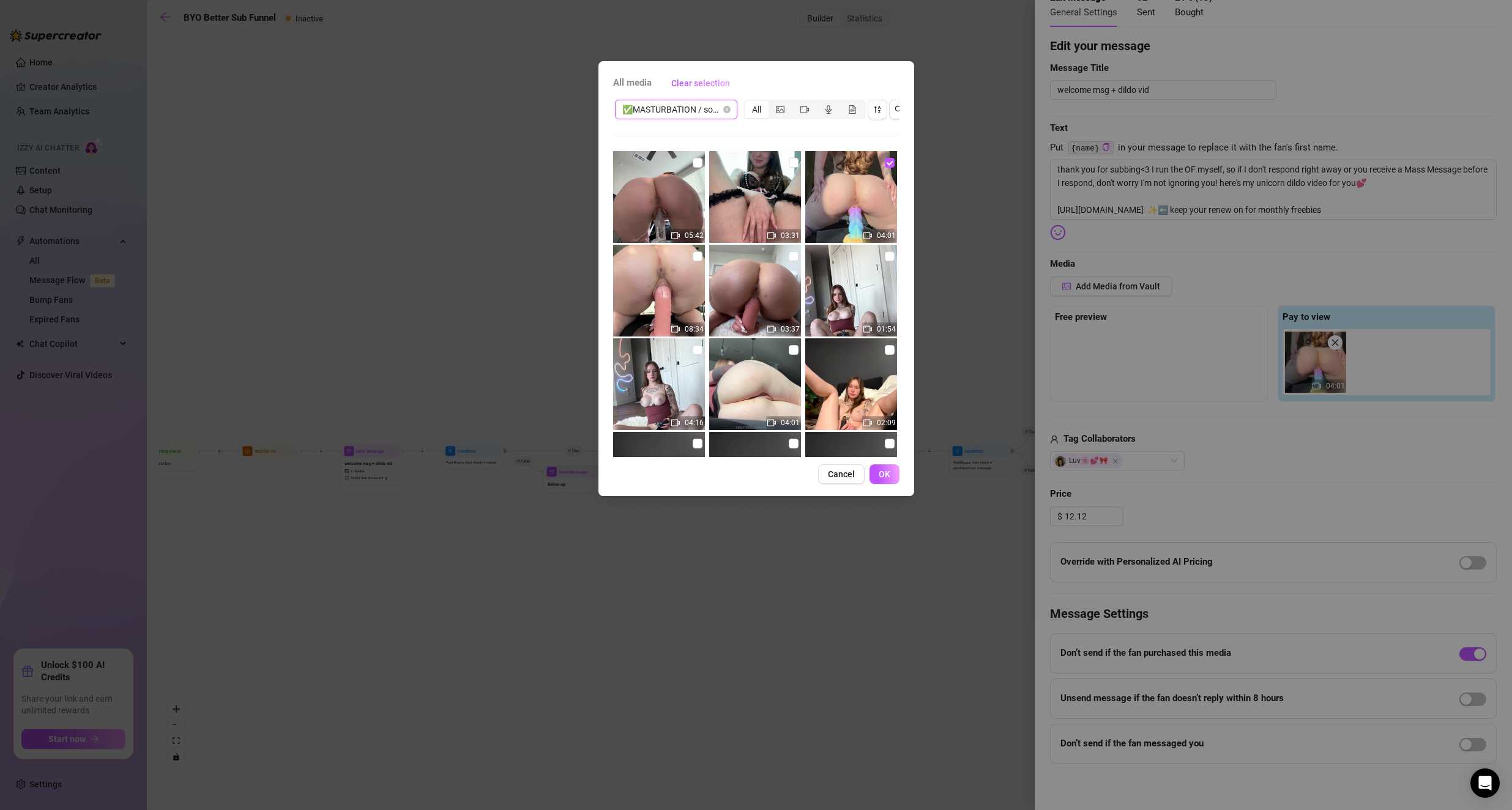
click at [607, 111] on span "✅MASTURBATION / solo $10-20" at bounding box center [676, 109] width 108 height 18
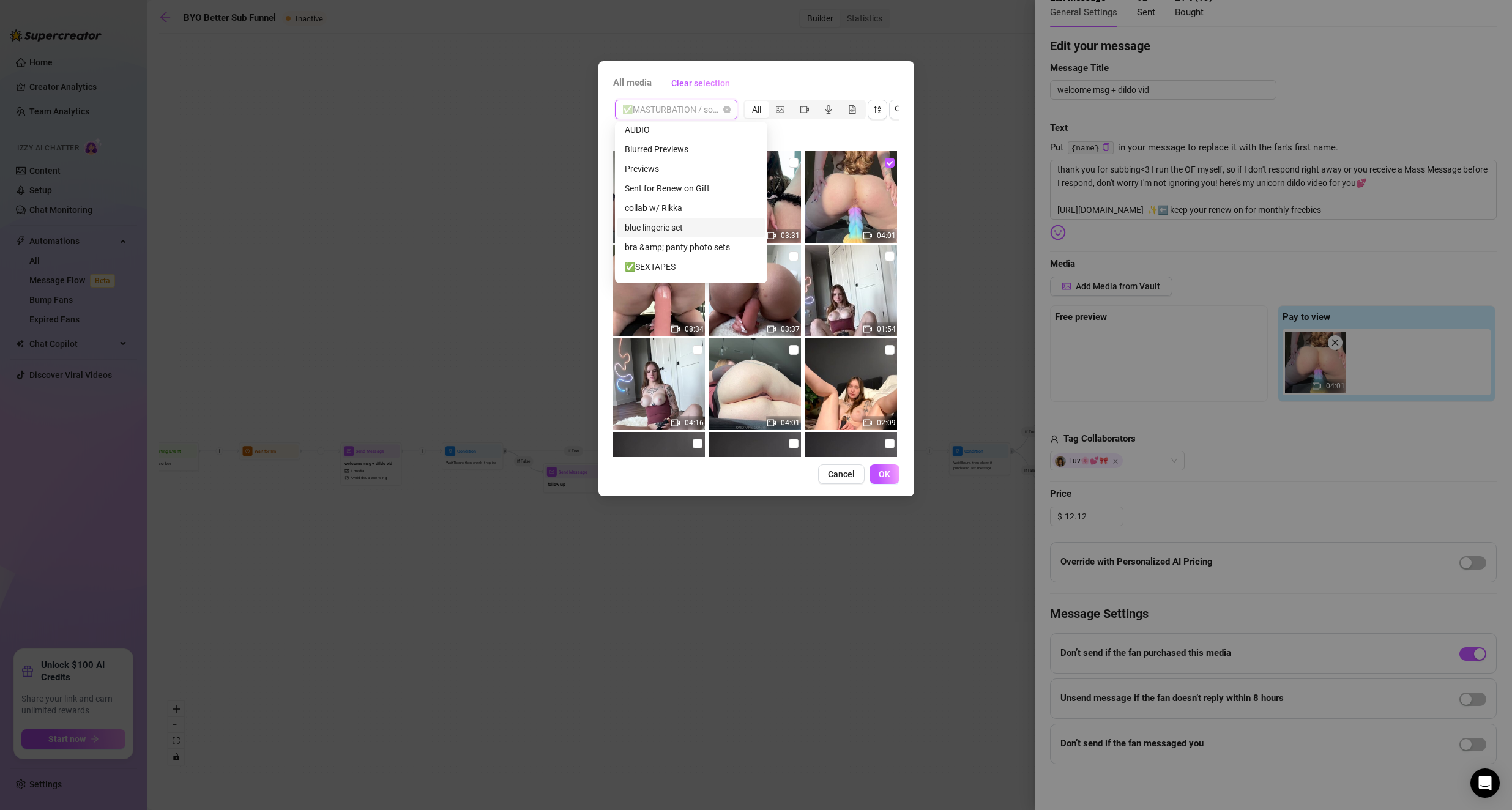
scroll to position [0, 0]
click at [607, 166] on div "Previews" at bounding box center [691, 173] width 147 height 20
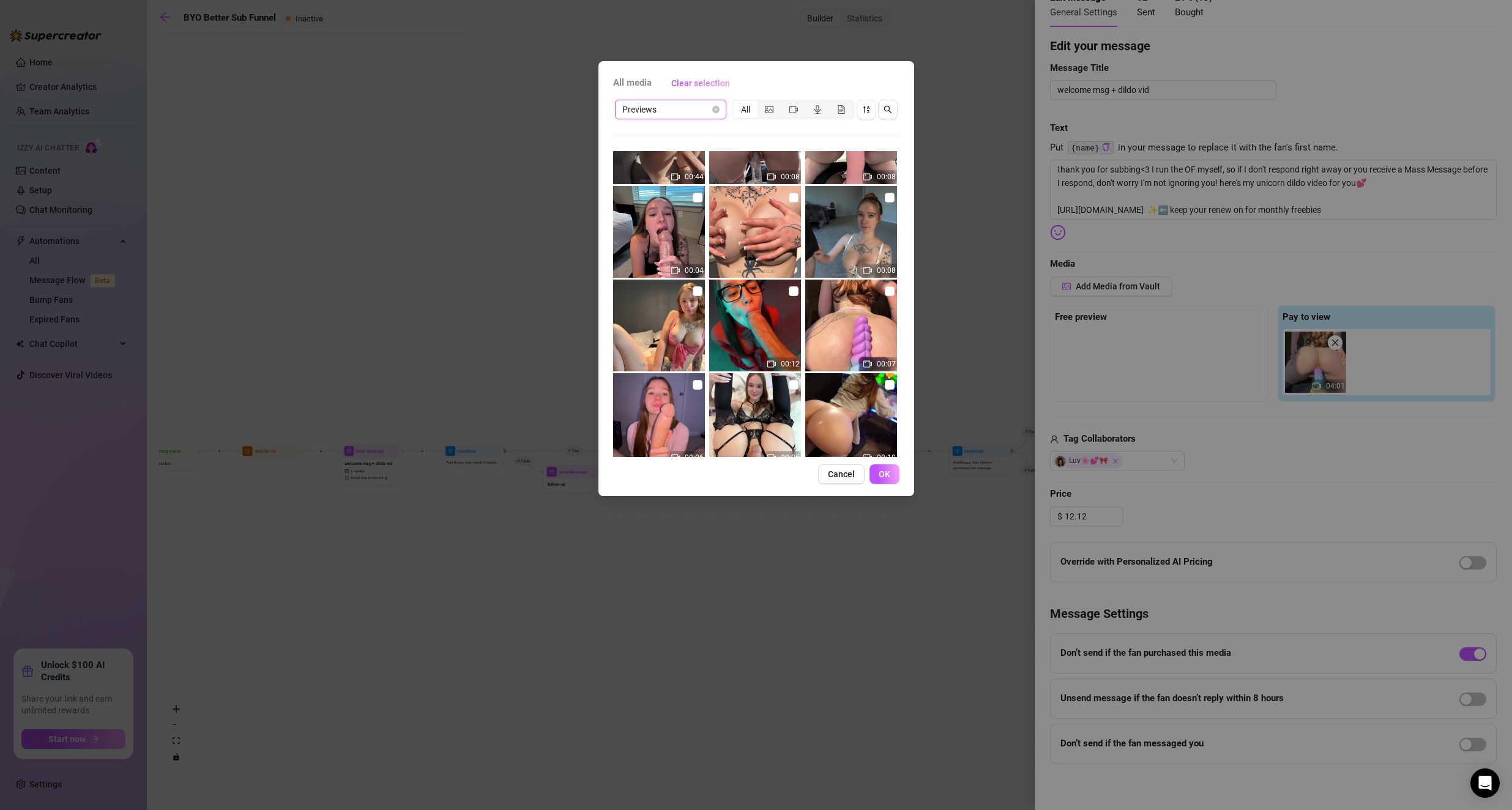
scroll to position [62, 0]
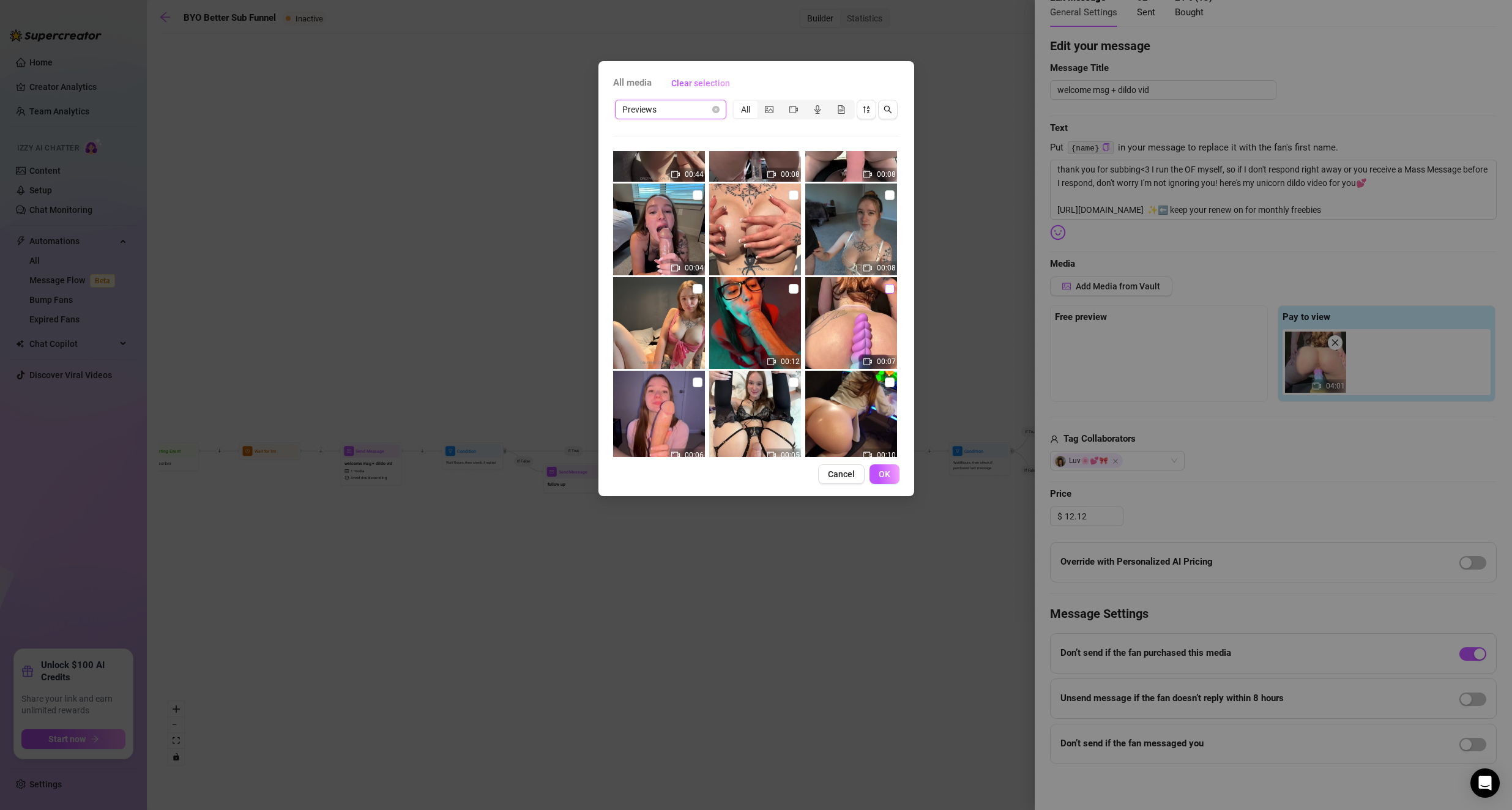
click at [607, 293] on input "checkbox" at bounding box center [889, 289] width 10 height 10
checkbox input "true"
click at [607, 475] on span "OK" at bounding box center [885, 474] width 12 height 10
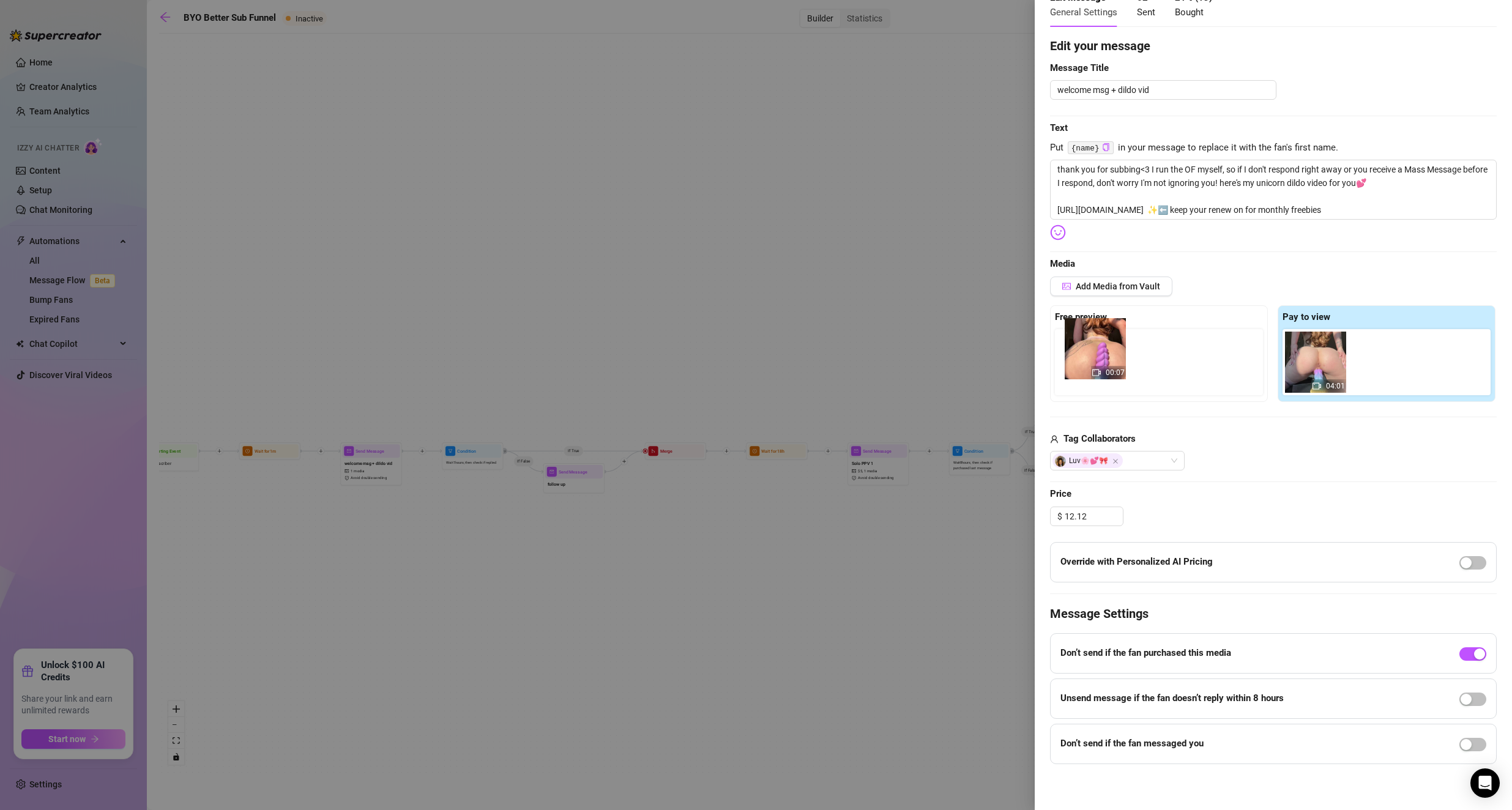
drag, startPoint x: 1391, startPoint y: 367, endPoint x: 1103, endPoint y: 357, distance: 288.2
click at [607, 357] on div "Free preview Pay to view 04:01 00:07" at bounding box center [1273, 354] width 447 height 97
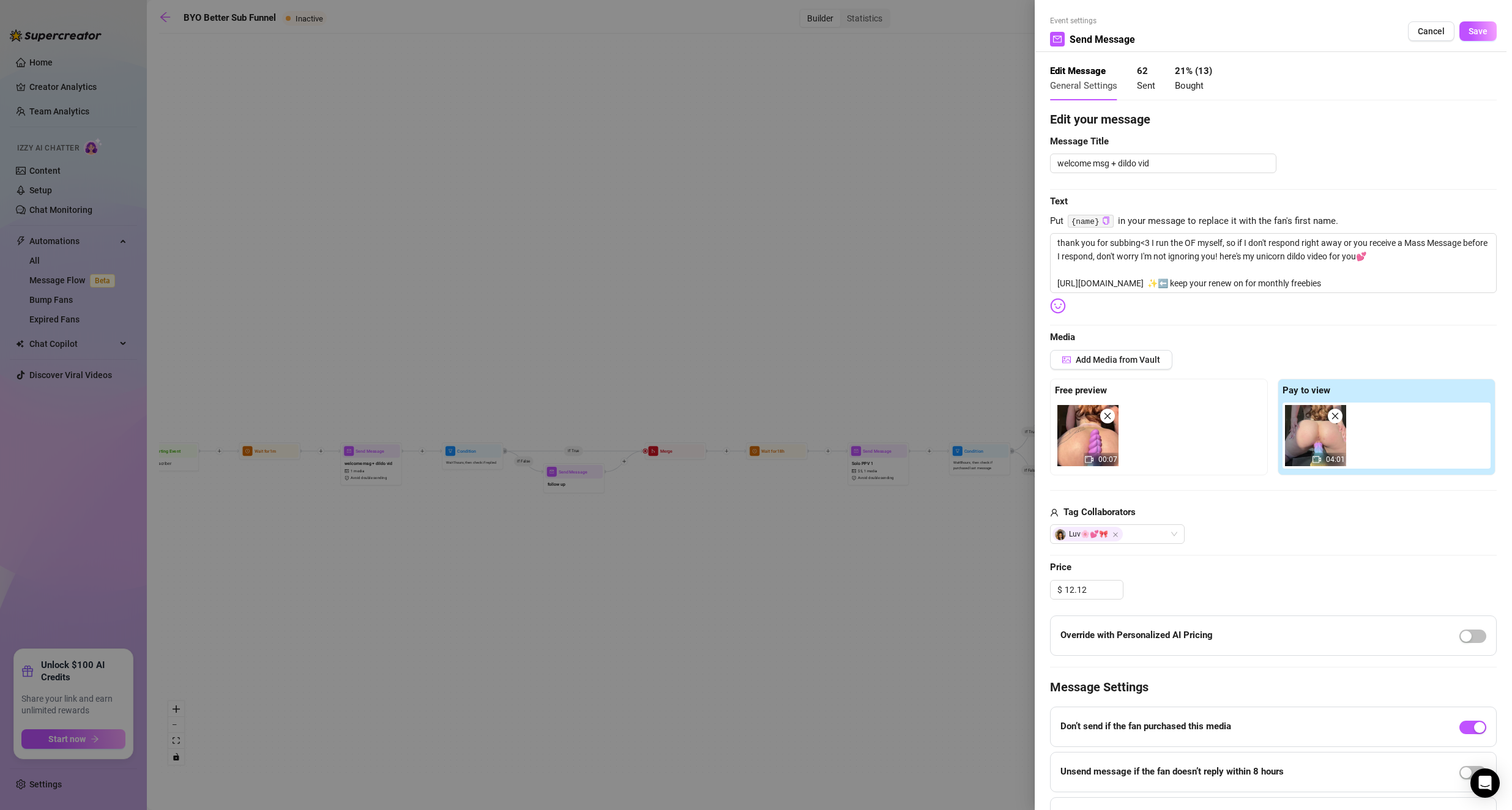
click at [607, 29] on span "Save" at bounding box center [1477, 31] width 19 height 10
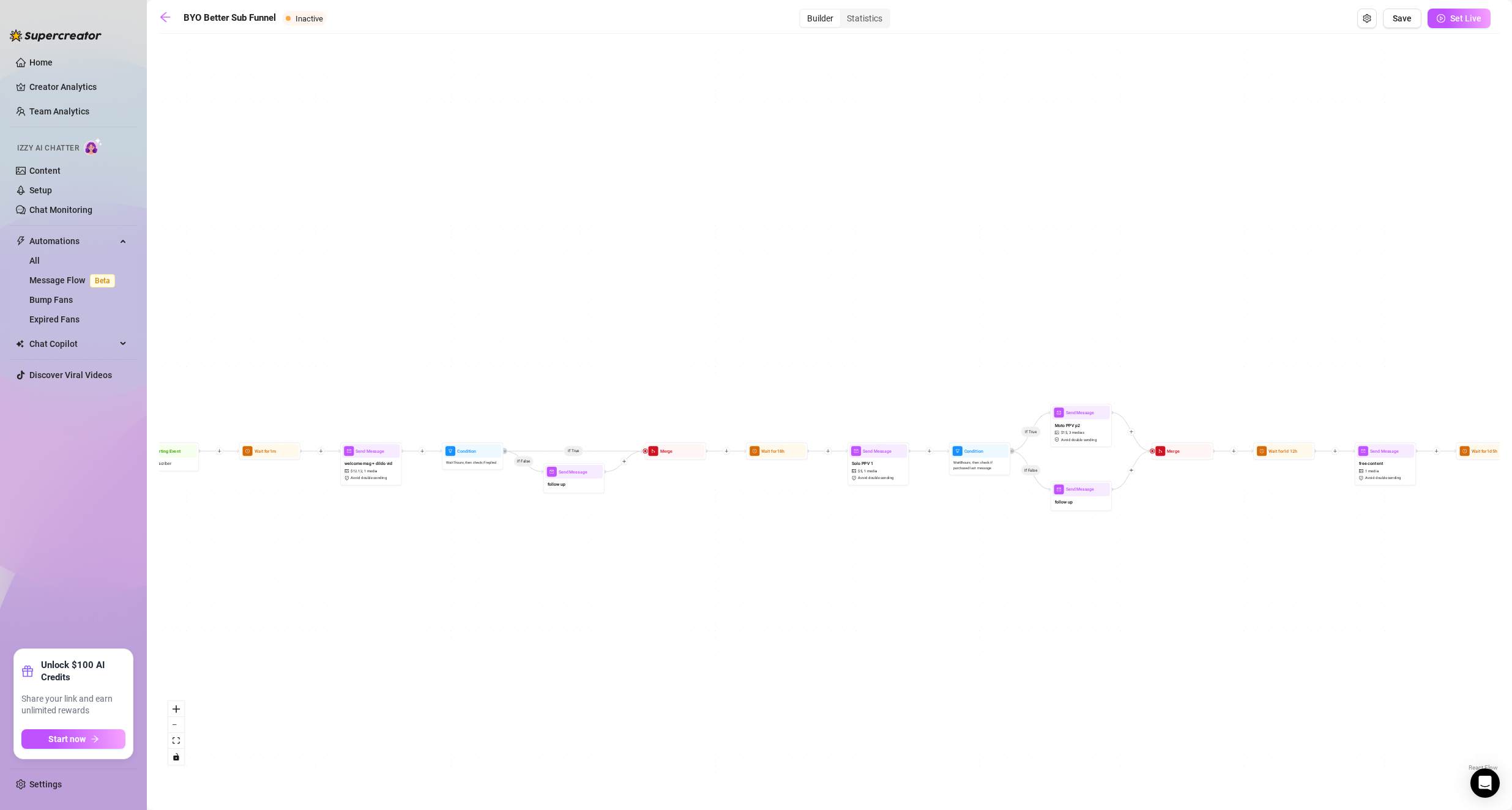
click at [371, 459] on div "welcome msg + dildo vid $ 12.12 , 1 media Avoid double sending" at bounding box center [371, 470] width 58 height 26
click at [371, 459] on div "welcome msg + dildo vid $ 12.12 , 1 media Avoid double sending" at bounding box center [371, 470] width 58 height 26
type textarea "thank you for subbing<3 I run the OF myself, so if I don't respond right away o…"
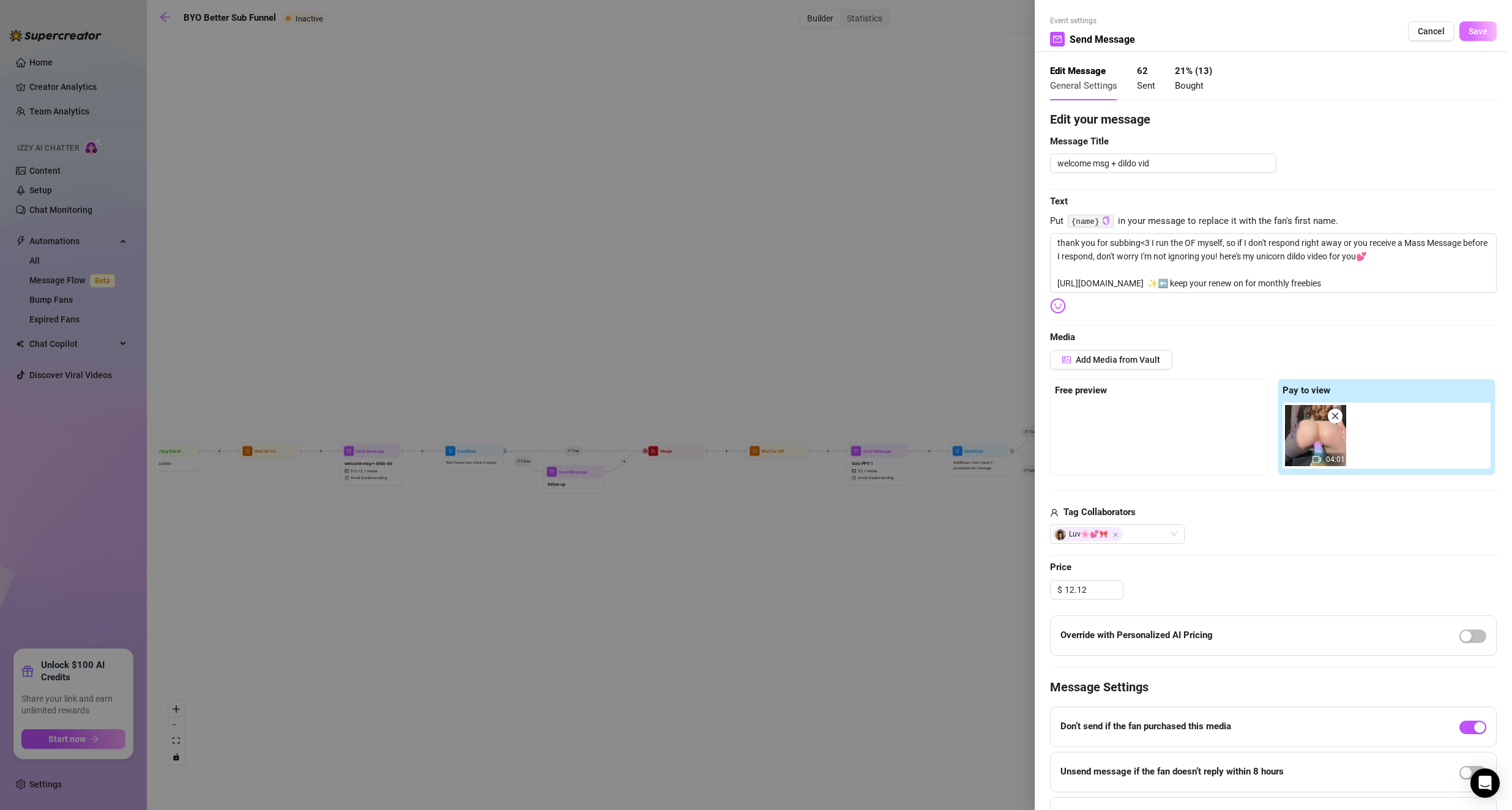
click at [607, 28] on span "Save" at bounding box center [1477, 31] width 19 height 10
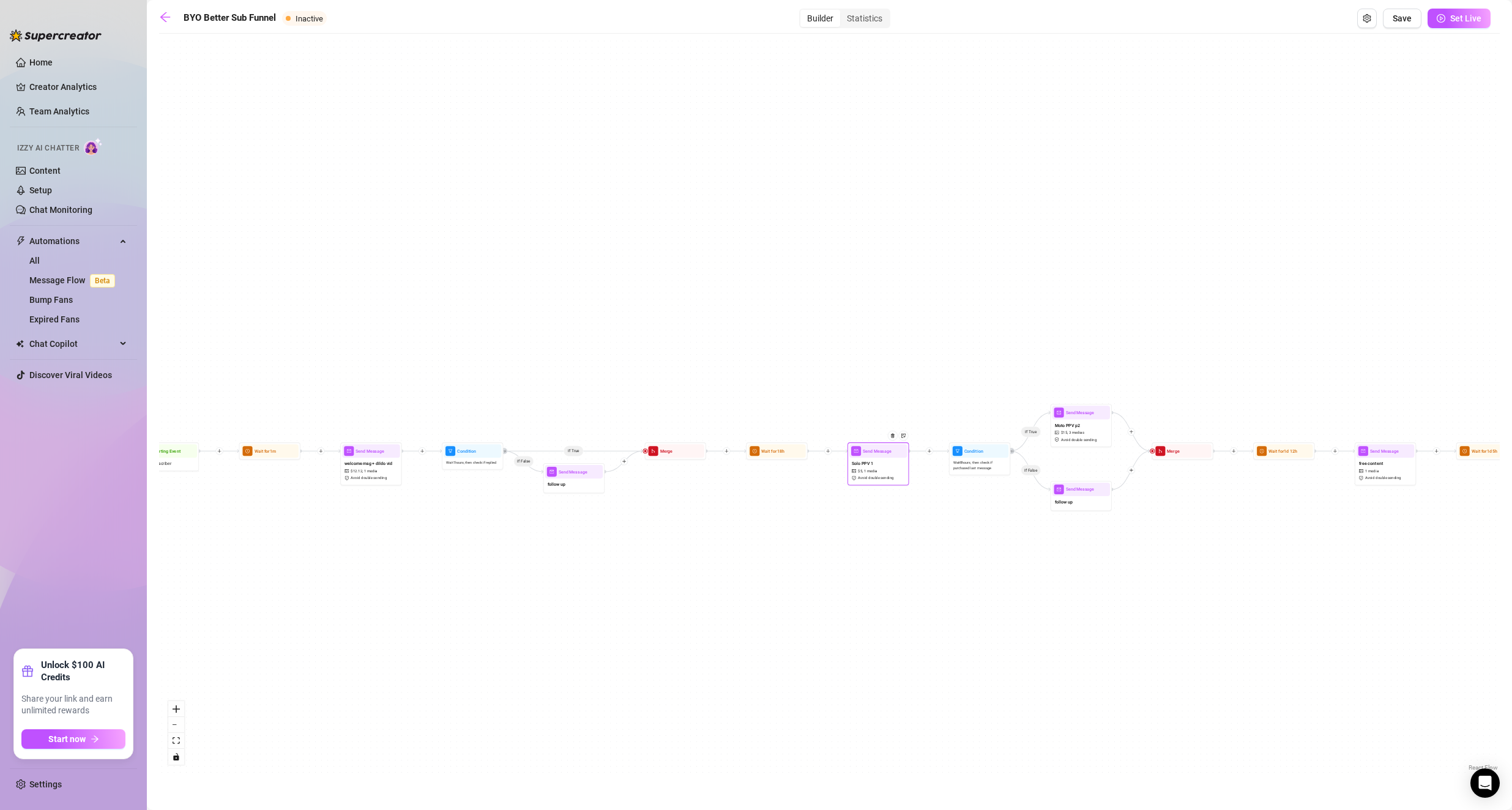
click at [607, 476] on span "Avoid double sending" at bounding box center [875, 478] width 36 height 5
type textarea "getting naughty on my motorcycle..🍆"
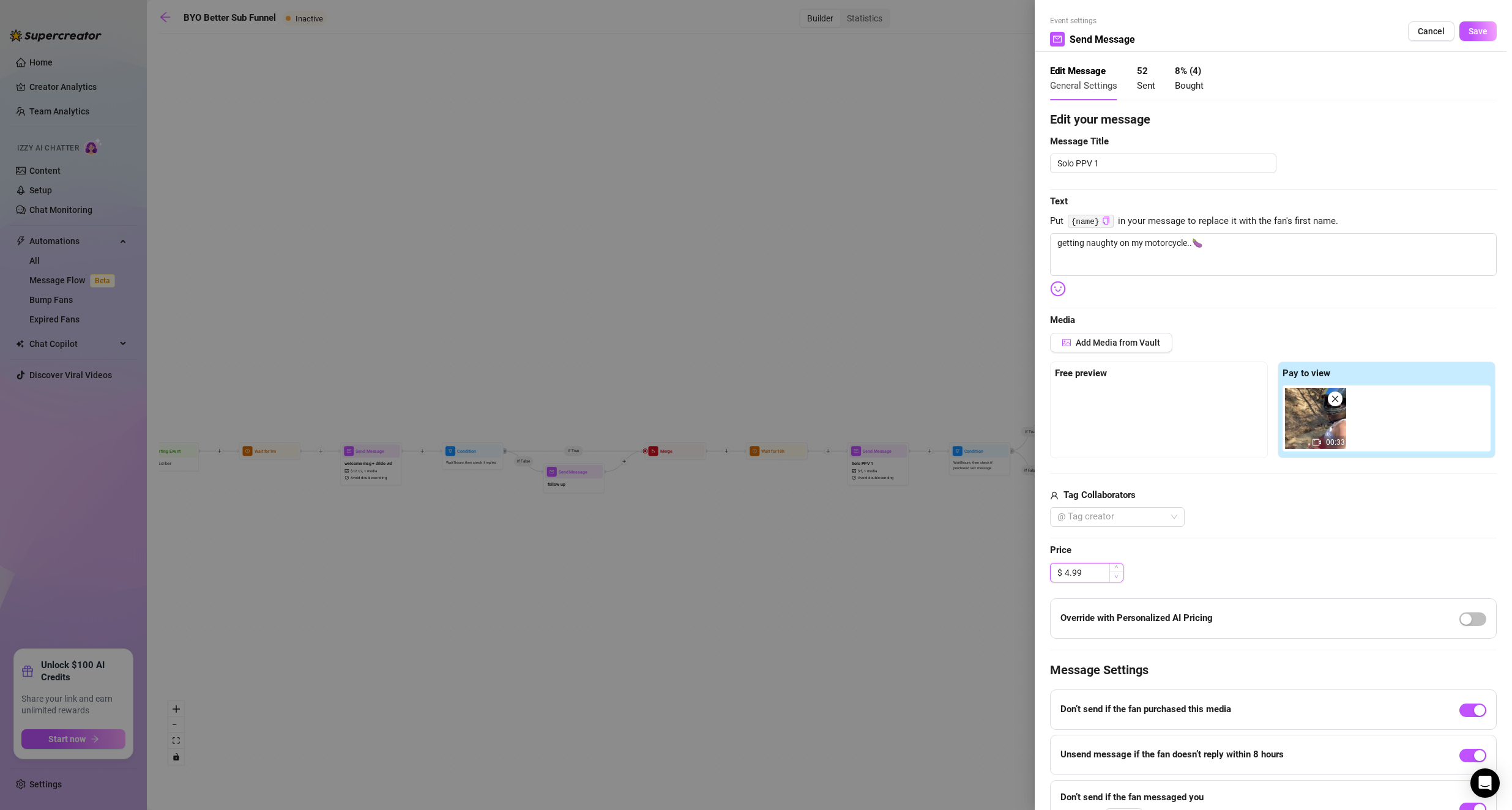
click at [607, 532] on span "Decrease Value" at bounding box center [1116, 576] width 14 height 11
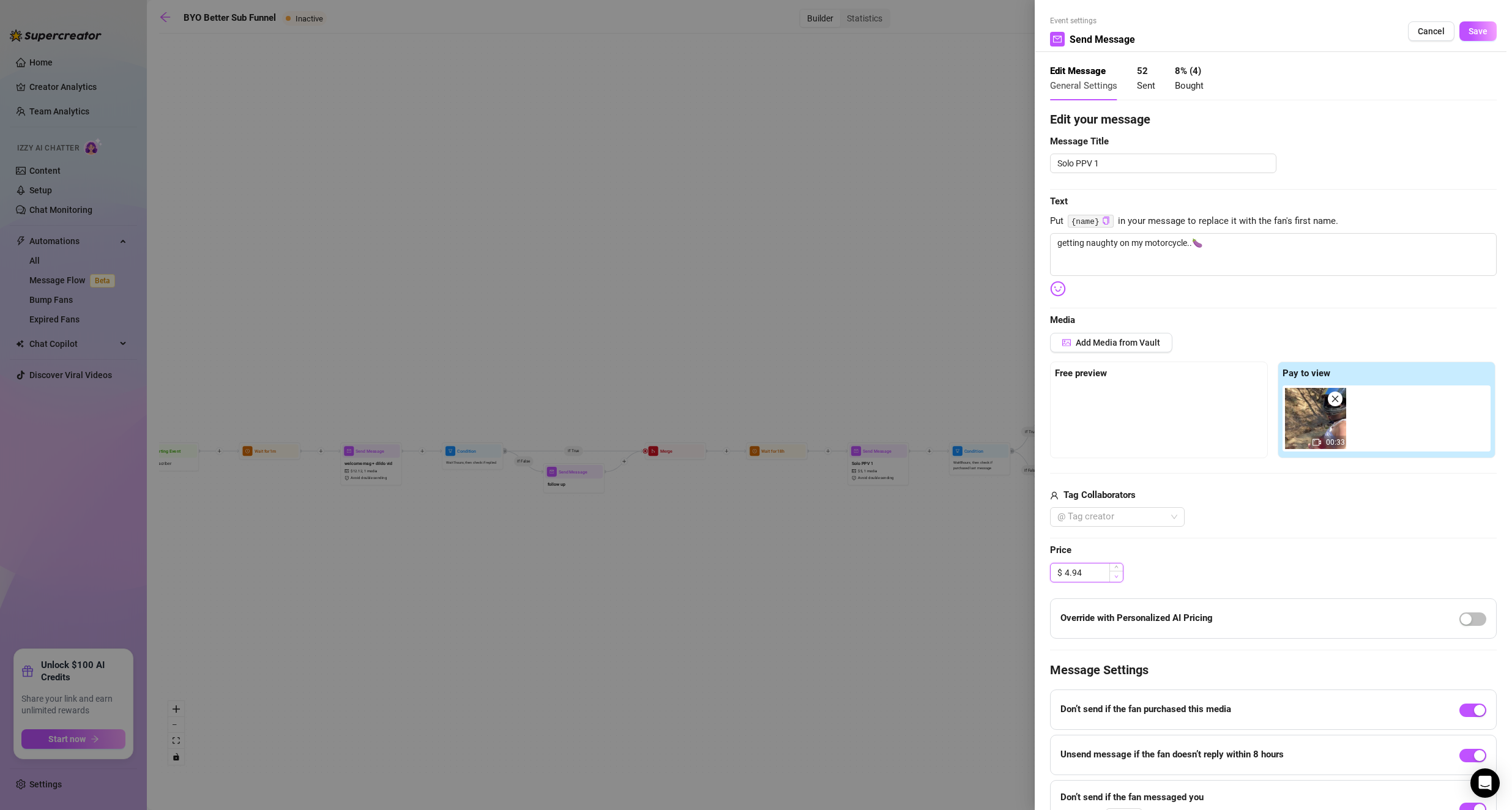
click at [607, 532] on span "Decrease Value" at bounding box center [1116, 576] width 14 height 11
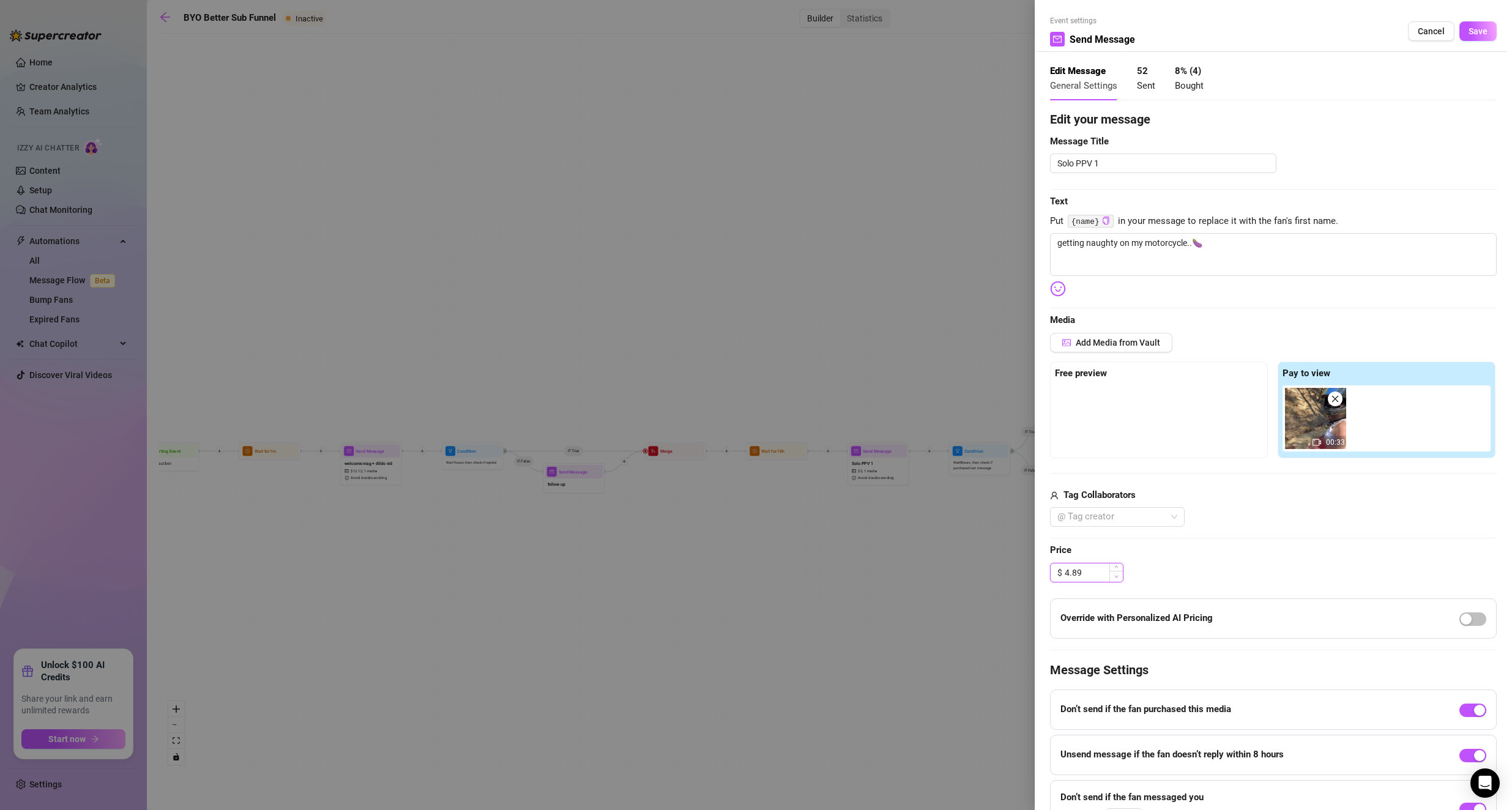
click at [607, 532] on span "Decrease Value" at bounding box center [1116, 576] width 14 height 11
click at [607, 532] on input "4.86" at bounding box center [1093, 572] width 58 height 18
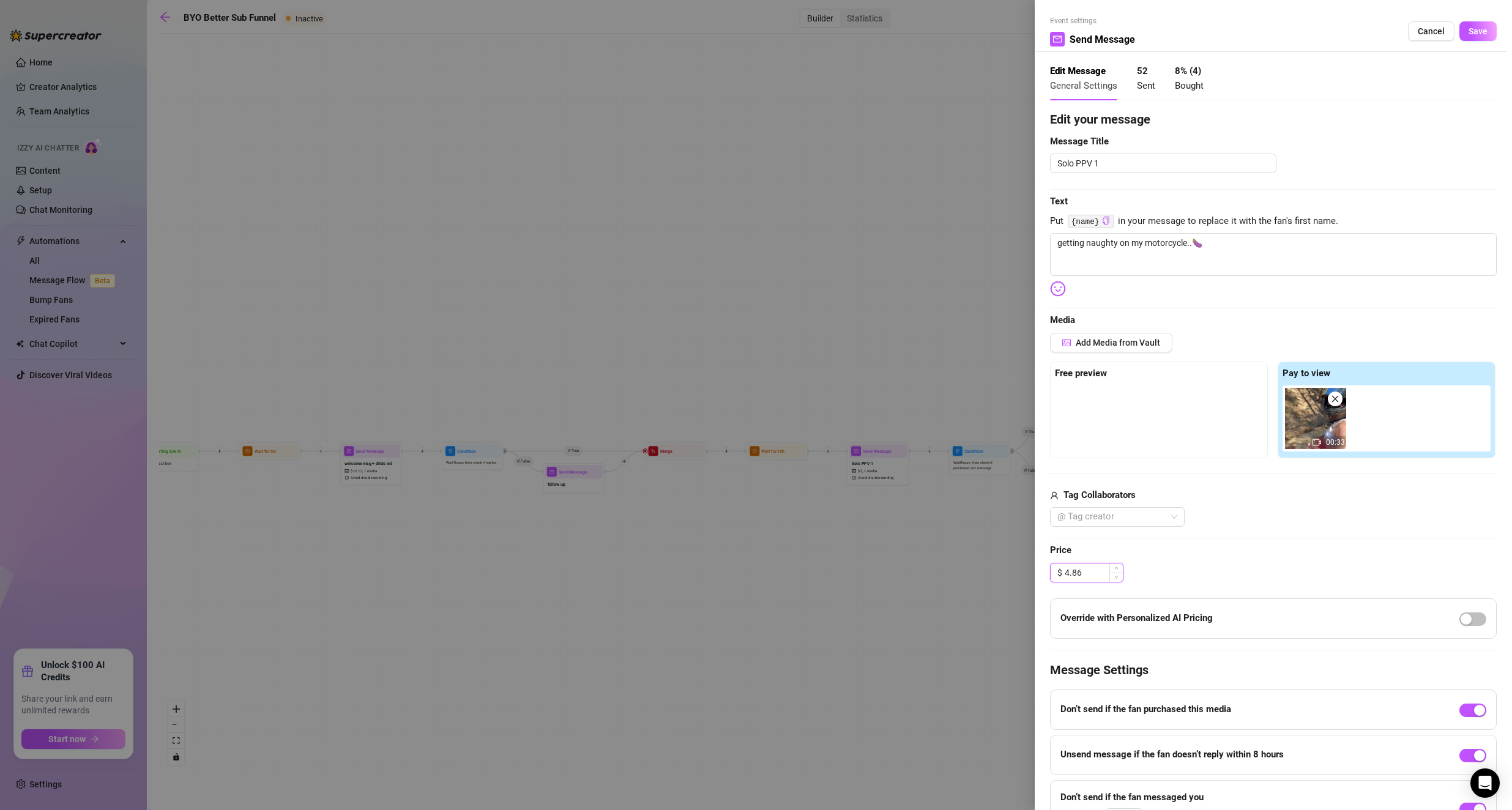
click at [607, 532] on input "4.86" at bounding box center [1093, 572] width 58 height 18
type input "4.50"
click at [607, 532] on div "Edit your message Message Title Solo PPV 1 Text Put {name} in your message to r…" at bounding box center [1273, 474] width 447 height 728
click at [607, 27] on span "Save" at bounding box center [1477, 31] width 19 height 10
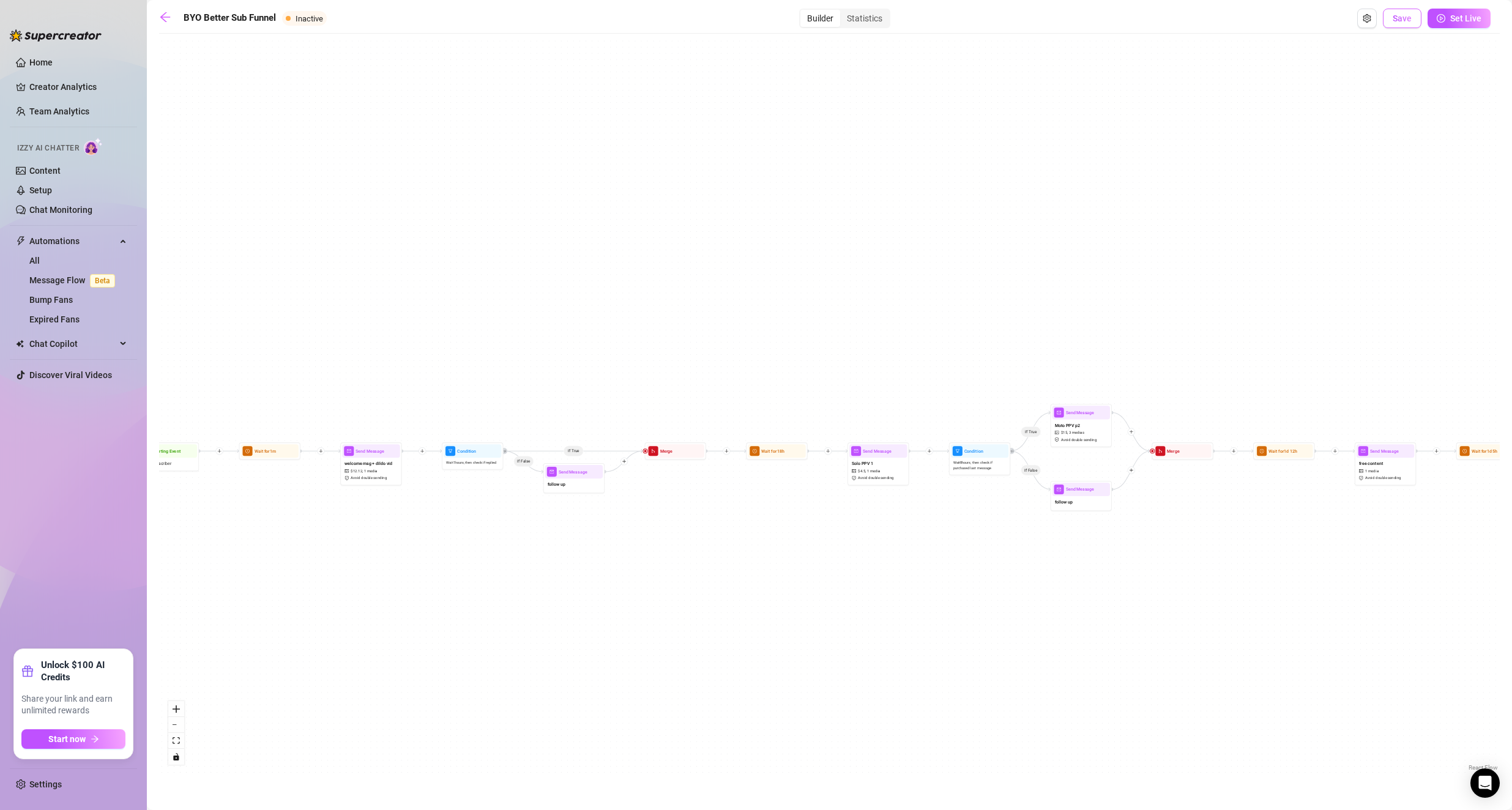
click at [607, 18] on span "Save" at bounding box center [1401, 18] width 19 height 10
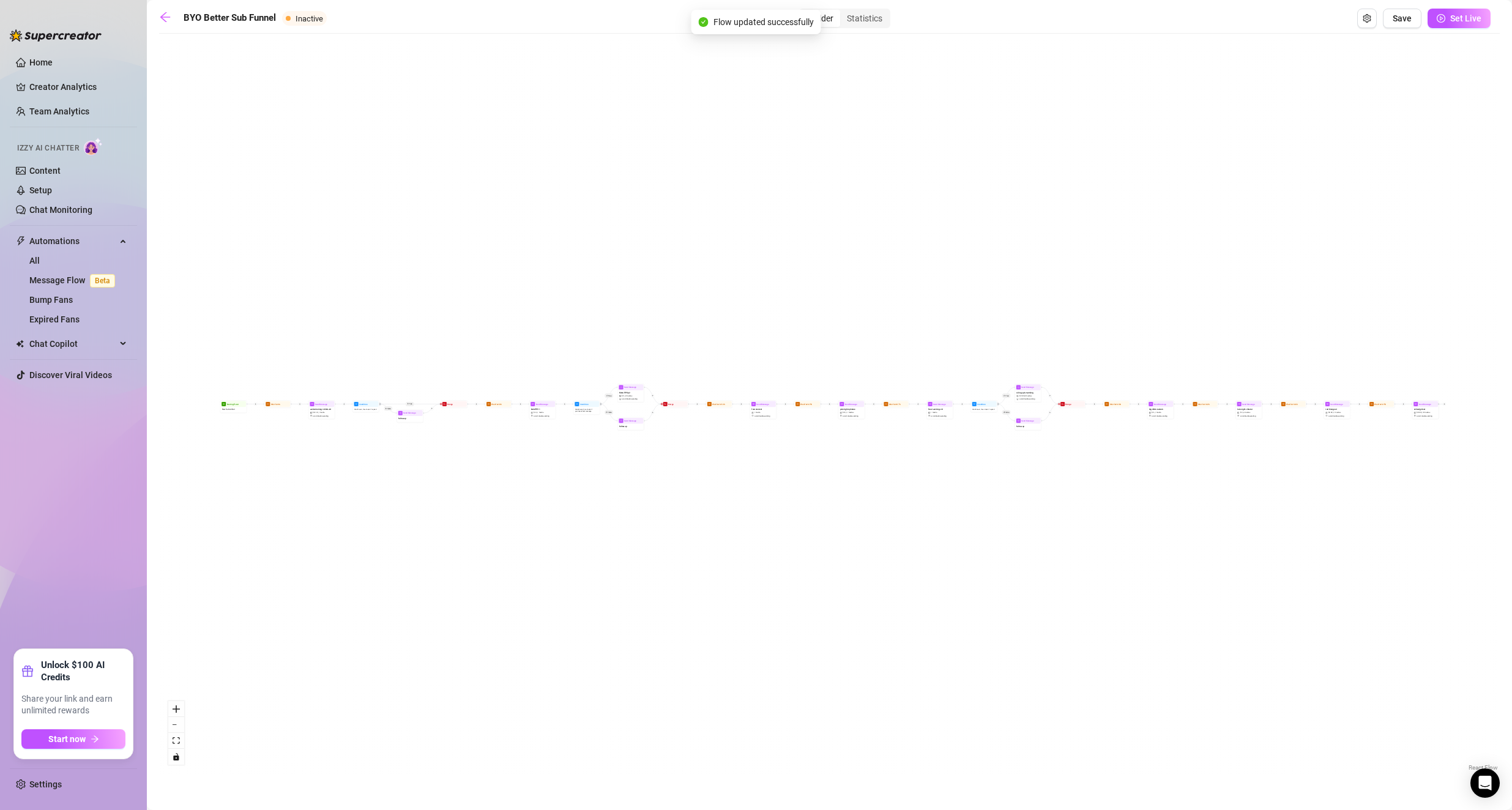
click at [323, 400] on div "If True If False If True If False If True If False Wait for 1d 2h Send Message …" at bounding box center [829, 407] width 1341 height 734
click at [313, 409] on span "welcome msg + dildo vid" at bounding box center [321, 410] width 21 height 3
type textarea "thank you for subbing<3 I run the OF myself, so if I don't respond right away o…"
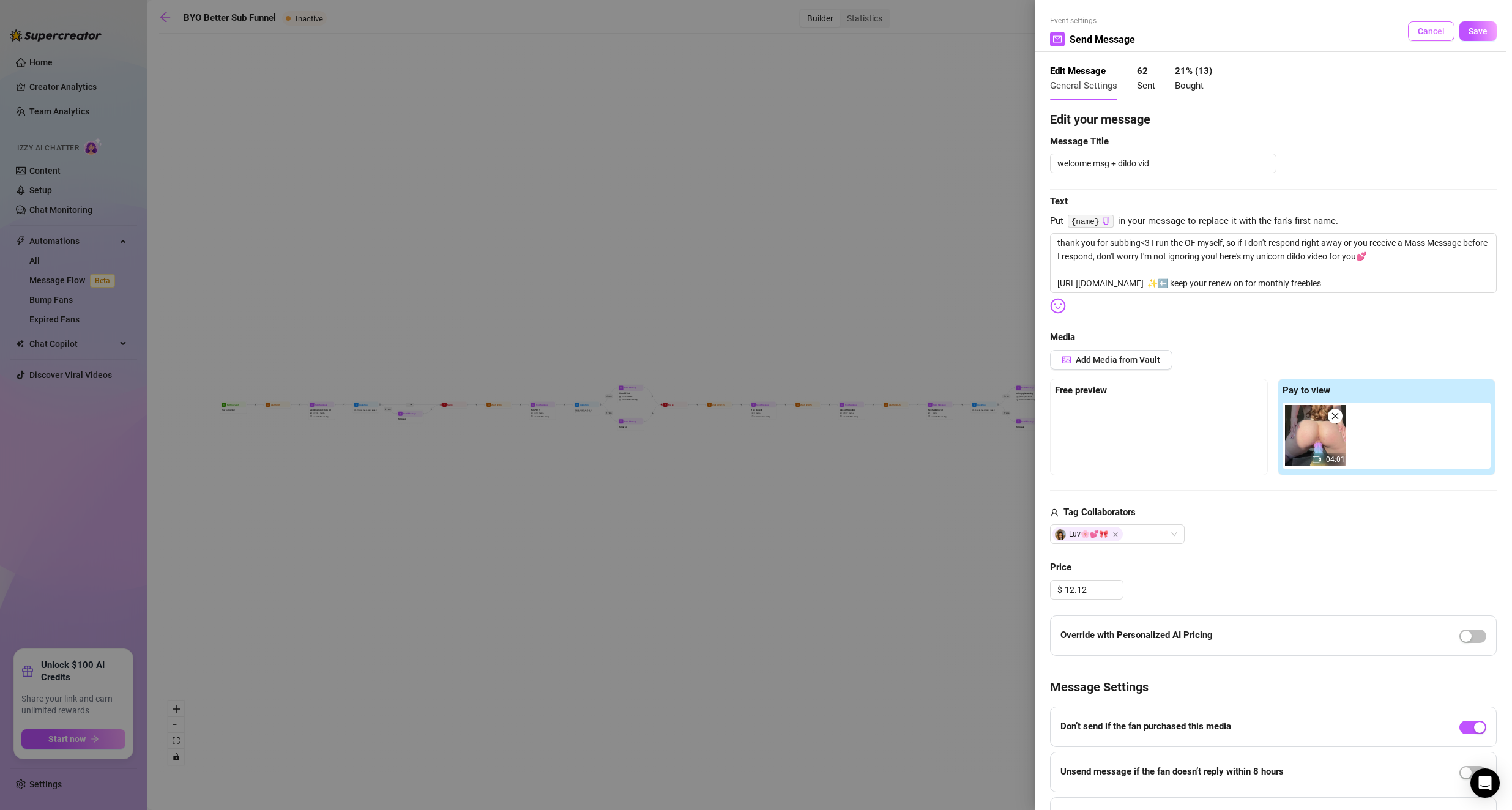
click at [607, 33] on span "Cancel" at bounding box center [1431, 31] width 27 height 10
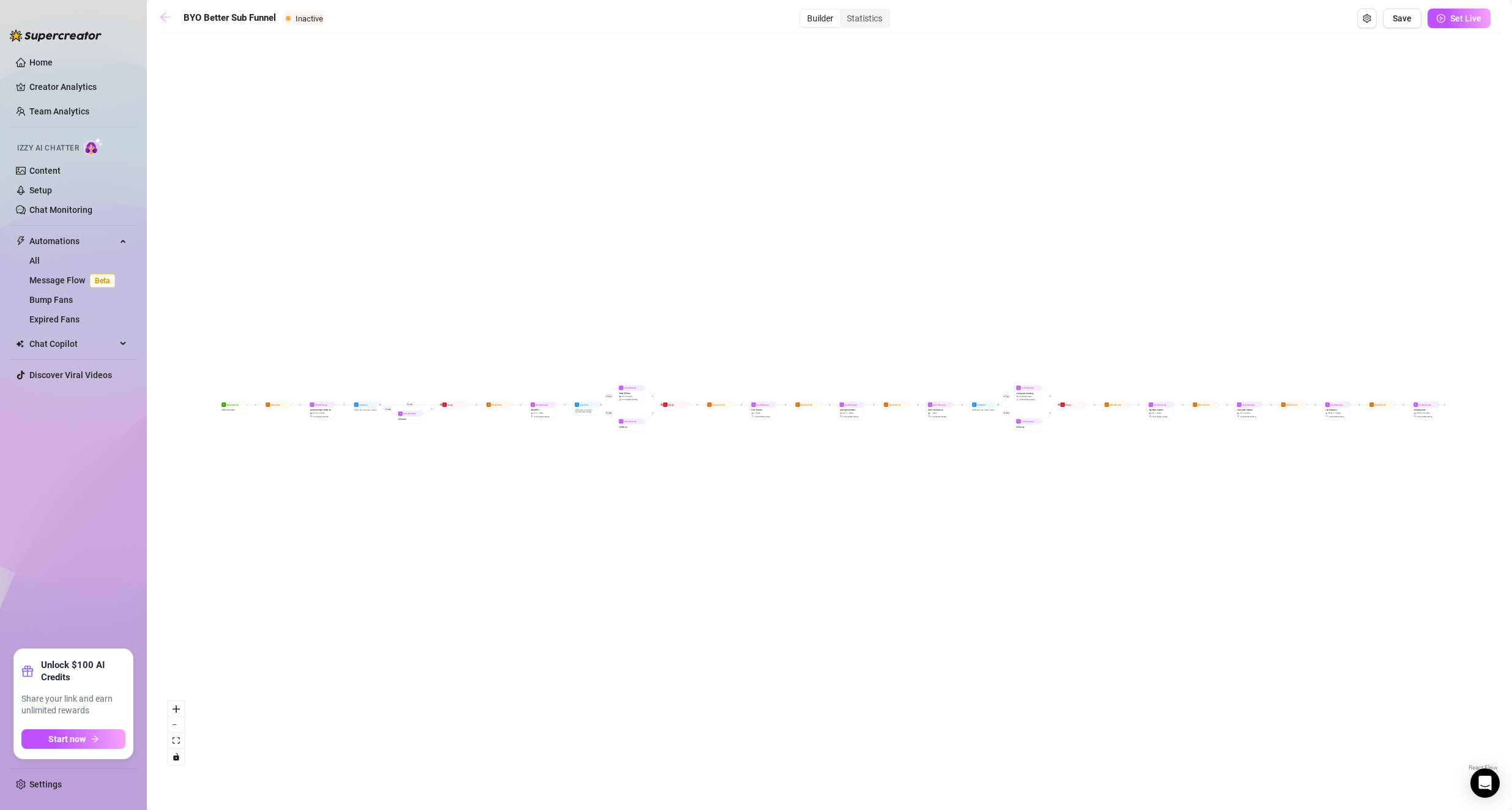
click at [161, 19] on icon "arrow-left" at bounding box center [165, 17] width 12 height 12
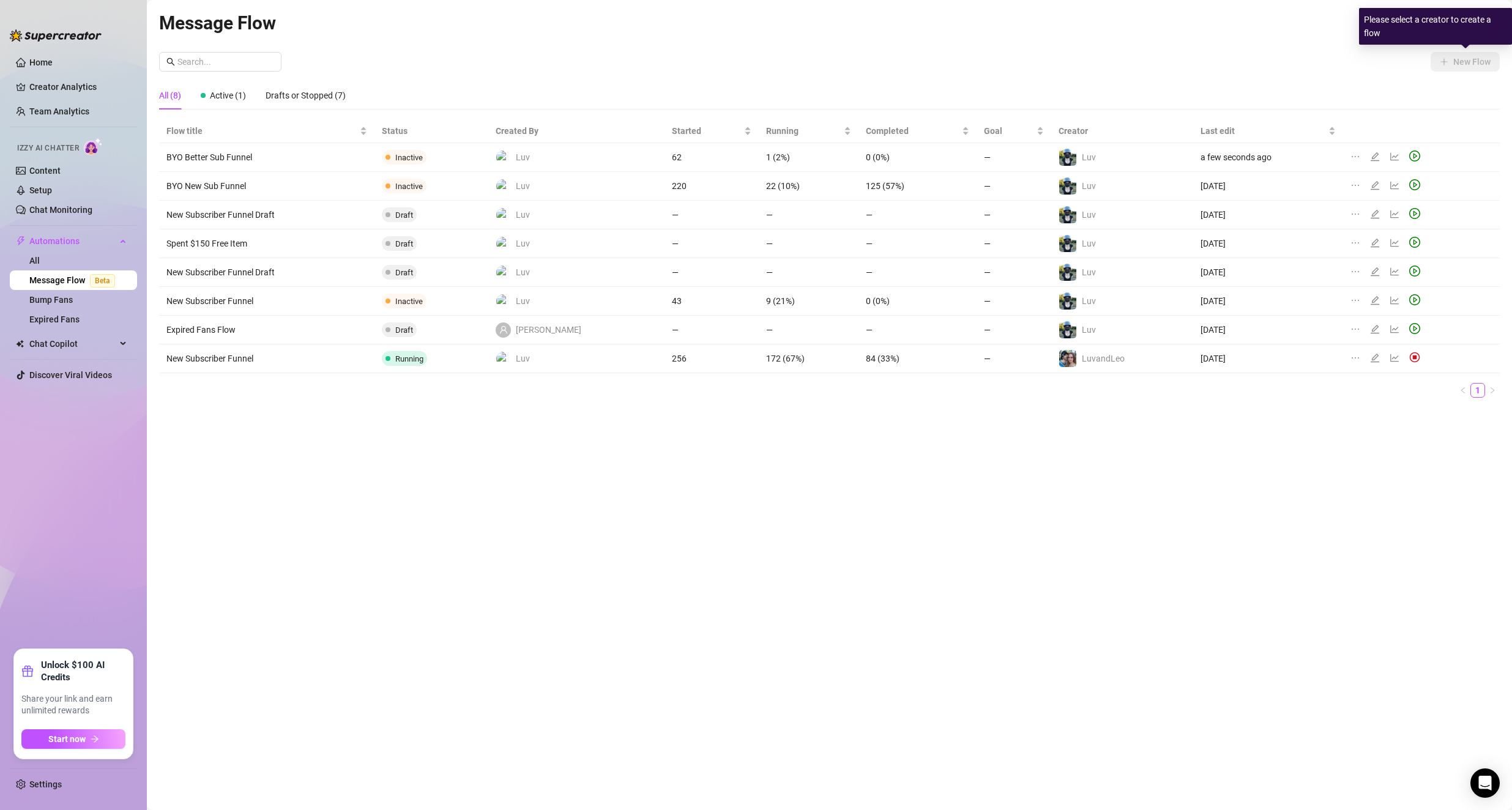
click at [607, 40] on div "Please select a creator to create a flow" at bounding box center [1435, 26] width 153 height 37
click at [607, 186] on icon "edit" at bounding box center [1375, 185] width 9 height 9
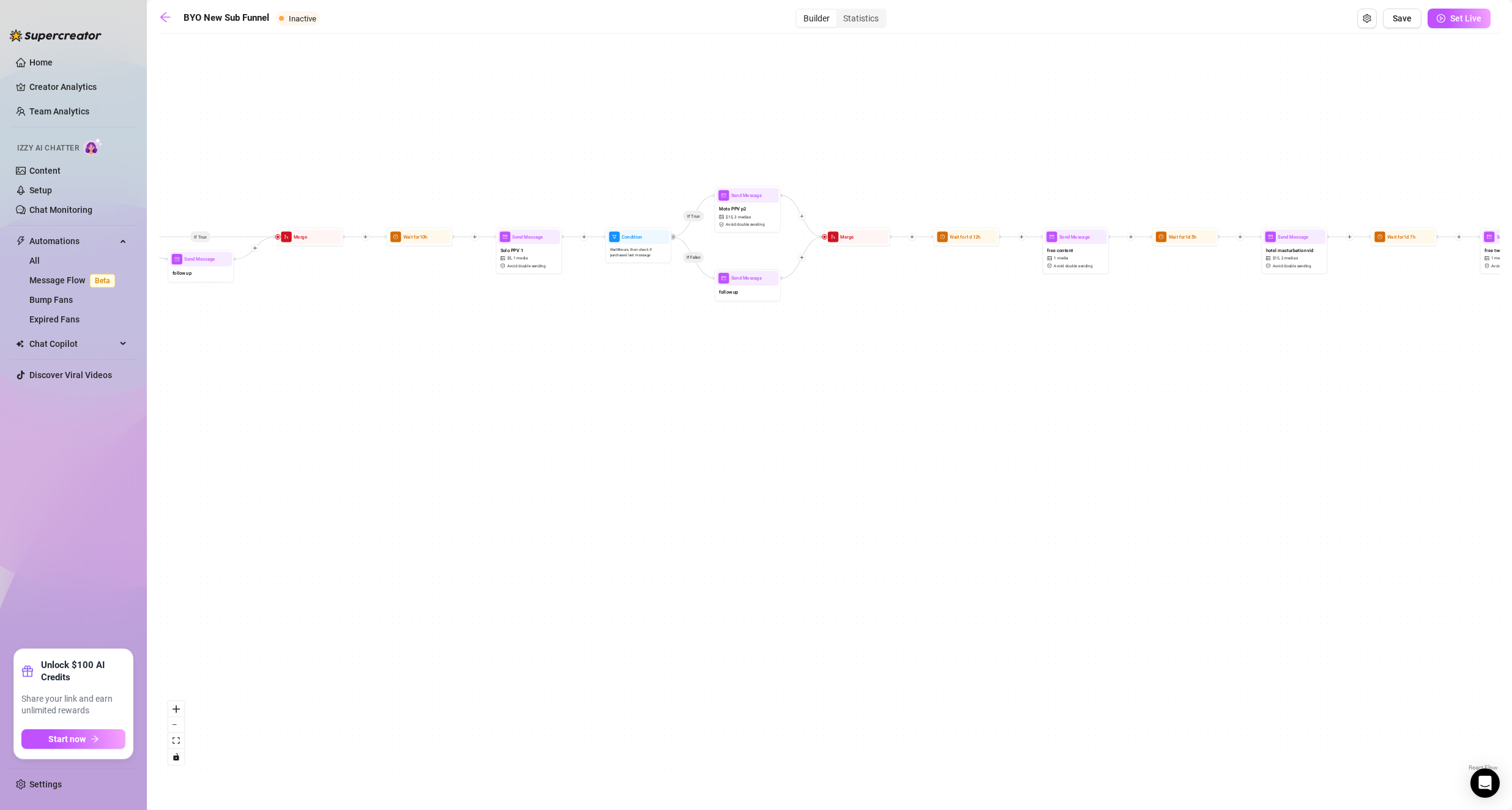
drag, startPoint x: 573, startPoint y: 433, endPoint x: 1193, endPoint y: 504, distance: 624.1
click at [607, 504] on div "If True If False If True If False If True If False Send Message schoolgirl set …" at bounding box center [829, 407] width 1341 height 734
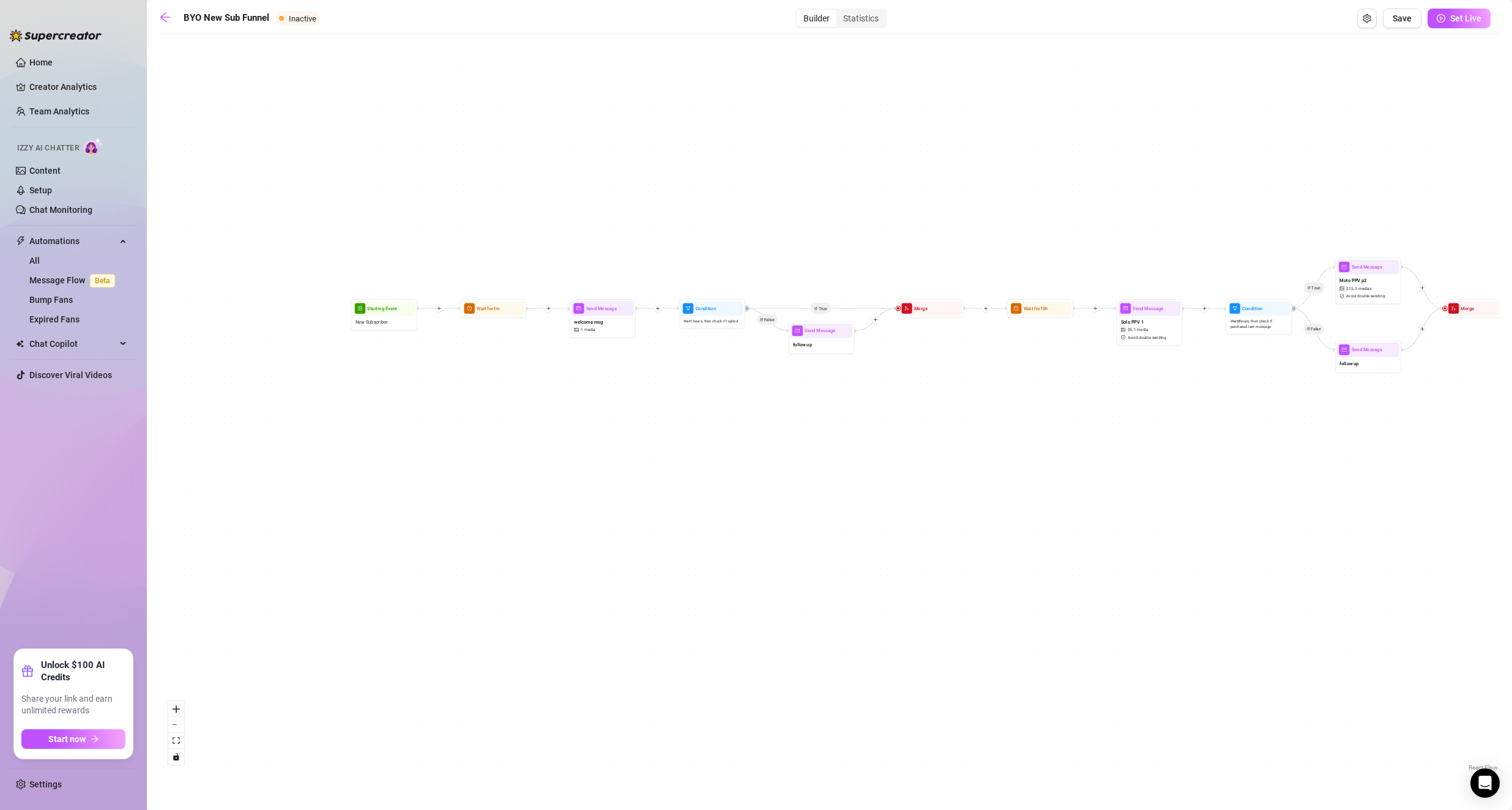
click at [567, 320] on div "If True If False If True If False If True If False Send Message schoolgirl set …" at bounding box center [829, 407] width 1341 height 734
click at [587, 327] on span "1 media" at bounding box center [588, 330] width 14 height 6
type textarea "[URL][DOMAIN_NAME] 💕"
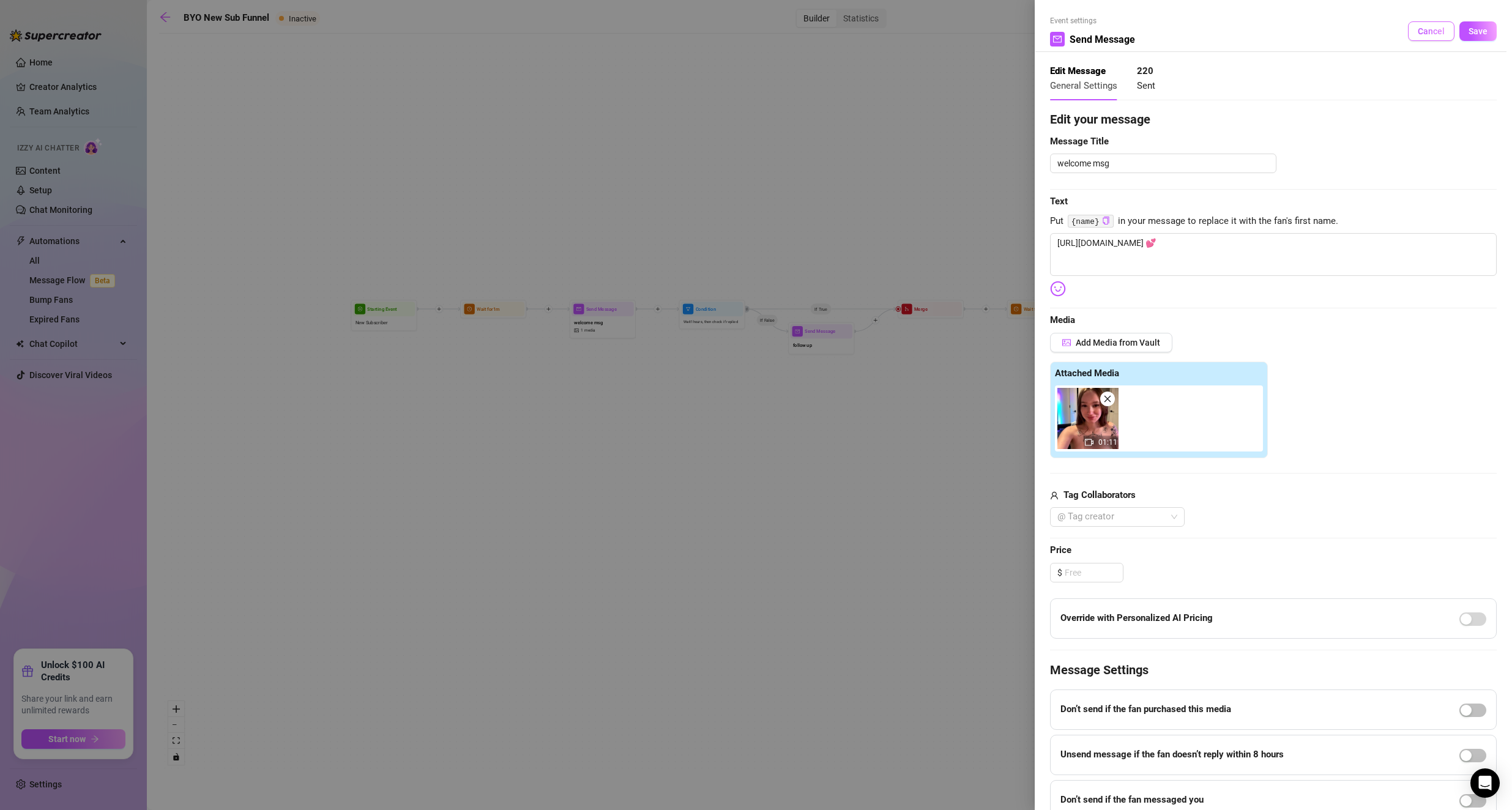
click at [607, 35] on span "Cancel" at bounding box center [1431, 31] width 27 height 10
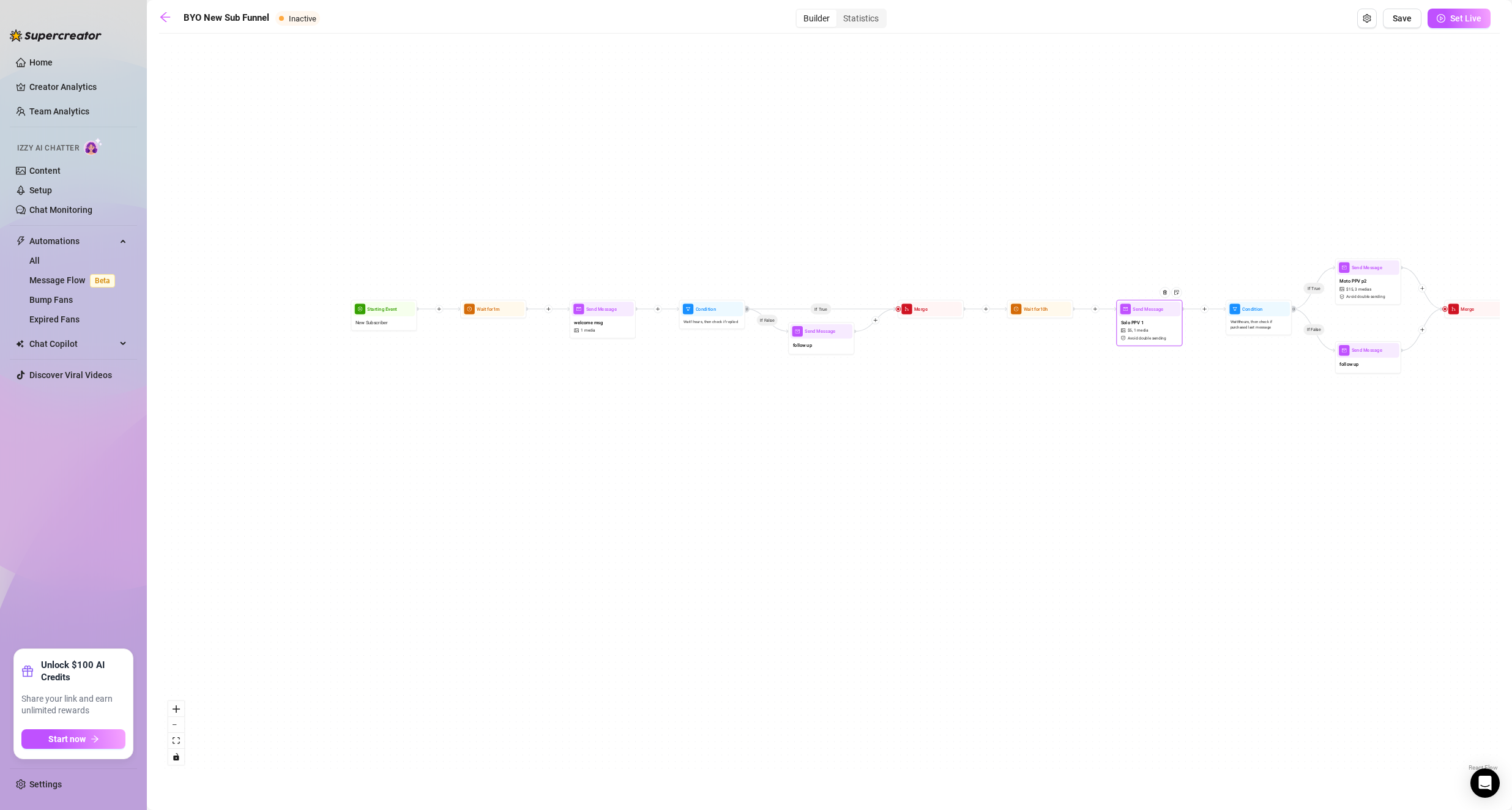
click at [607, 332] on span "1 media" at bounding box center [1141, 330] width 14 height 6
type textarea "getting naughty on my motorcycle..🍆"
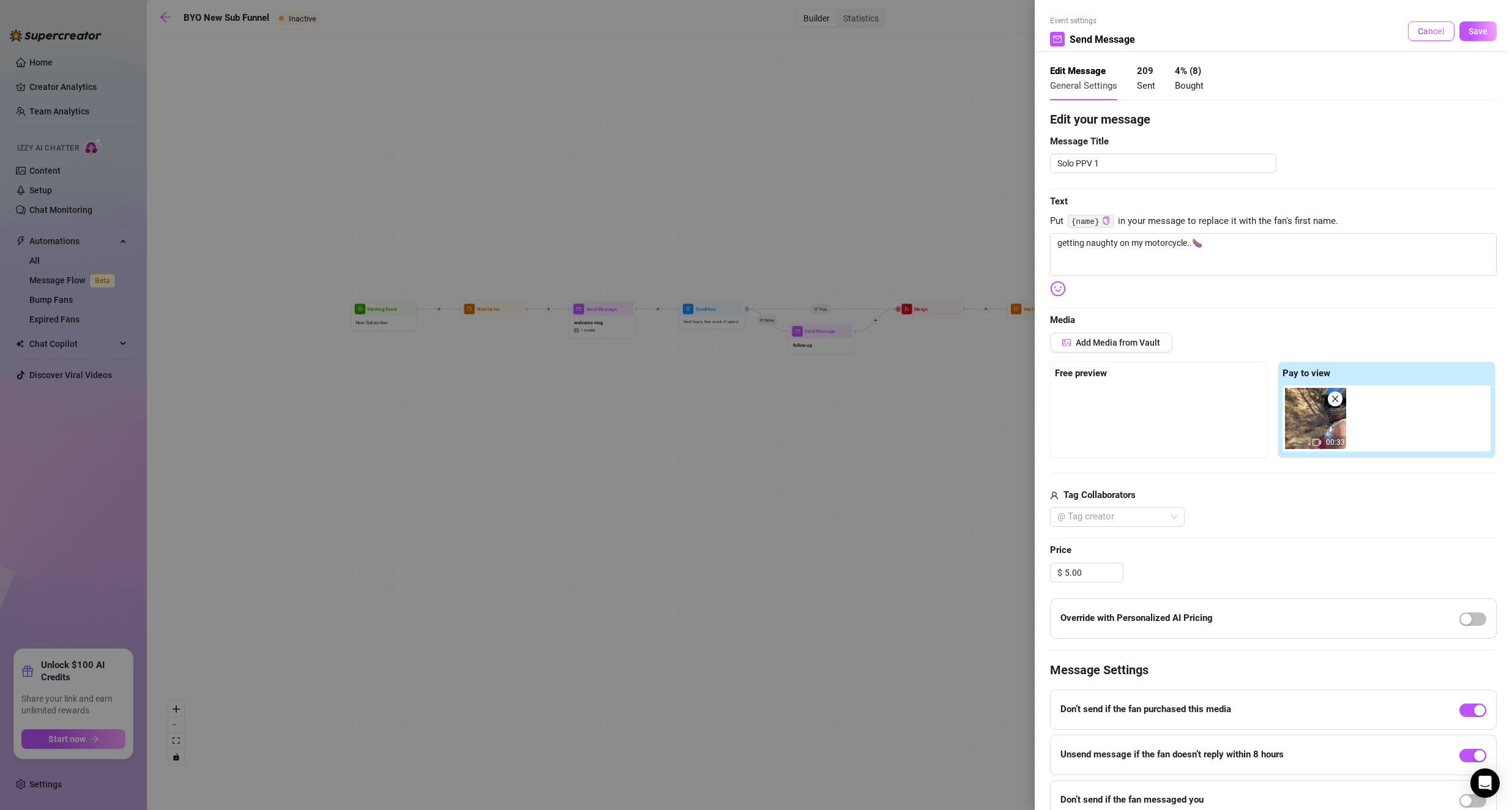
click at [607, 31] on span "Cancel" at bounding box center [1431, 31] width 27 height 10
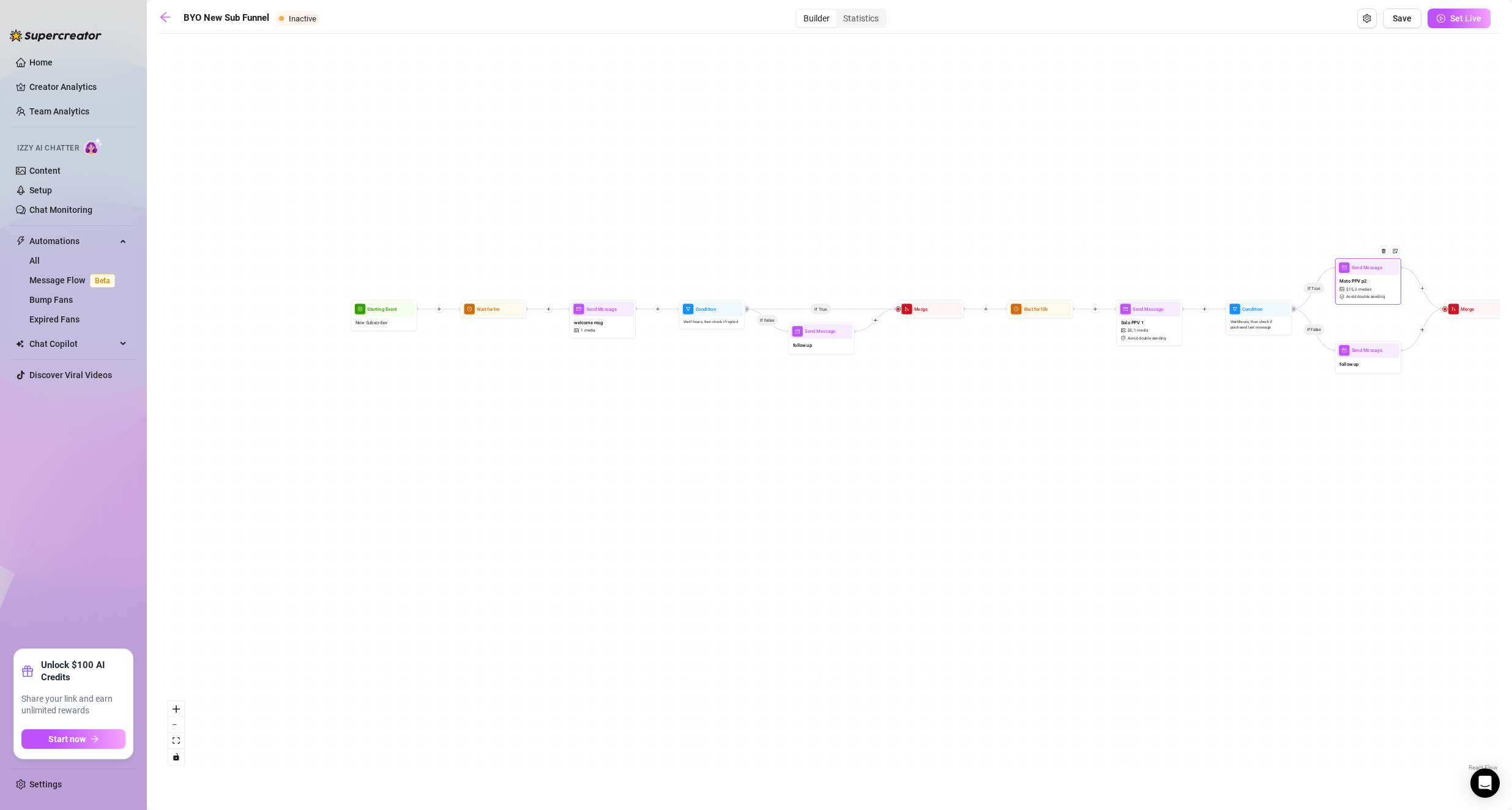
click at [607, 281] on div "Moto PPV p2 $ 15 , 3 medias Avoid double sending" at bounding box center [1367, 289] width 62 height 27
click at [607, 281] on span "Moto PPV p2" at bounding box center [1352, 281] width 27 height 7
type textarea "here's the rest of my naughty motorcycle escapades🙈"
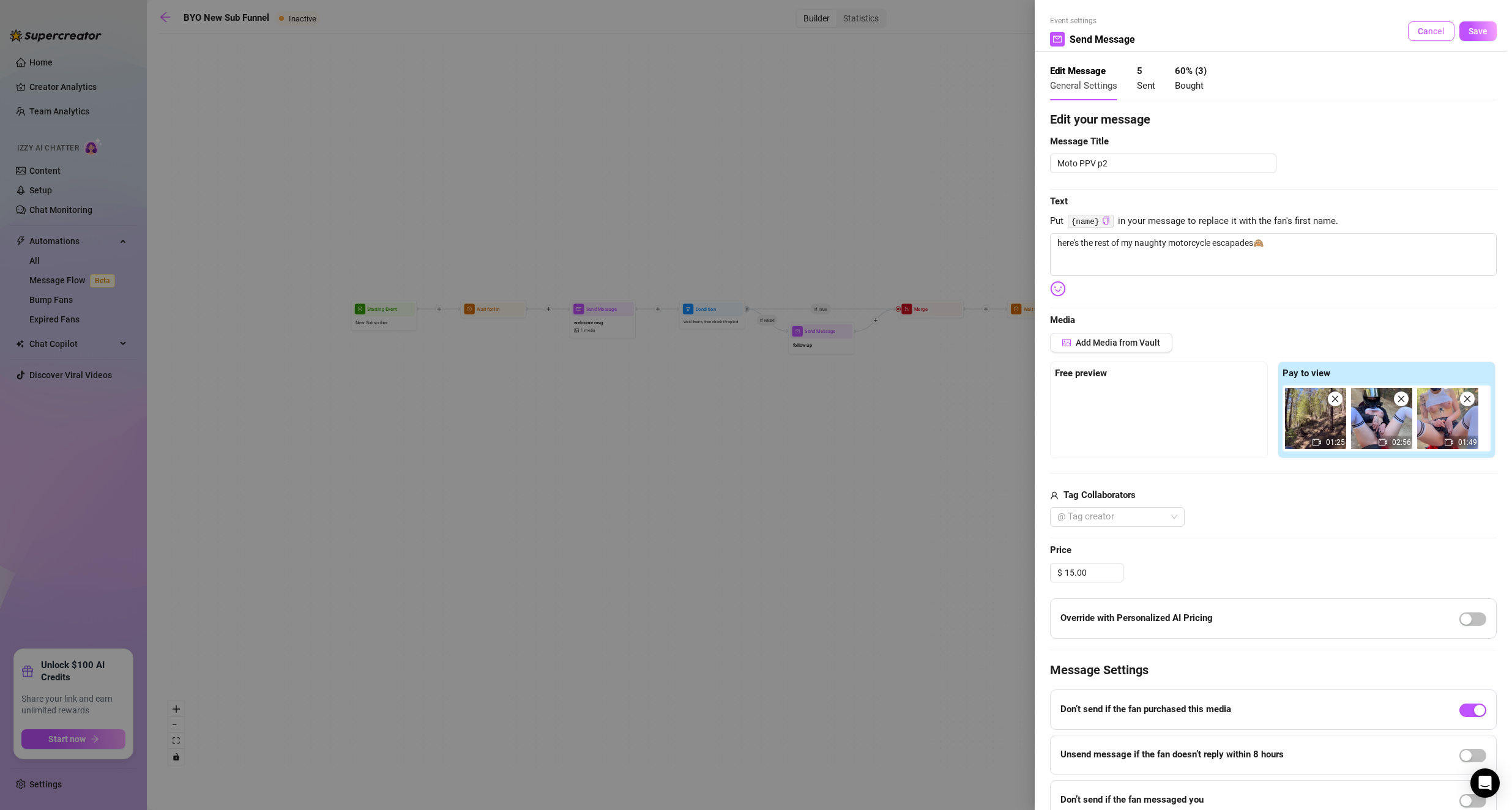
click at [607, 37] on button "Cancel" at bounding box center [1431, 31] width 46 height 20
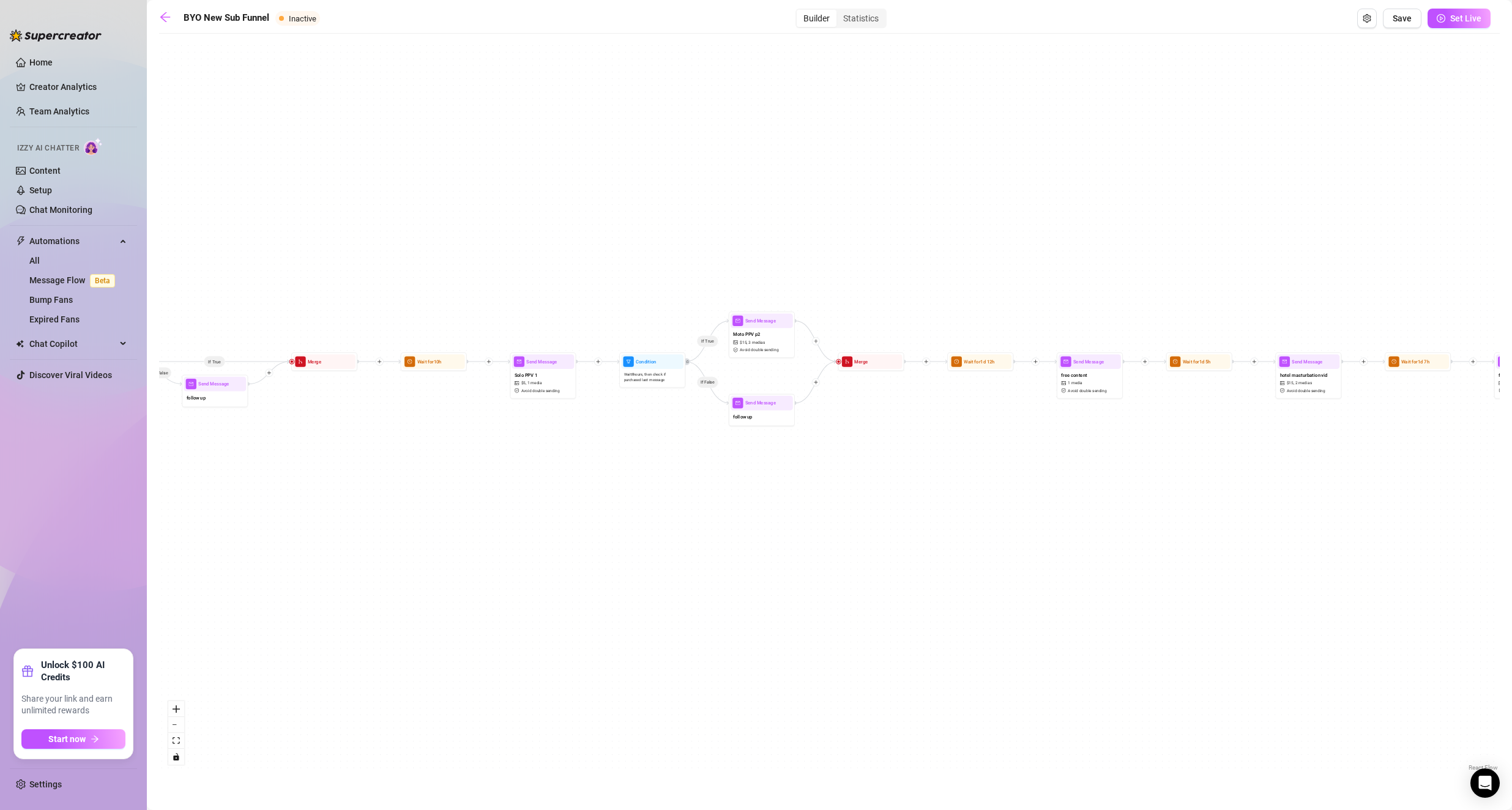
drag, startPoint x: 1310, startPoint y: 156, endPoint x: 782, endPoint y: 224, distance: 532.4
click at [607, 211] on div "If True If False If True If False If True If False Send Message schoolgirl set …" at bounding box center [829, 407] width 1341 height 734
click at [607, 368] on div "free content 1 media Avoid double sending" at bounding box center [1088, 382] width 62 height 27
type textarea "what's your favorite part of my body?😈"
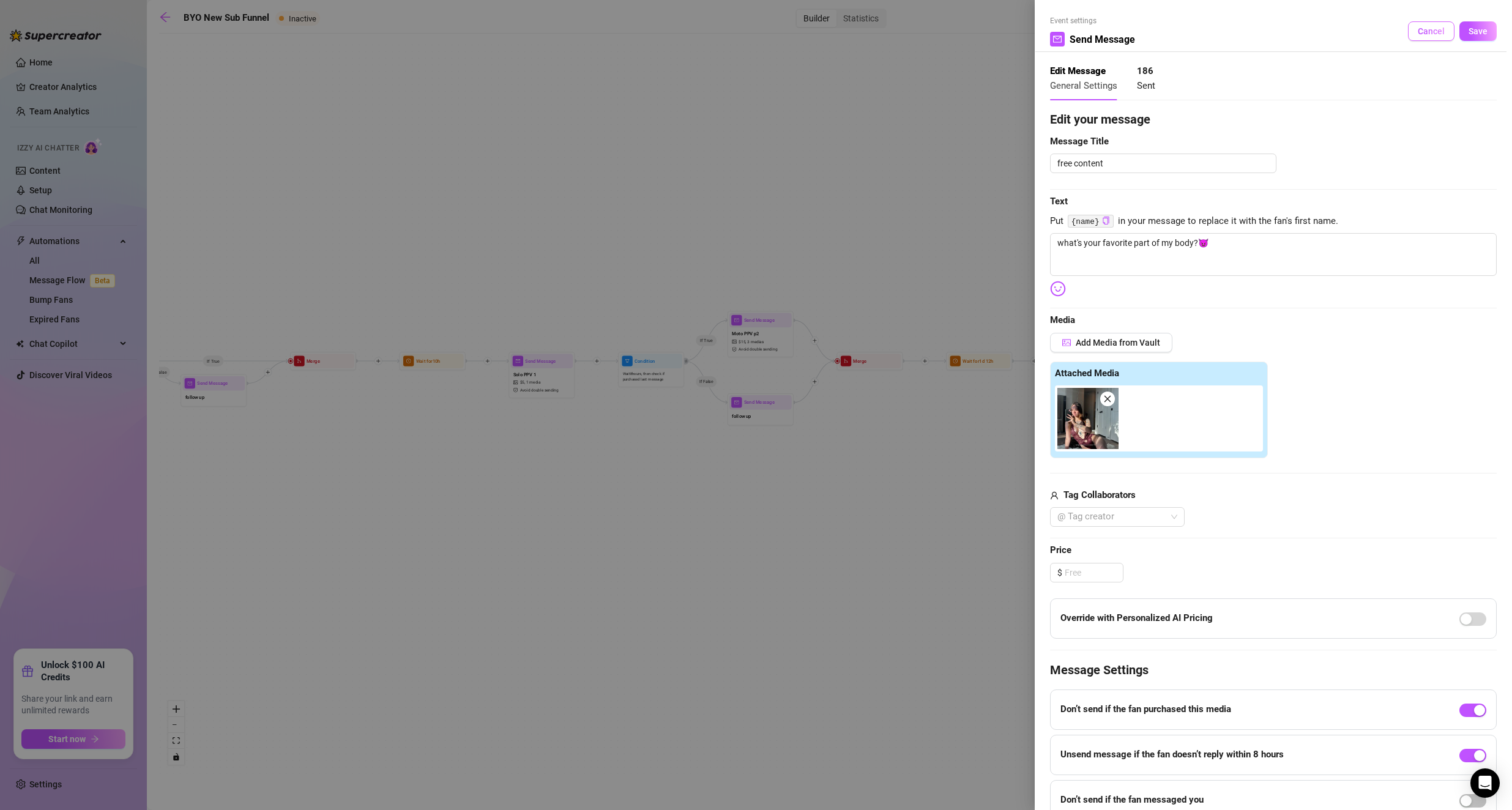
click at [607, 27] on span "Cancel" at bounding box center [1431, 31] width 27 height 10
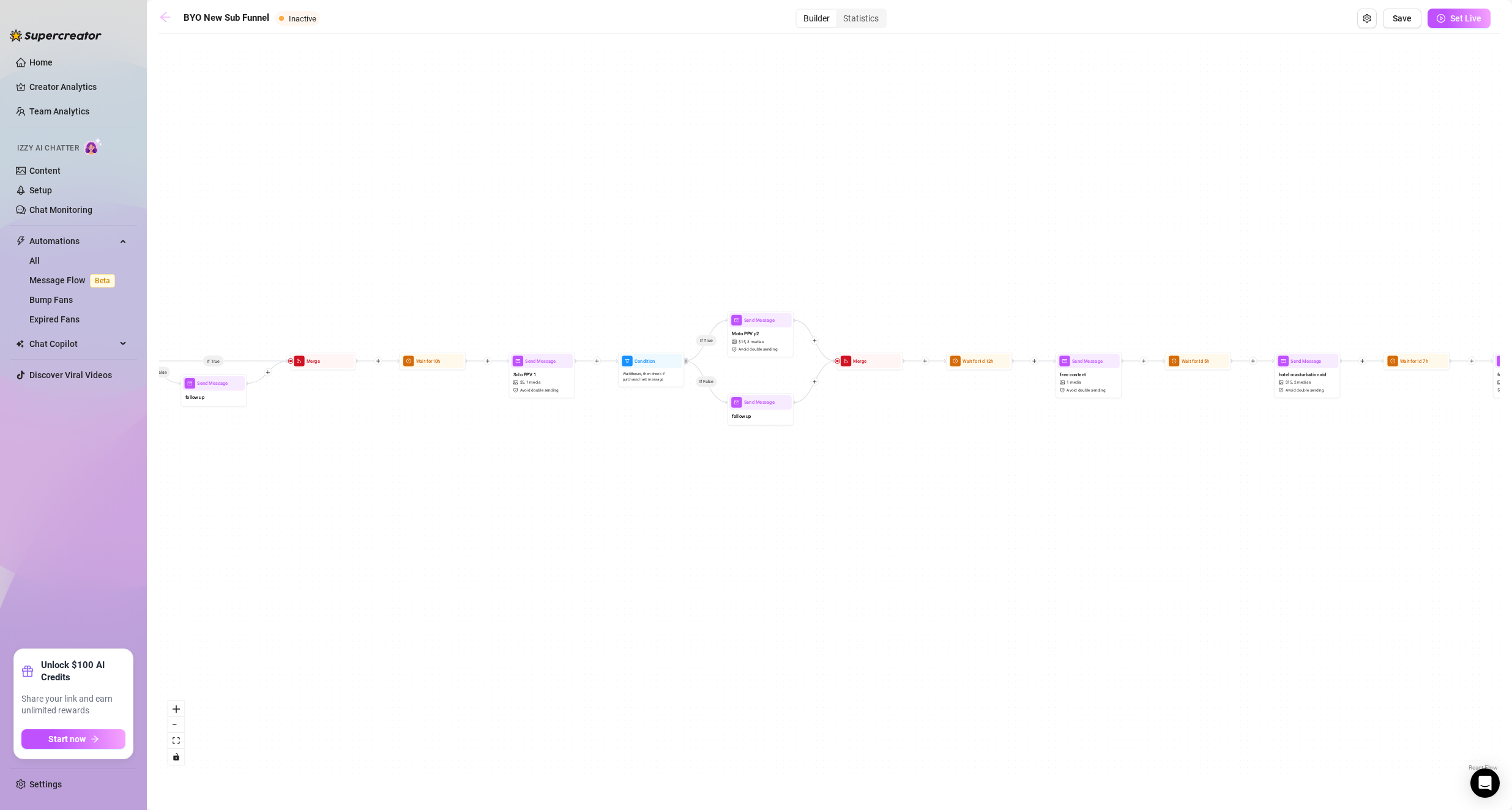
click at [164, 23] on icon "arrow-left" at bounding box center [165, 17] width 12 height 12
